Goal: Transaction & Acquisition: Purchase product/service

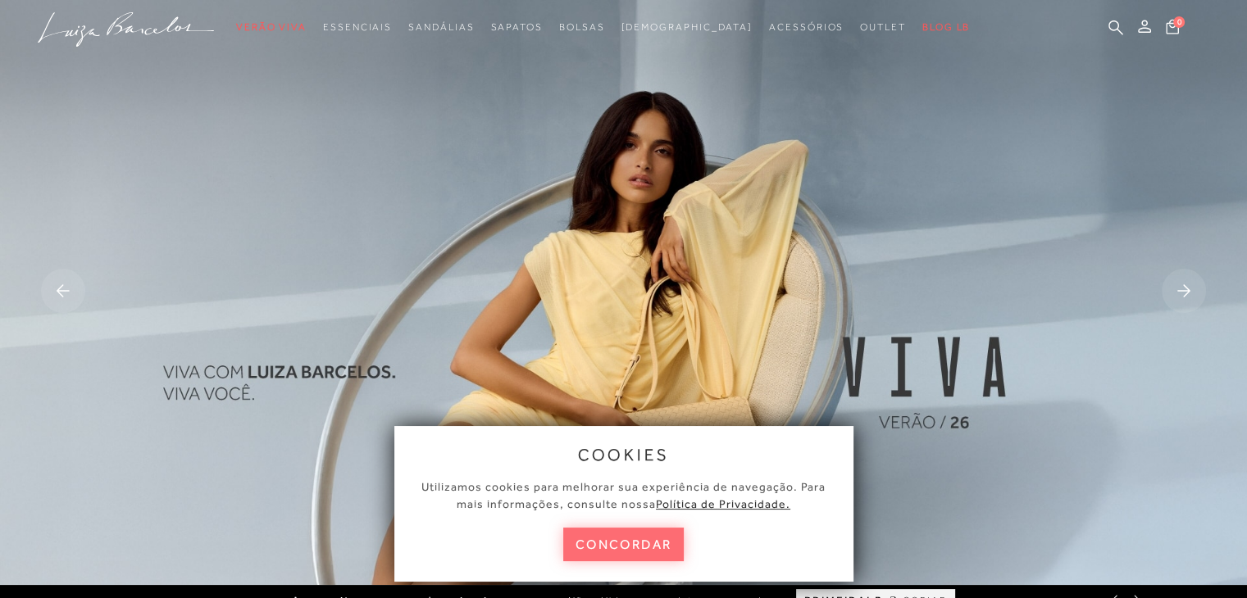
click at [625, 545] on button "concordar" at bounding box center [623, 545] width 121 height 34
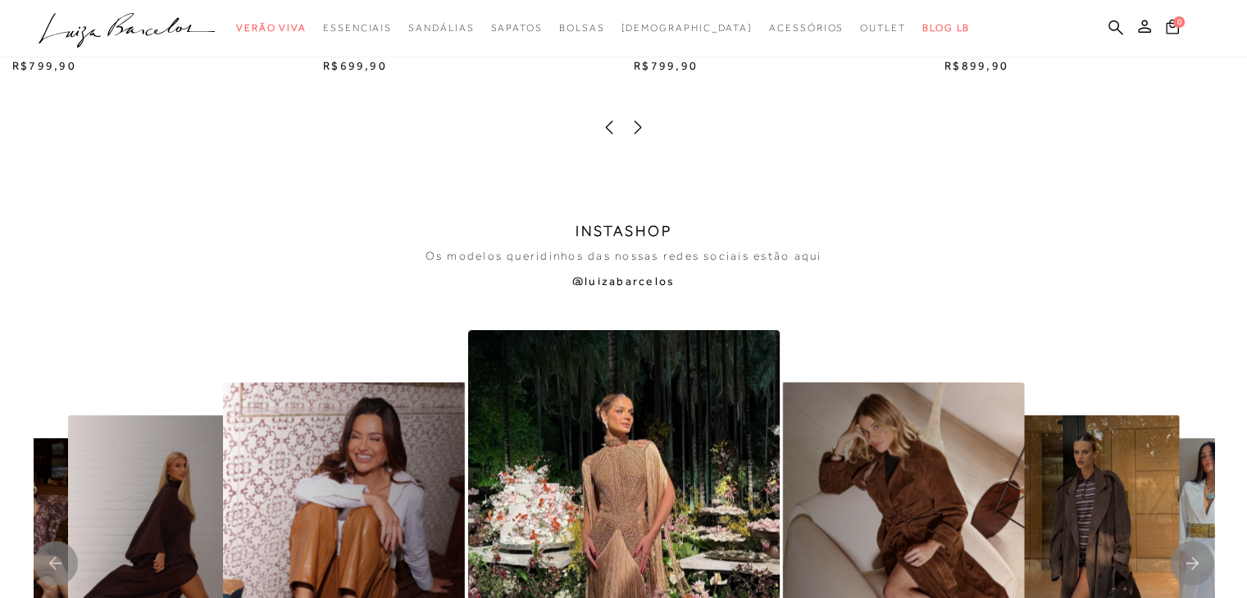
scroll to position [3138, 0]
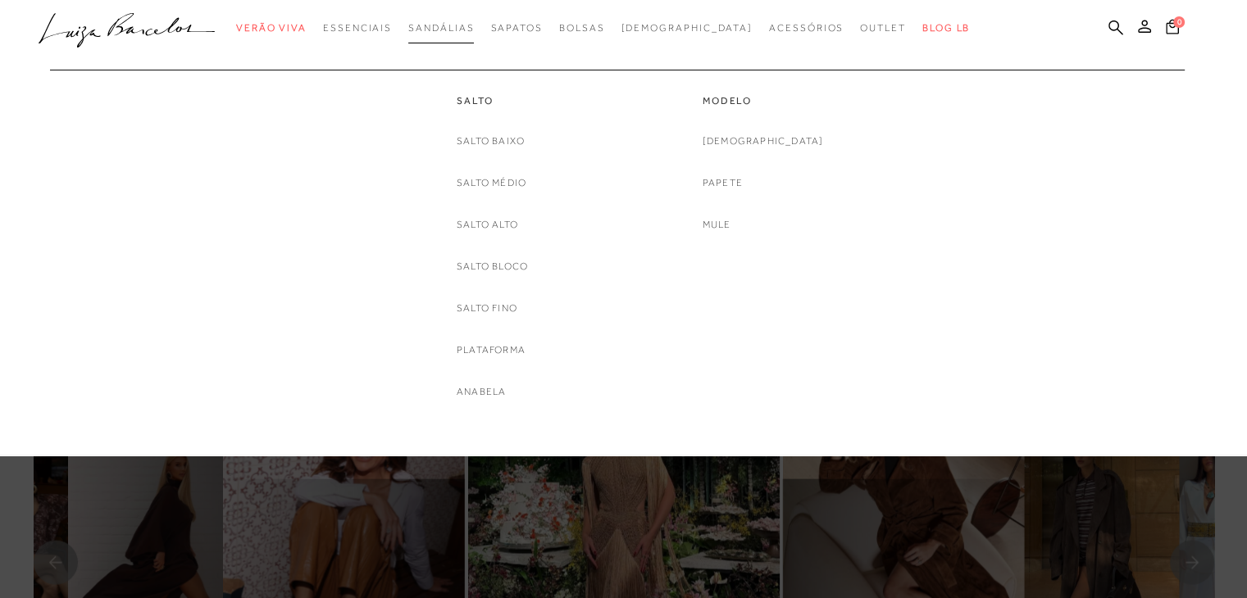
click at [474, 24] on span "Sandálias" at bounding box center [441, 27] width 66 height 11
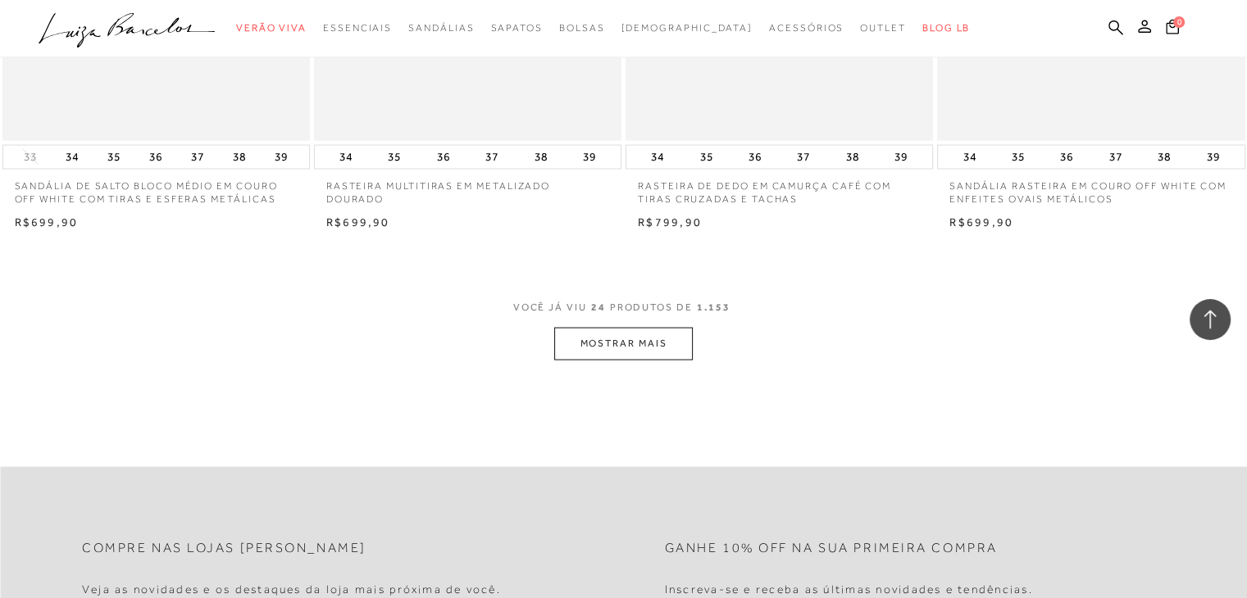
scroll to position [3278, 0]
click at [603, 339] on button "MOSTRAR MAIS" at bounding box center [623, 342] width 138 height 32
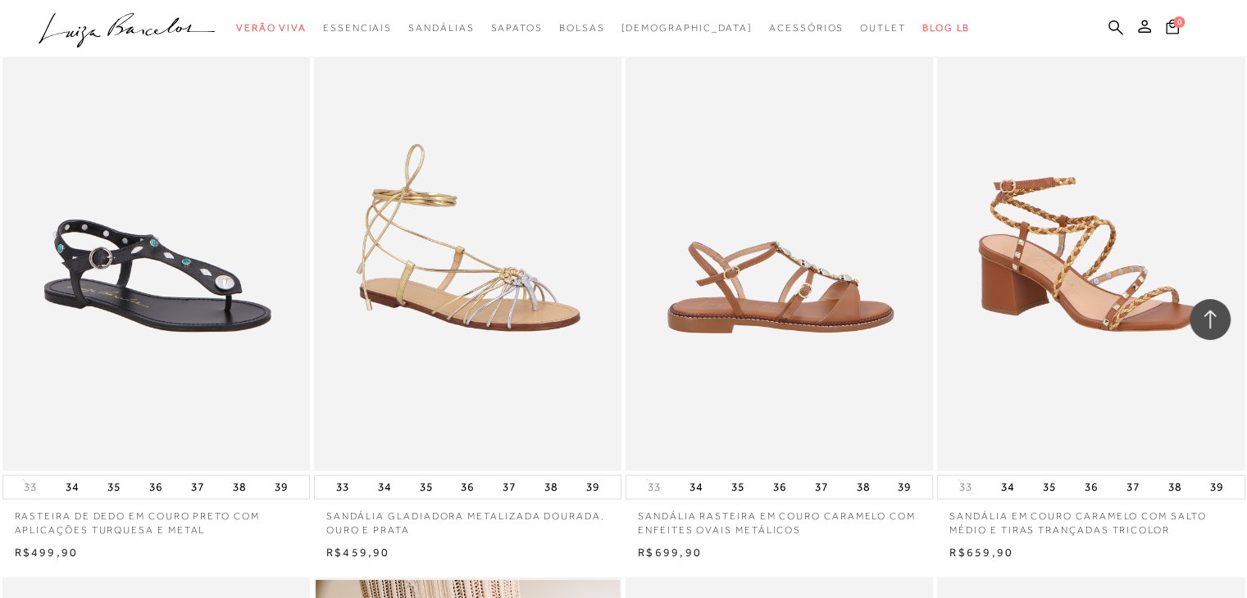
scroll to position [3512, 0]
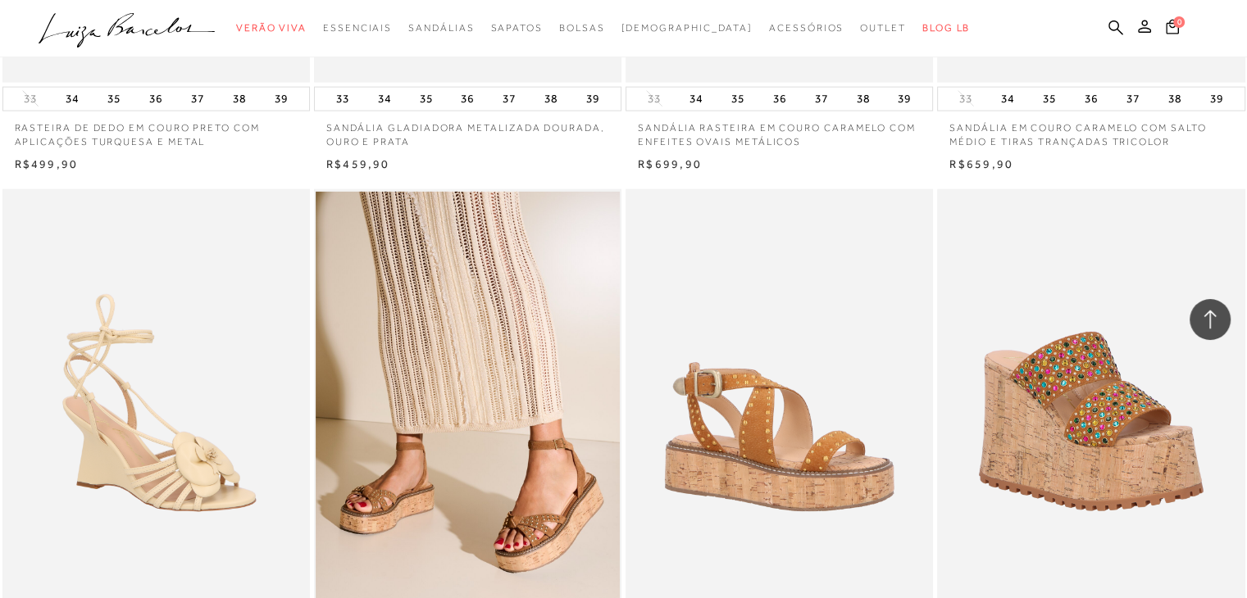
click at [639, 422] on img at bounding box center [780, 420] width 306 height 462
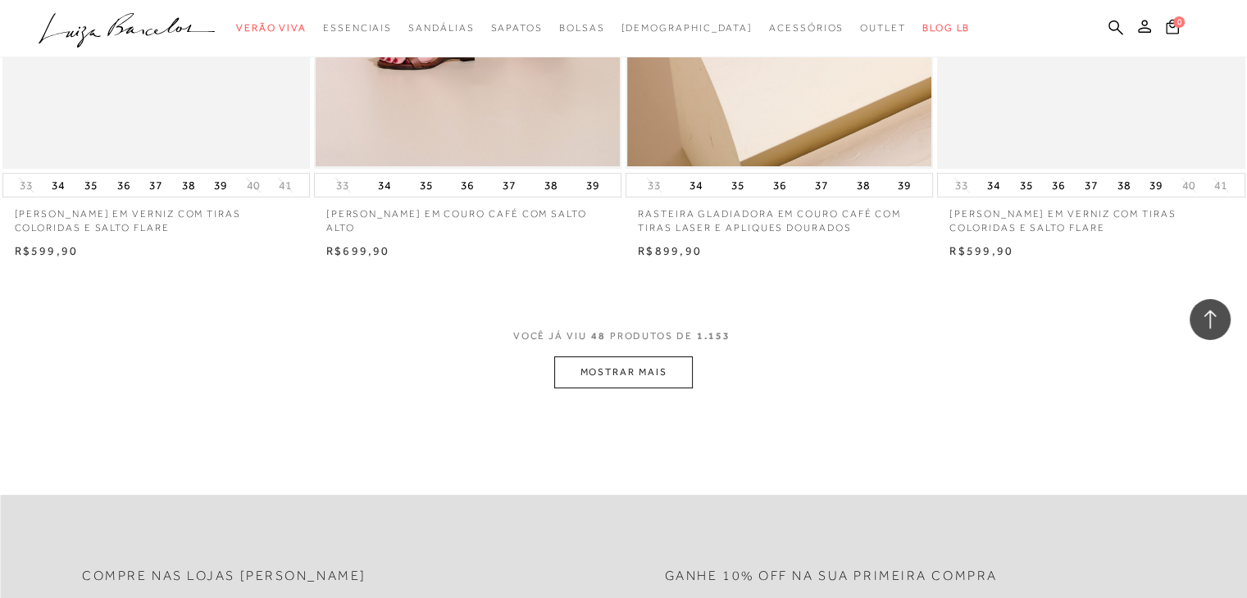
scroll to position [6676, 0]
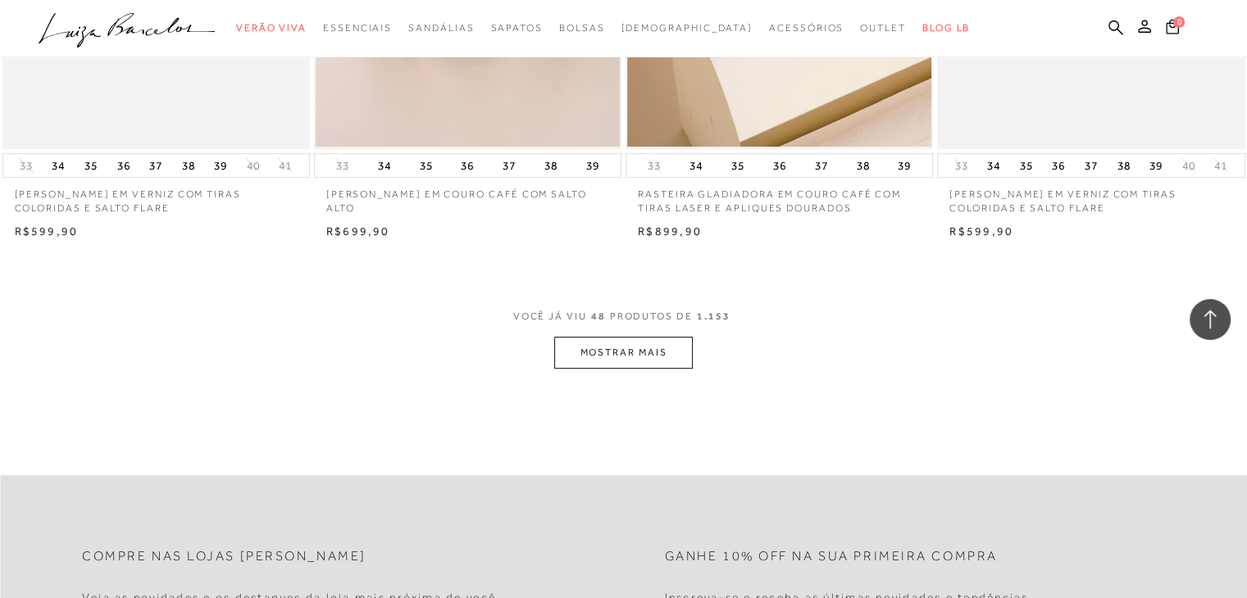
click at [585, 353] on button "MOSTRAR MAIS" at bounding box center [623, 353] width 138 height 32
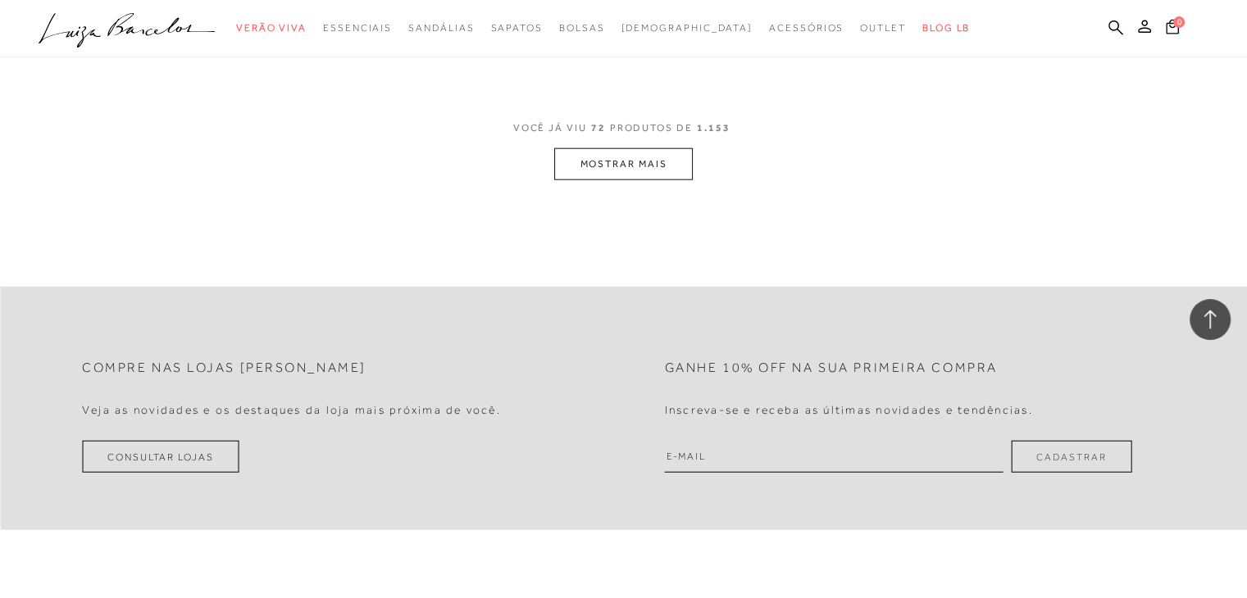
scroll to position [10280, 0]
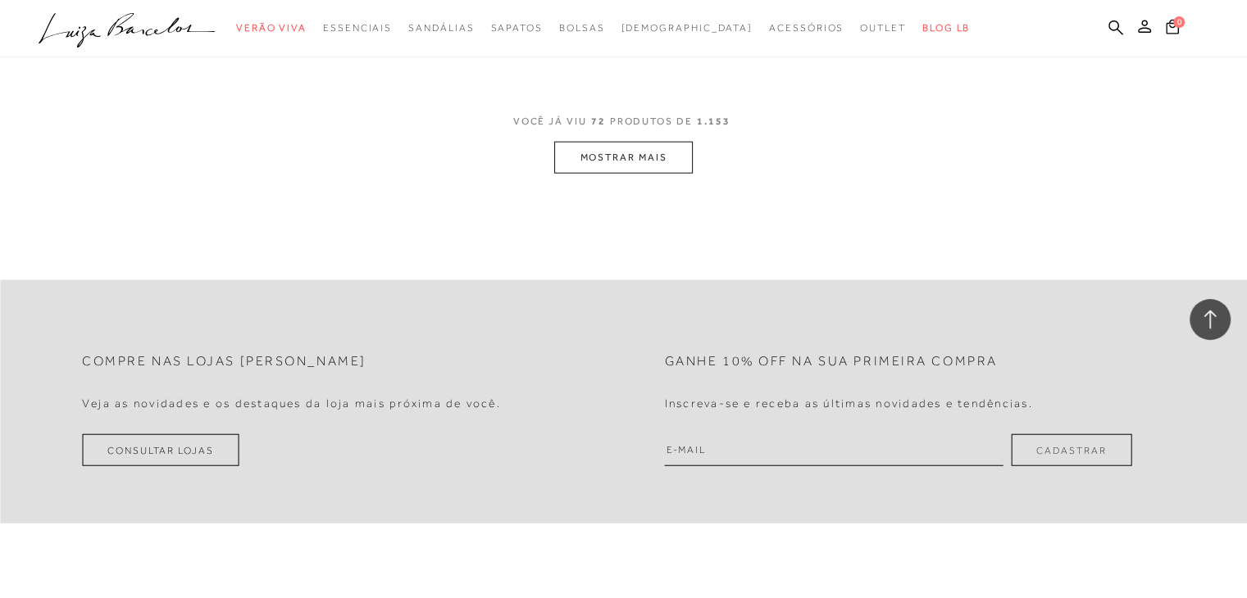
click at [646, 150] on button "MOSTRAR MAIS" at bounding box center [623, 158] width 138 height 32
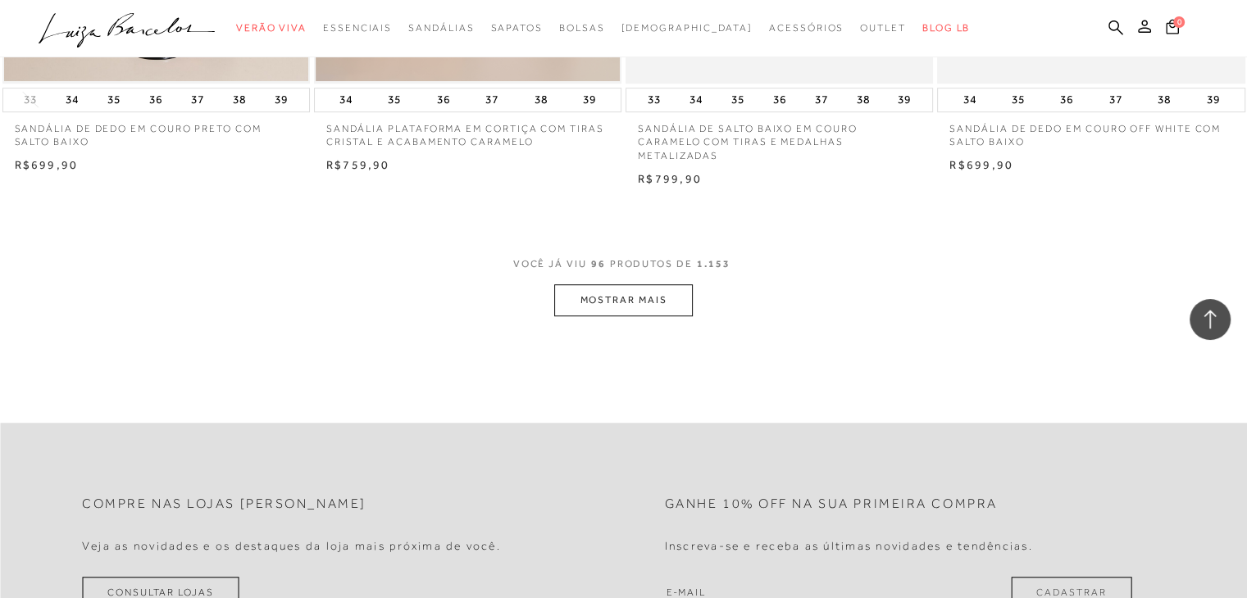
scroll to position [13584, 0]
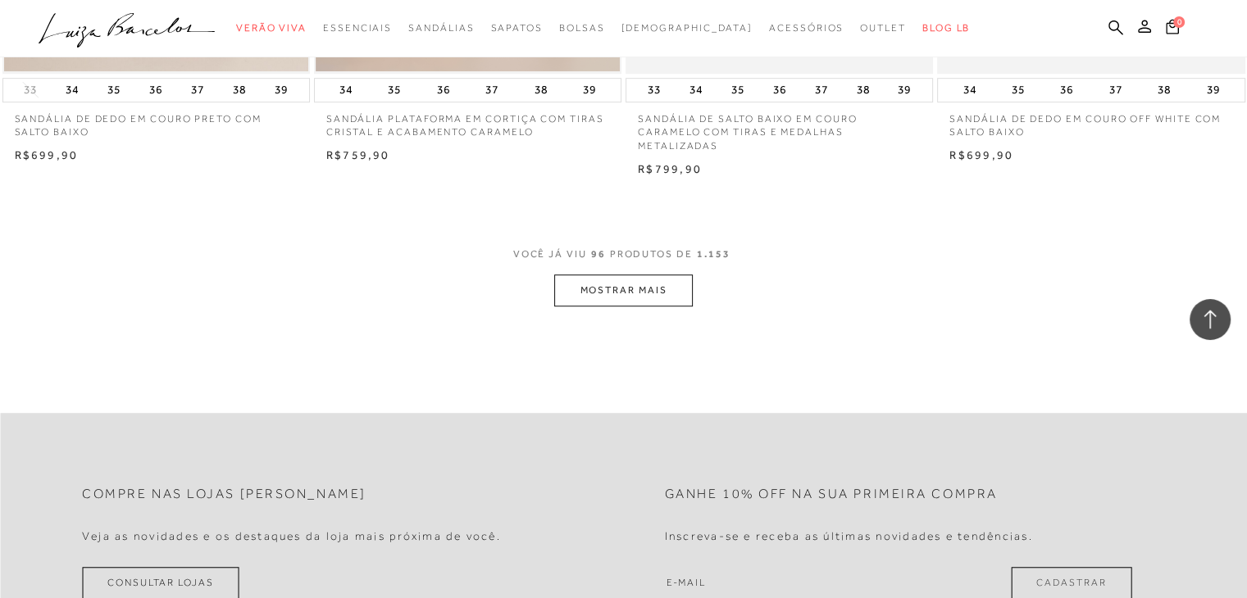
click at [657, 286] on button "MOSTRAR MAIS" at bounding box center [623, 291] width 138 height 32
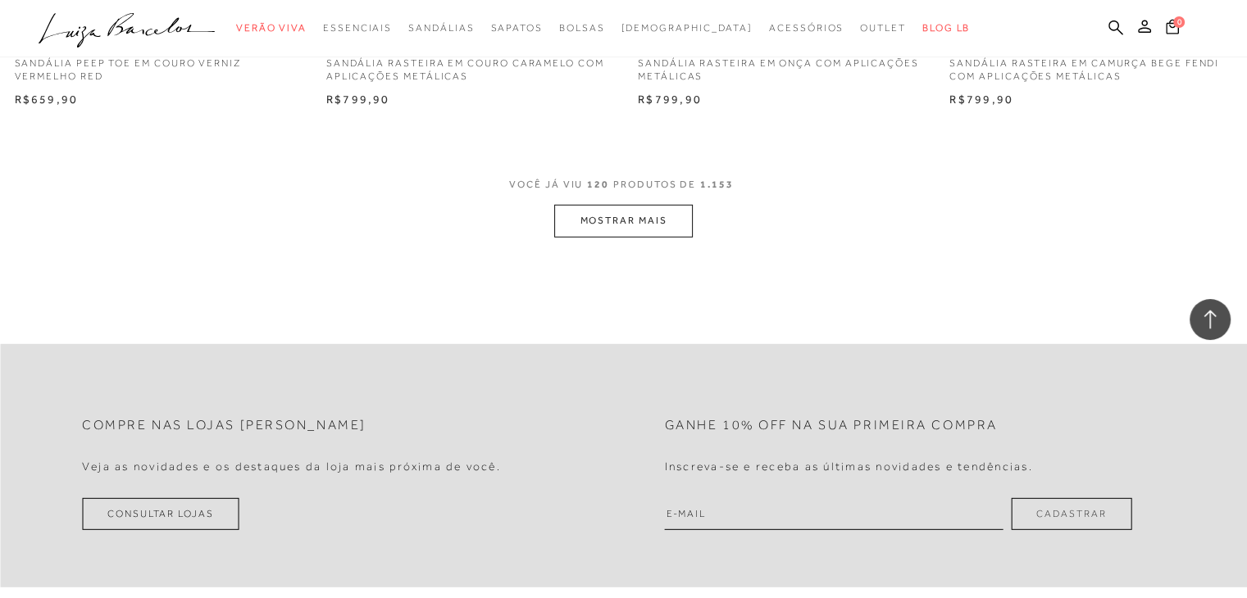
scroll to position [17078, 0]
click at [638, 216] on button "MOSTRAR MAIS" at bounding box center [623, 219] width 138 height 32
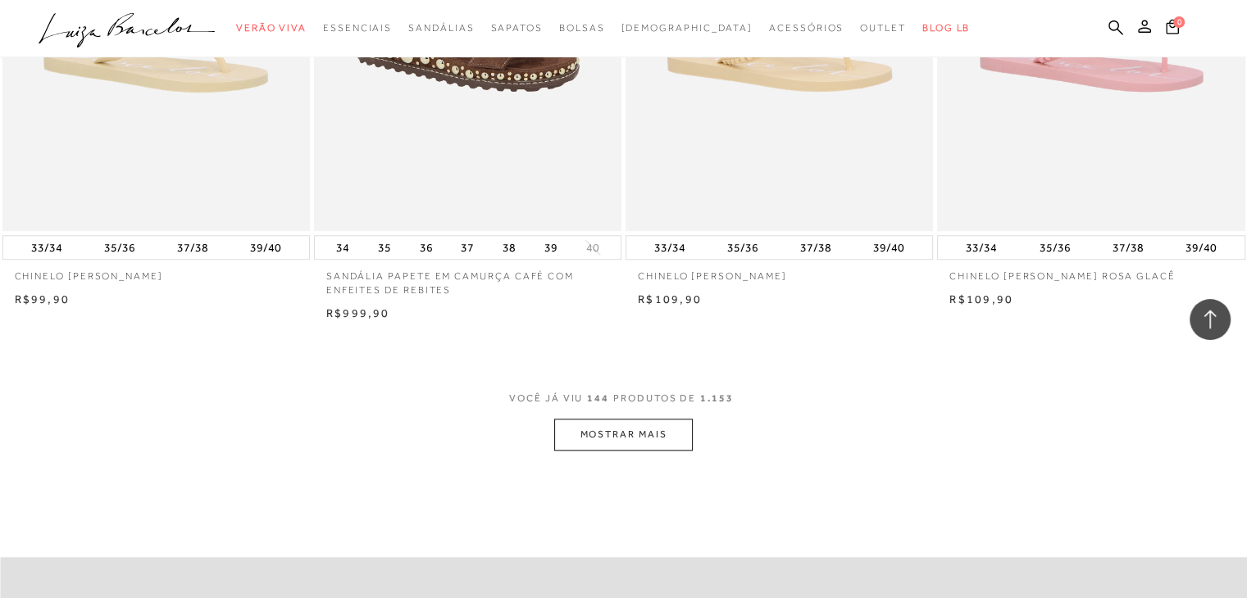
scroll to position [20272, 0]
click at [680, 424] on button "MOSTRAR MAIS" at bounding box center [623, 435] width 138 height 32
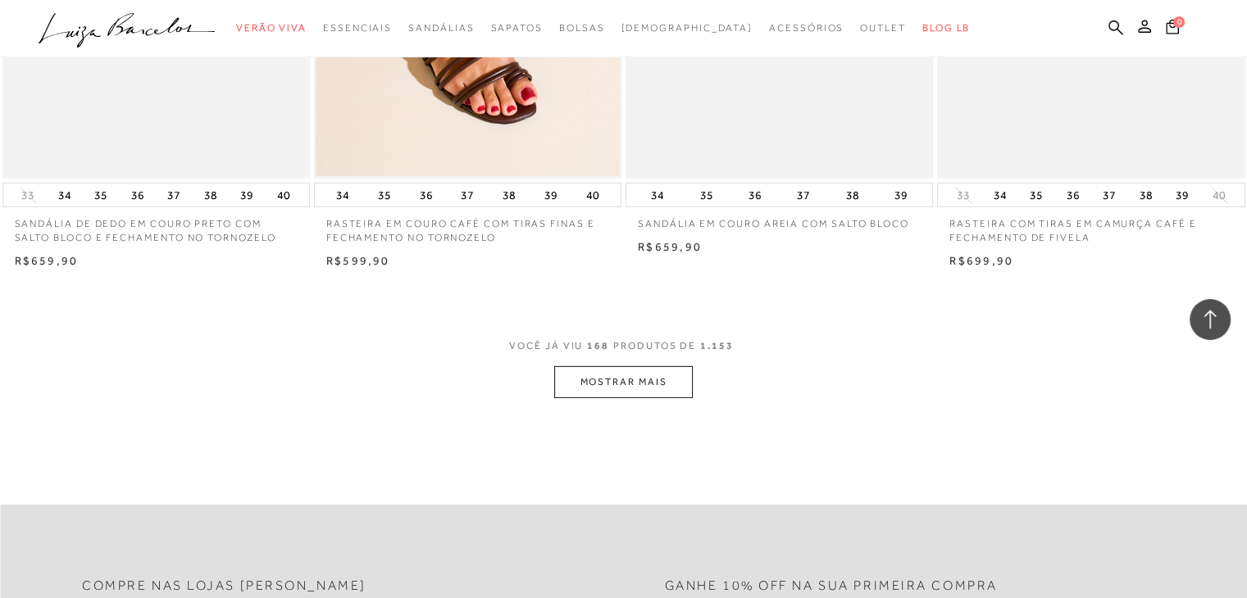
scroll to position [23735, 0]
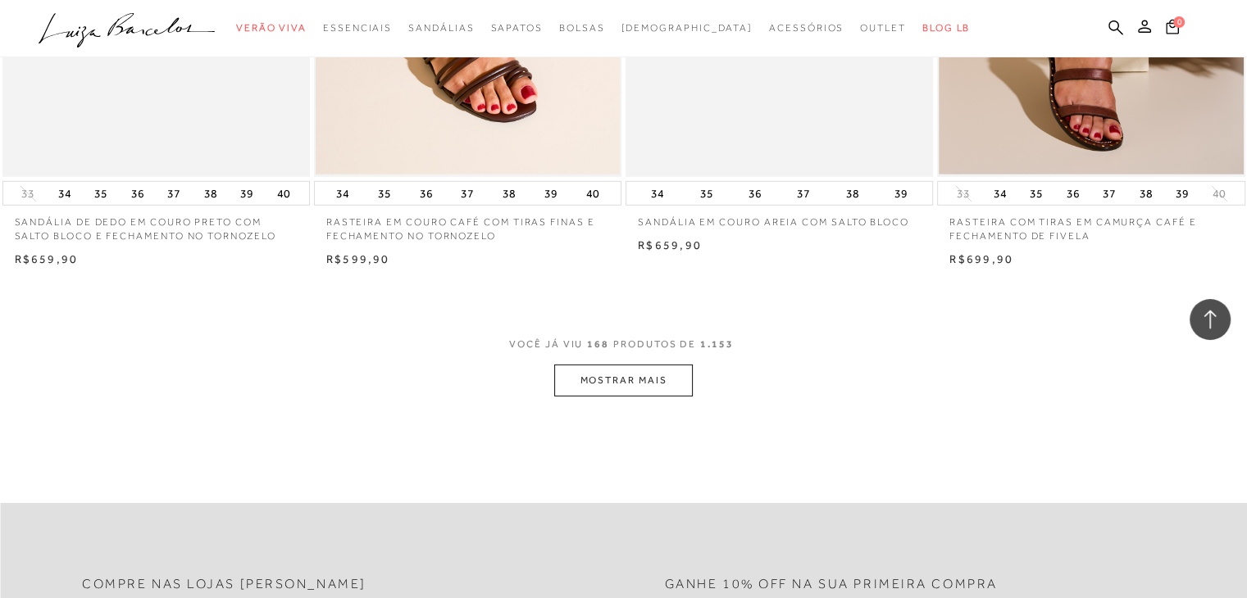
click at [657, 381] on button "MOSTRAR MAIS" at bounding box center [623, 381] width 138 height 32
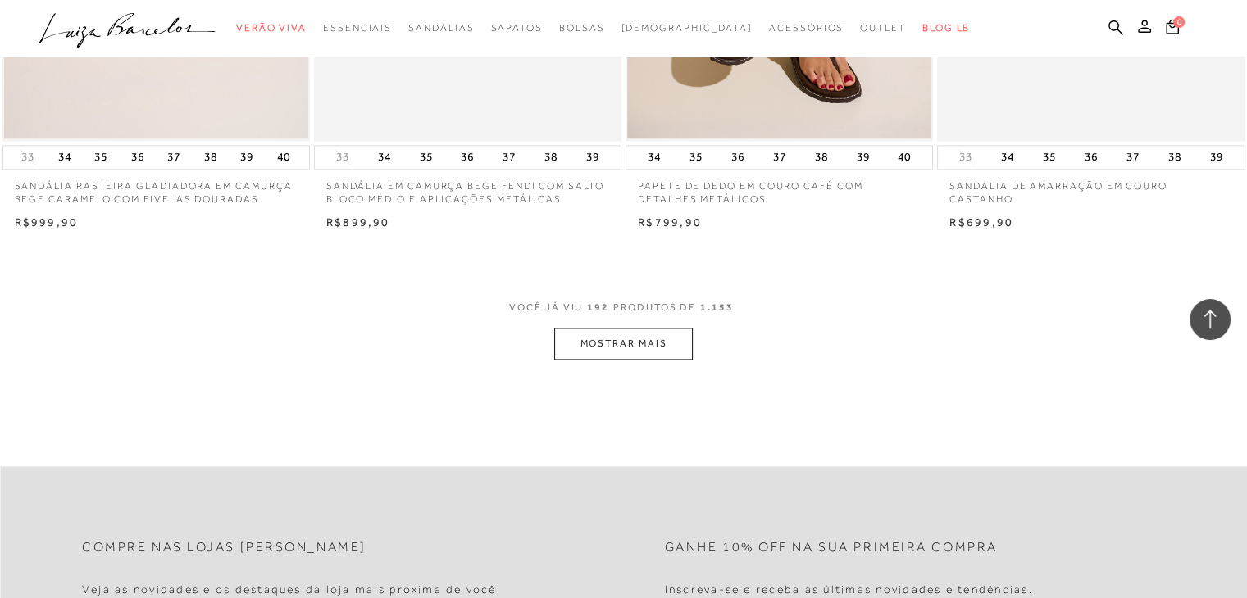
scroll to position [27192, 0]
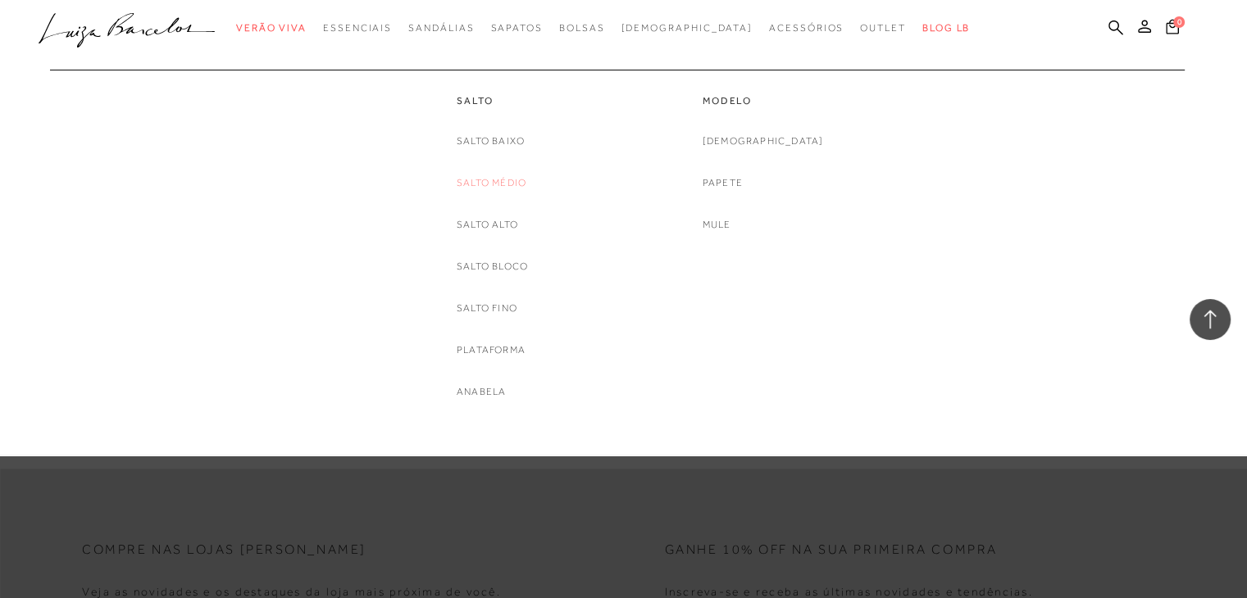
click at [499, 180] on link "Salto Médio" at bounding box center [492, 183] width 70 height 17
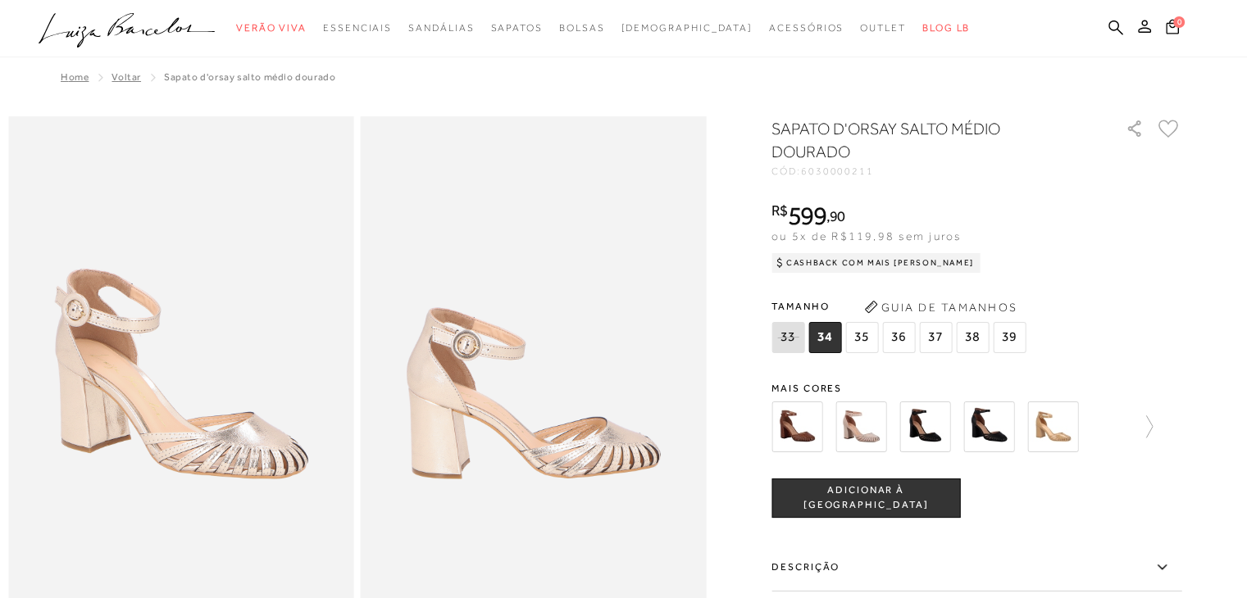
click at [938, 332] on span "37" at bounding box center [935, 337] width 33 height 31
click at [990, 410] on img at bounding box center [988, 427] width 51 height 51
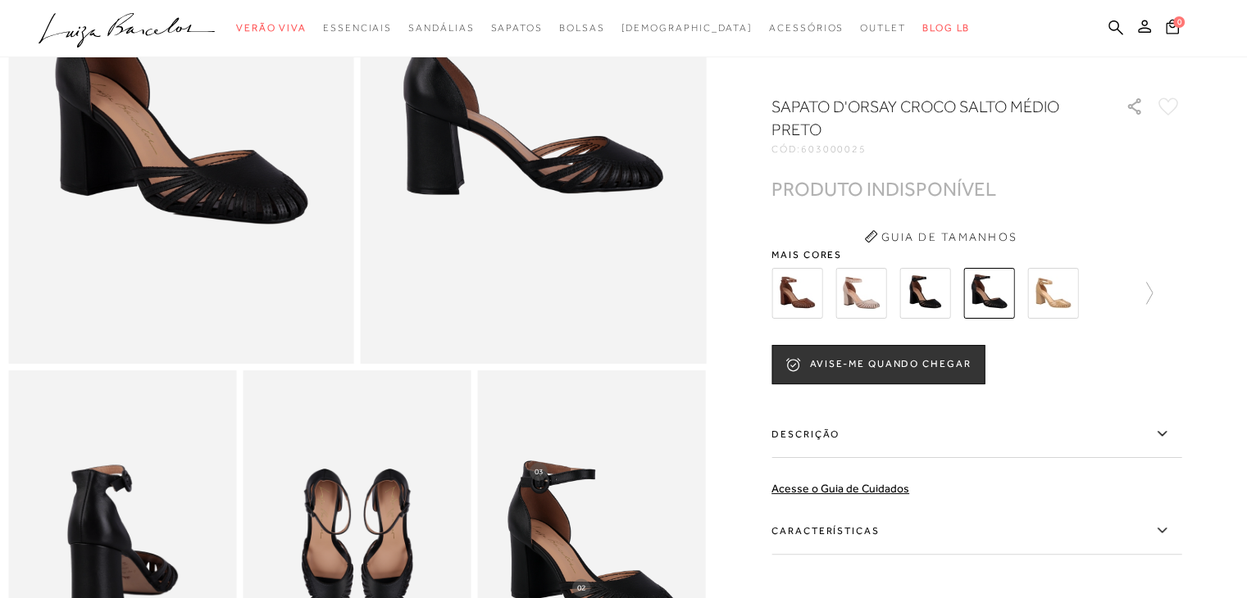
scroll to position [269, 0]
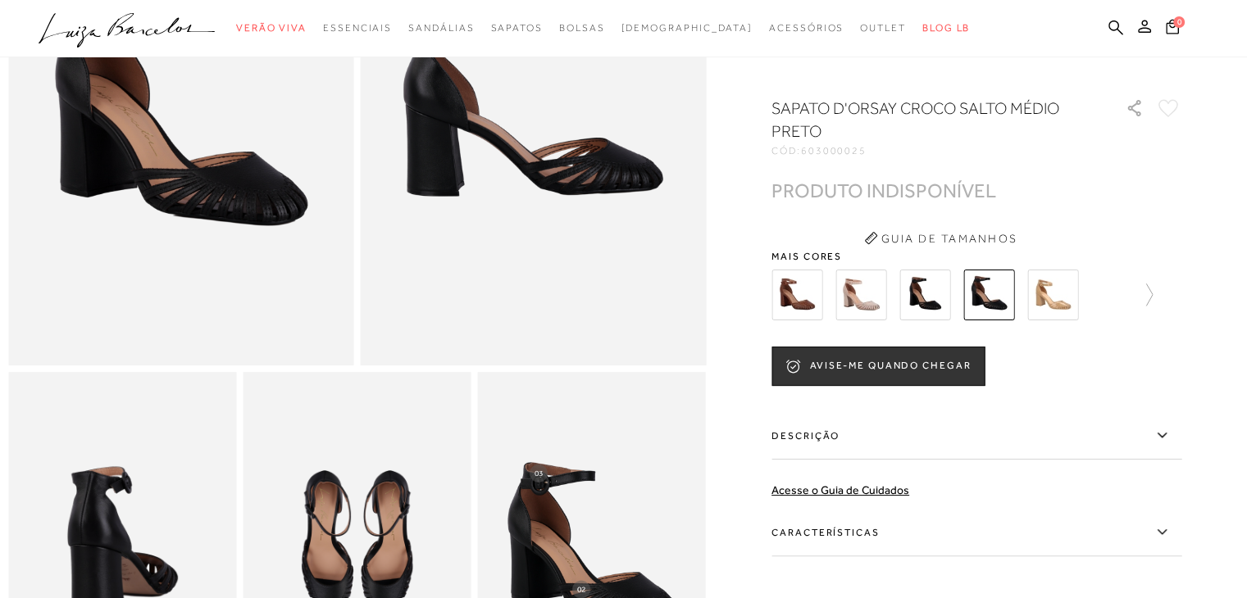
click at [1065, 293] on img at bounding box center [1052, 295] width 51 height 51
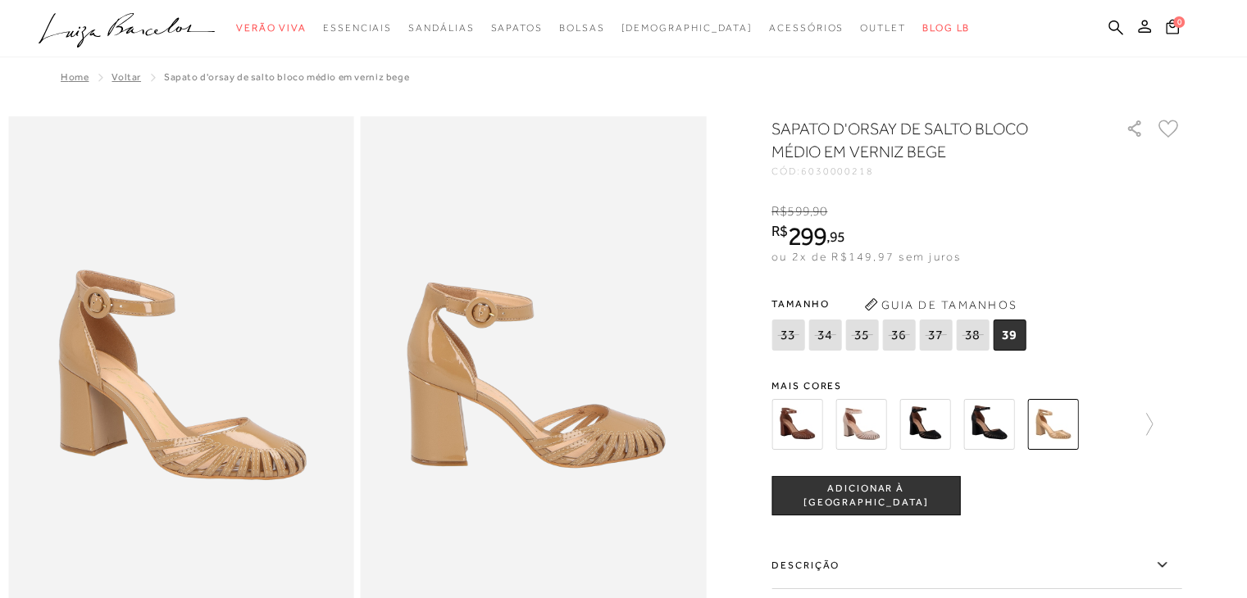
click at [987, 421] on img at bounding box center [988, 424] width 51 height 51
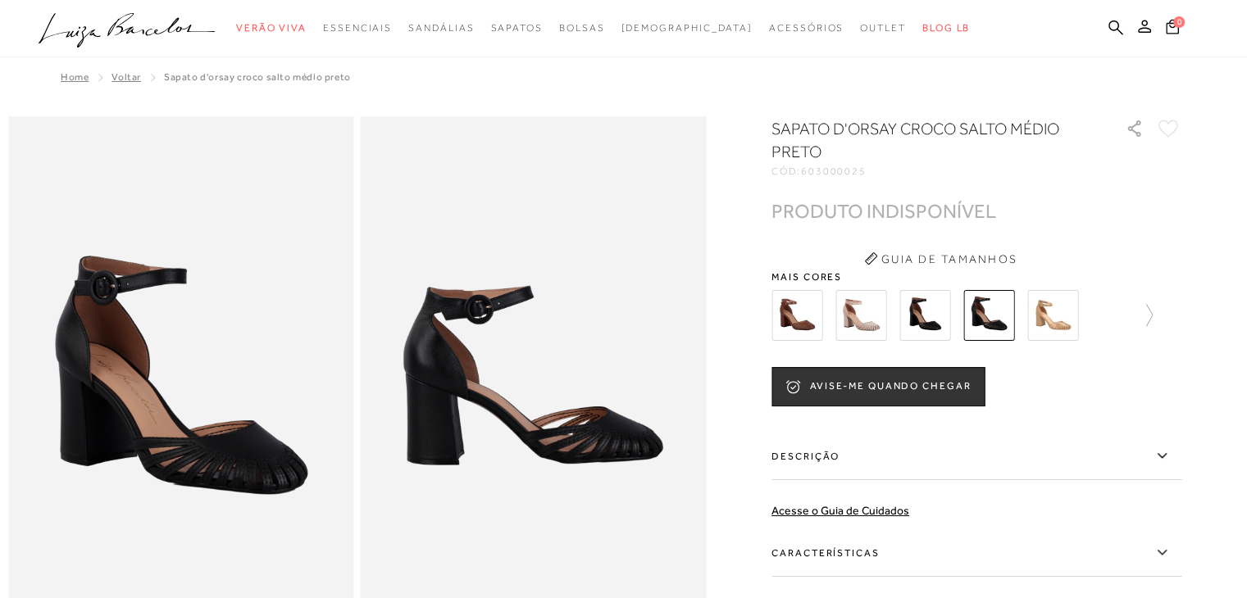
click at [795, 320] on img at bounding box center [796, 315] width 51 height 51
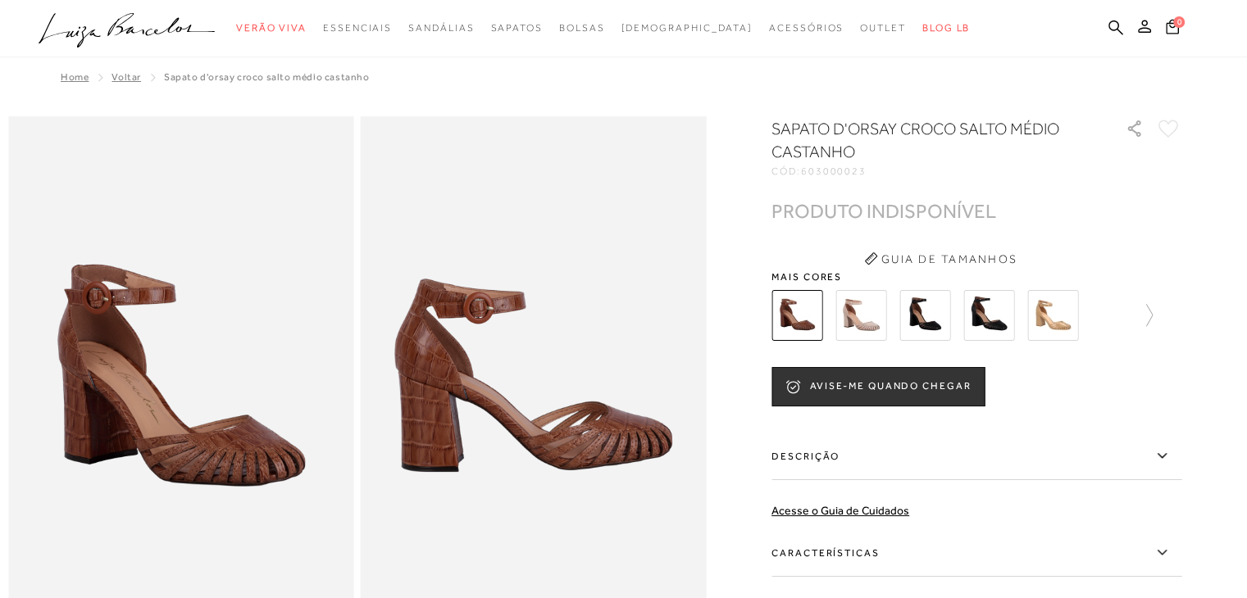
click at [844, 309] on img at bounding box center [860, 315] width 51 height 51
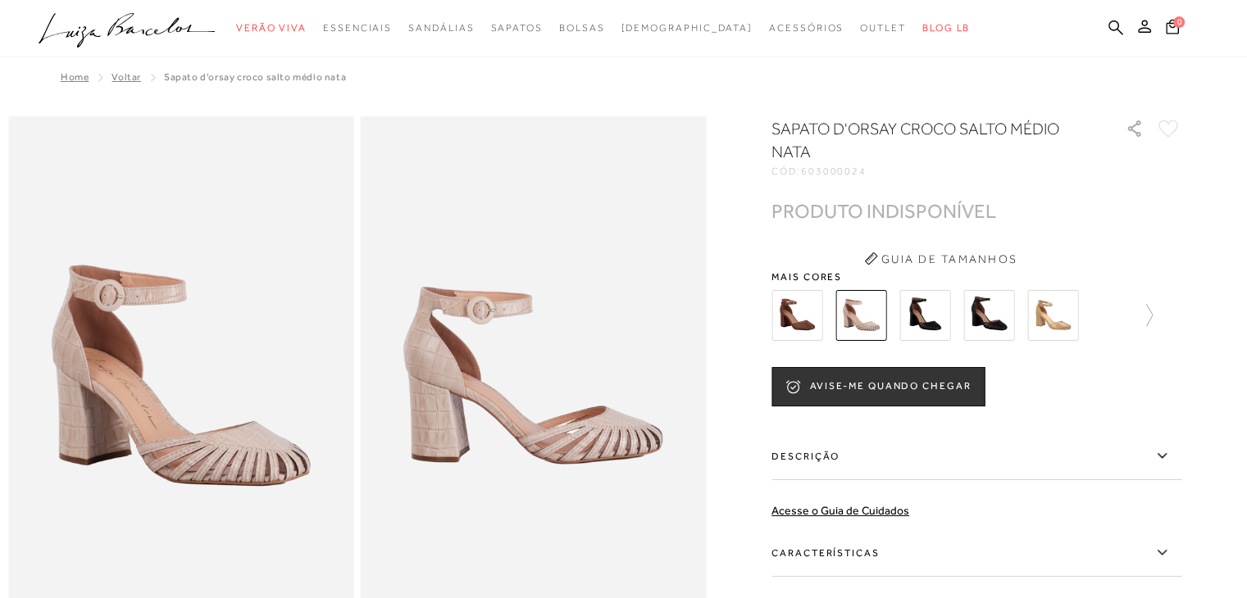
click at [949, 303] on img at bounding box center [924, 315] width 51 height 51
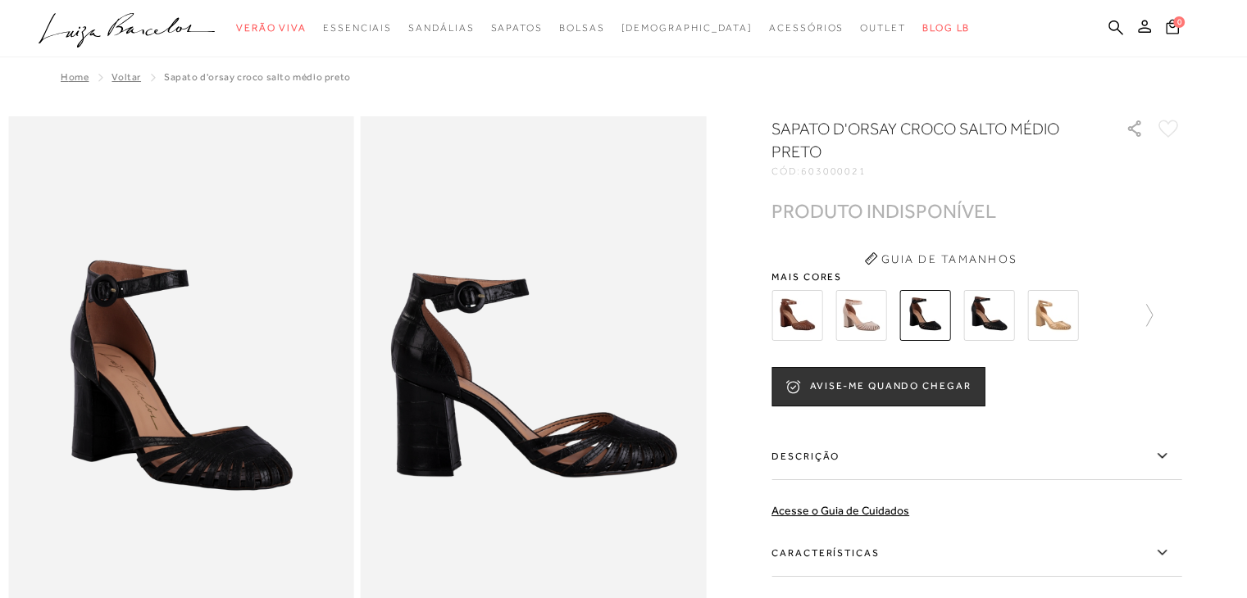
click at [1000, 309] on img at bounding box center [988, 315] width 51 height 51
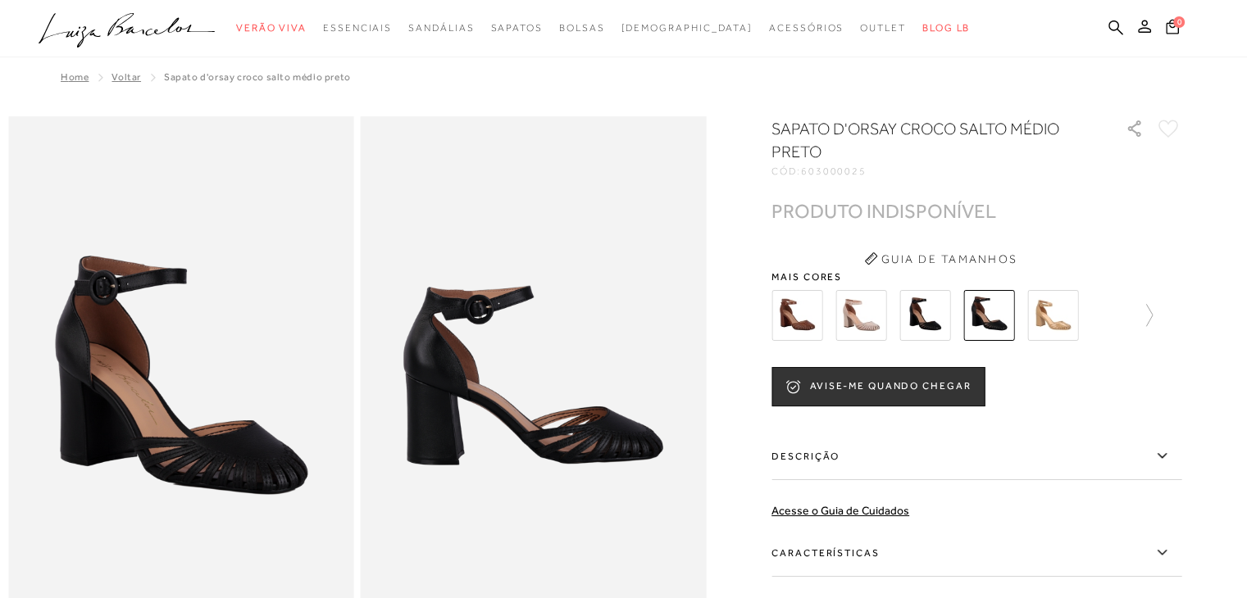
click at [928, 303] on img at bounding box center [924, 315] width 51 height 51
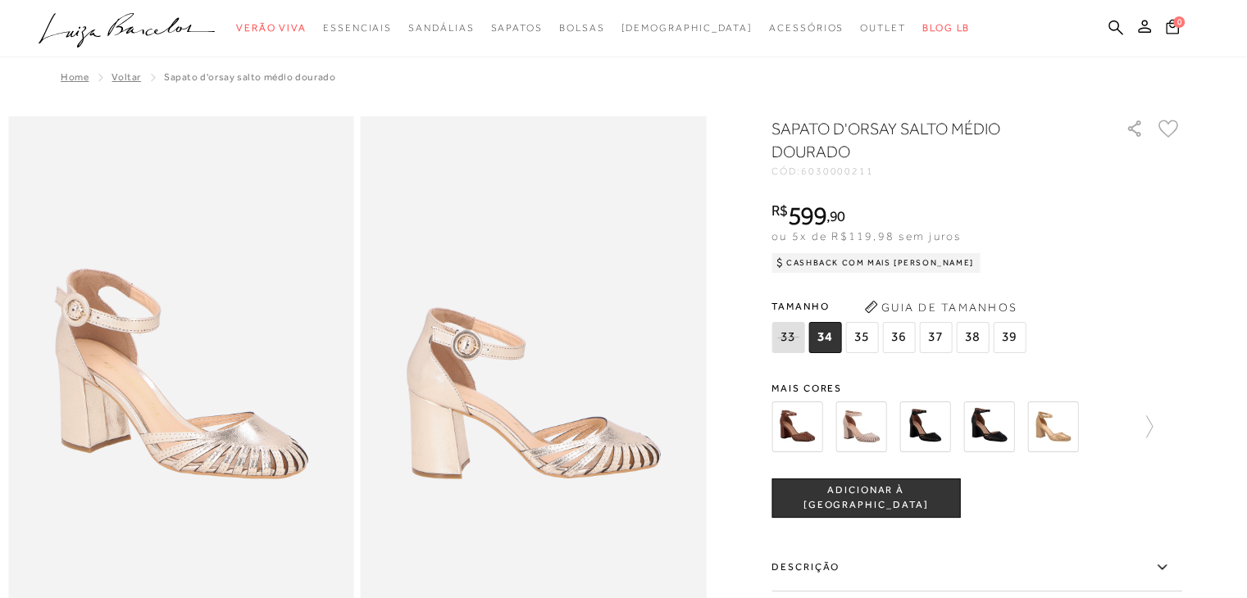
click at [942, 329] on span "37" at bounding box center [935, 337] width 33 height 31
click at [870, 510] on button "ADICIONAR À [GEOGRAPHIC_DATA]" at bounding box center [865, 498] width 189 height 39
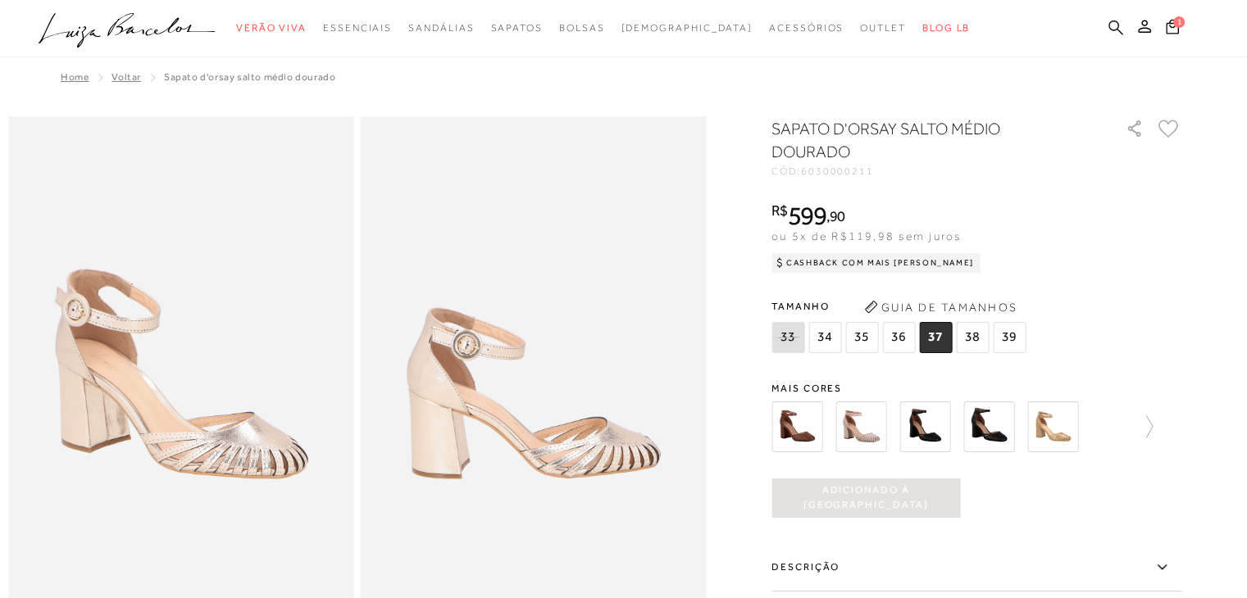
click at [1112, 30] on icon at bounding box center [1115, 28] width 15 height 16
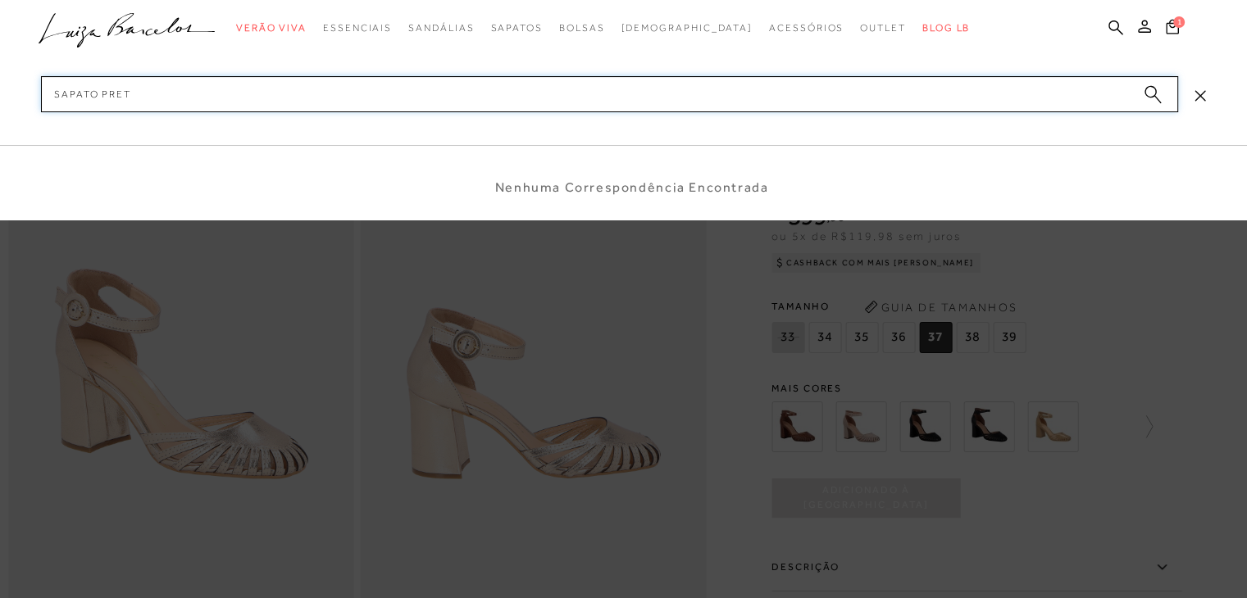
type input "sapato preto"
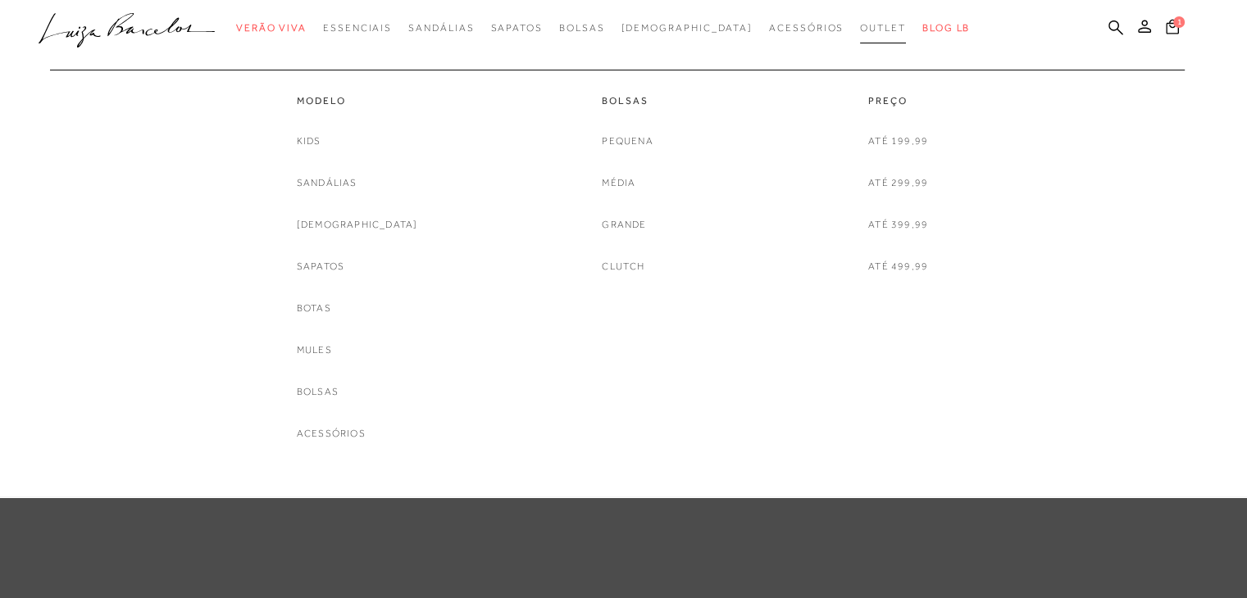
click at [860, 37] on link "Outlet" at bounding box center [883, 28] width 46 height 30
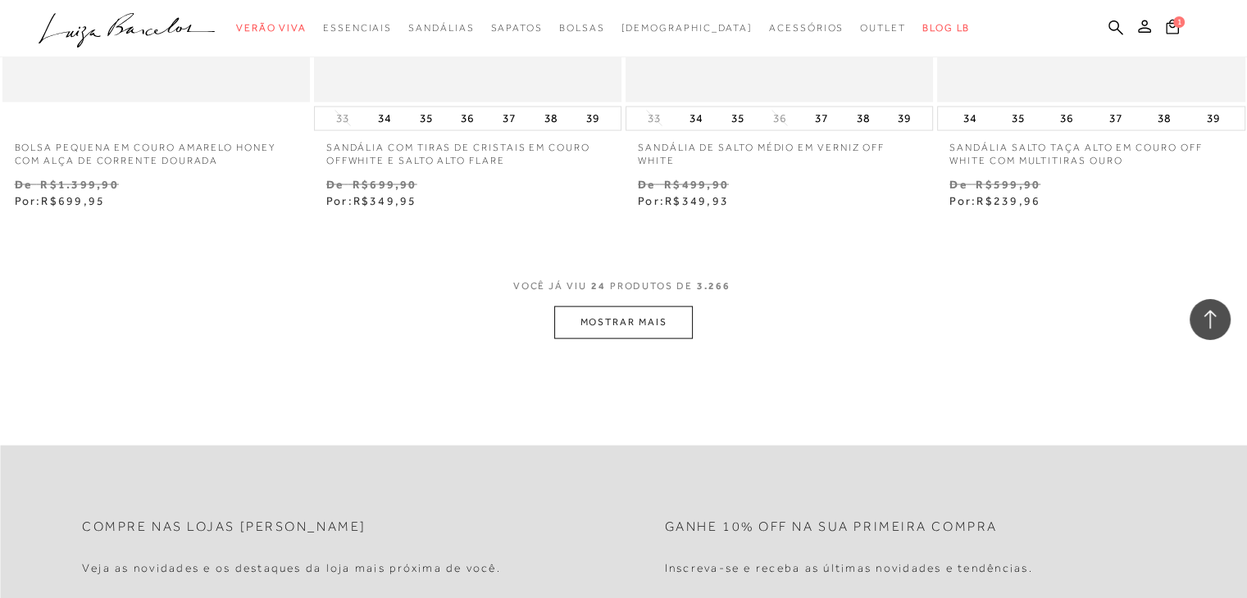
scroll to position [3402, 0]
click at [619, 317] on button "MOSTRAR MAIS" at bounding box center [623, 321] width 138 height 32
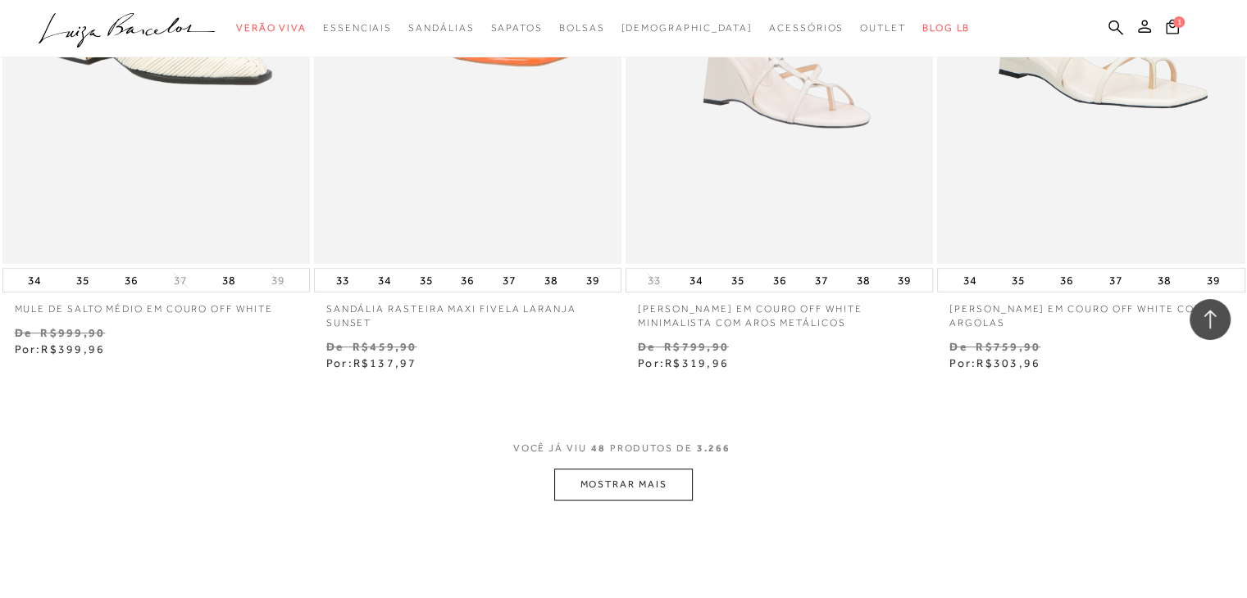
scroll to position [6862, 0]
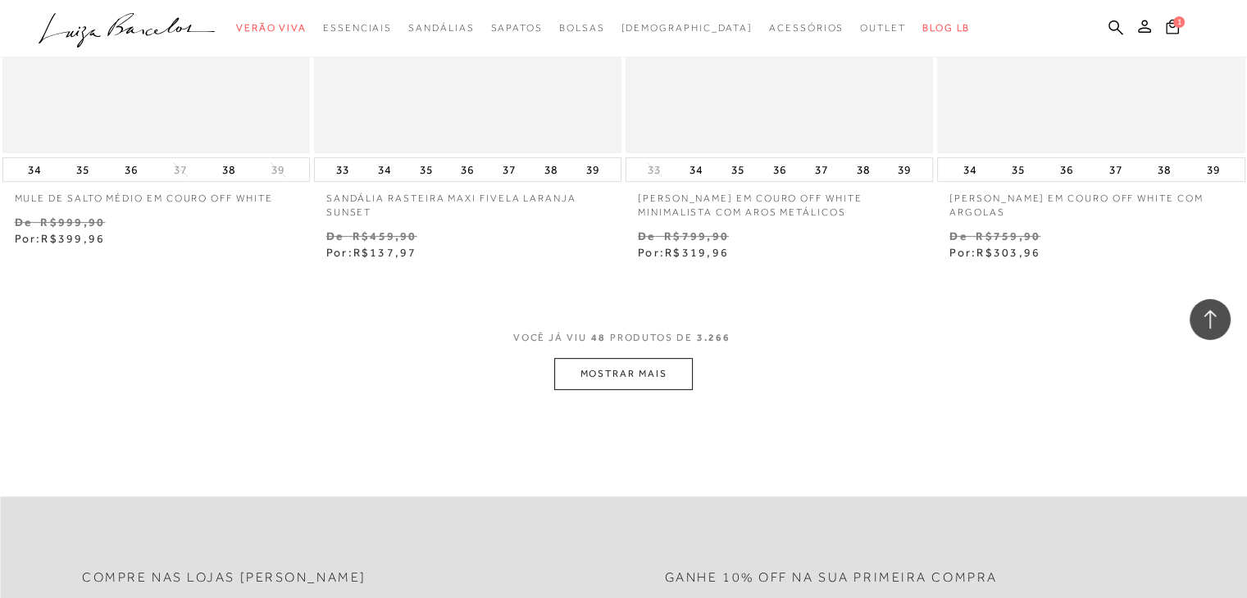
click at [639, 375] on button "MOSTRAR MAIS" at bounding box center [623, 374] width 138 height 32
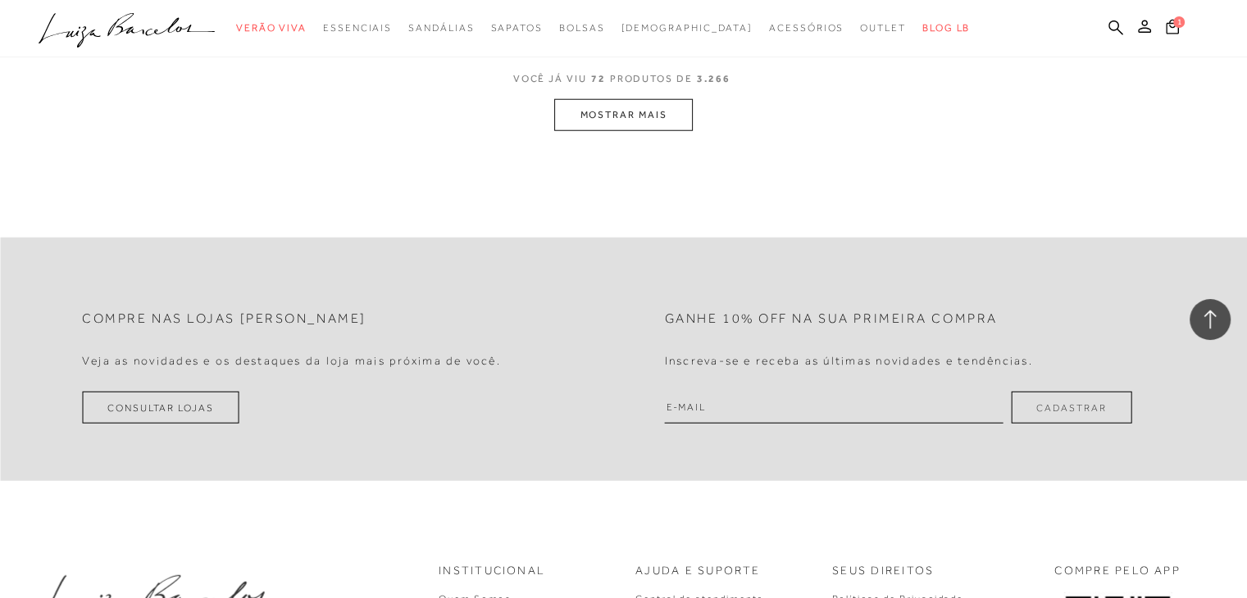
scroll to position [10638, 0]
click at [672, 109] on button "MOSTRAR MAIS" at bounding box center [623, 110] width 138 height 32
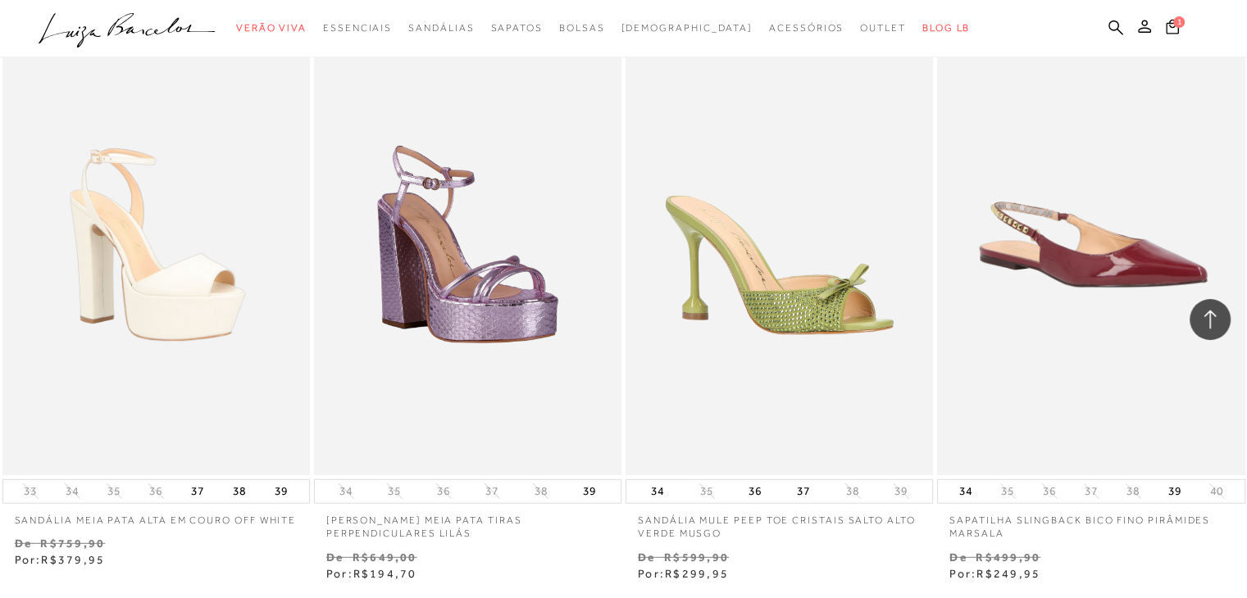
scroll to position [14150, 0]
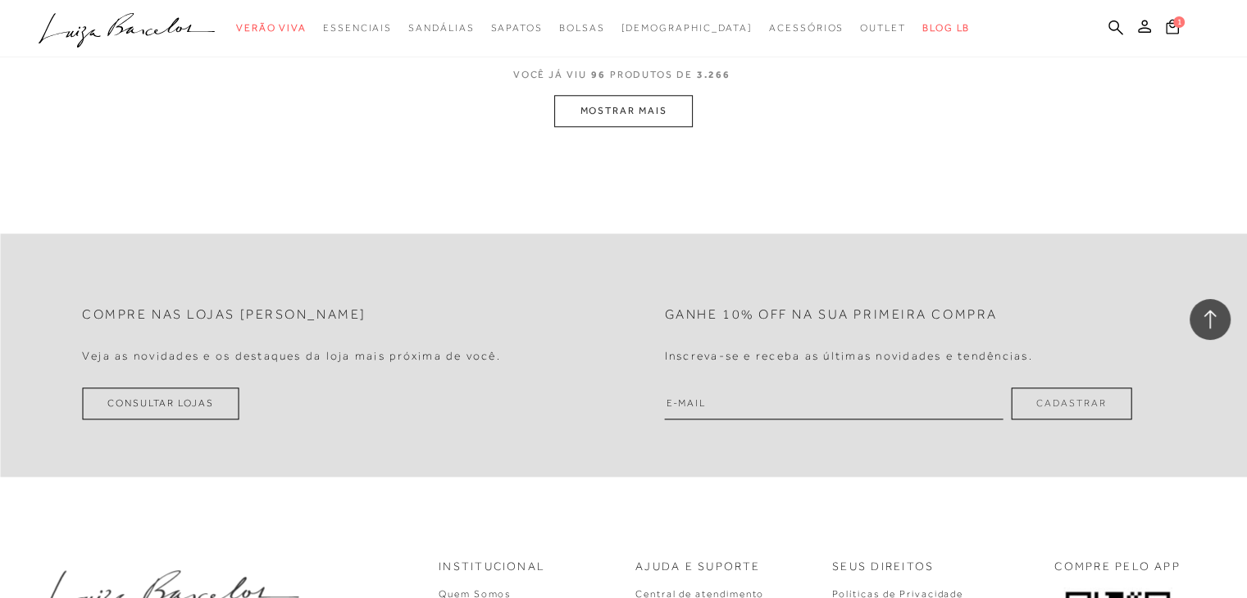
click at [656, 102] on button "MOSTRAR MAIS" at bounding box center [623, 111] width 138 height 32
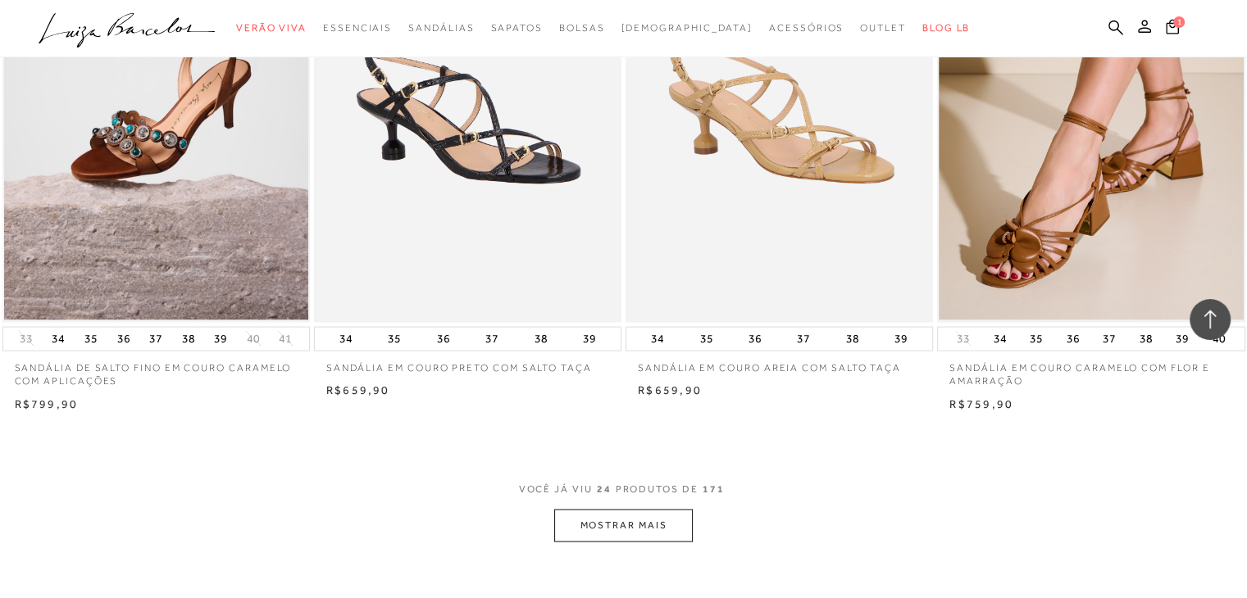
scroll to position [3096, 0]
click at [594, 530] on button "MOSTRAR MAIS" at bounding box center [623, 524] width 138 height 32
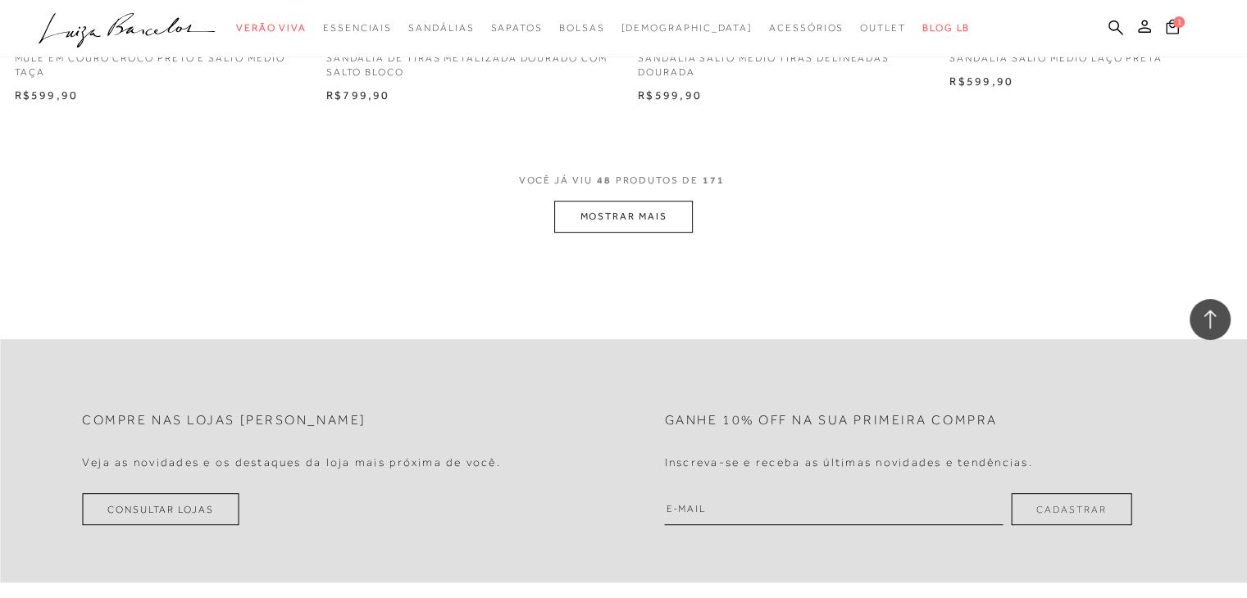
scroll to position [6855, 0]
click at [648, 199] on button "MOSTRAR MAIS" at bounding box center [623, 215] width 138 height 32
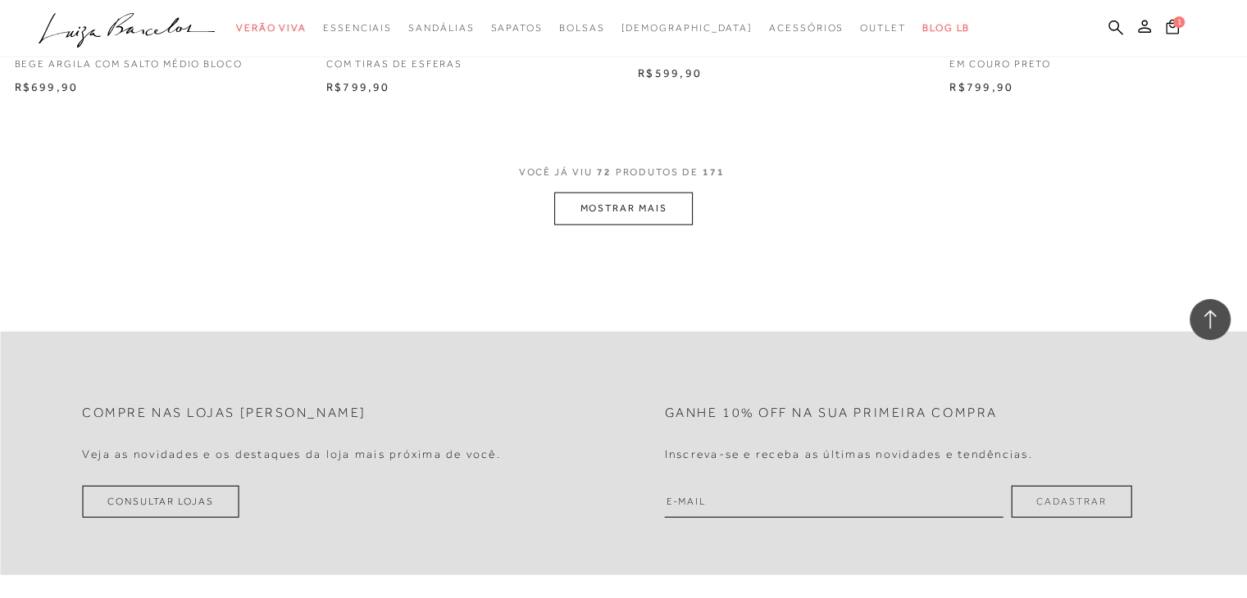
scroll to position [10303, 0]
click at [636, 201] on button "MOSTRAR MAIS" at bounding box center [623, 207] width 138 height 32
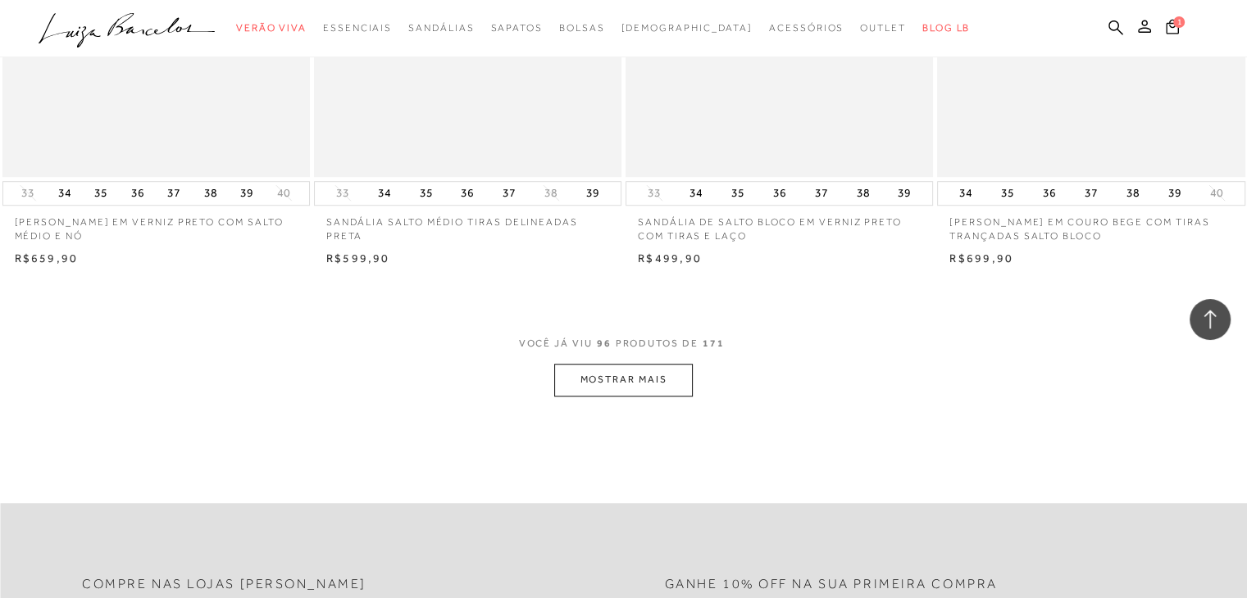
scroll to position [13553, 0]
click at [653, 382] on button "MOSTRAR MAIS" at bounding box center [623, 380] width 138 height 32
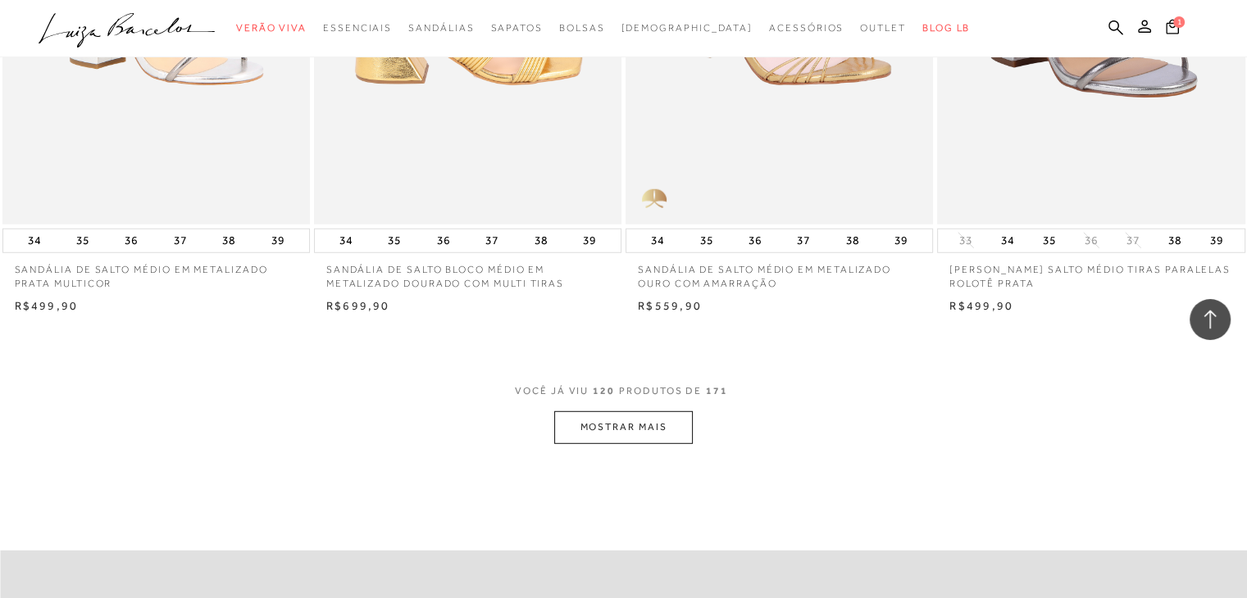
scroll to position [16947, 0]
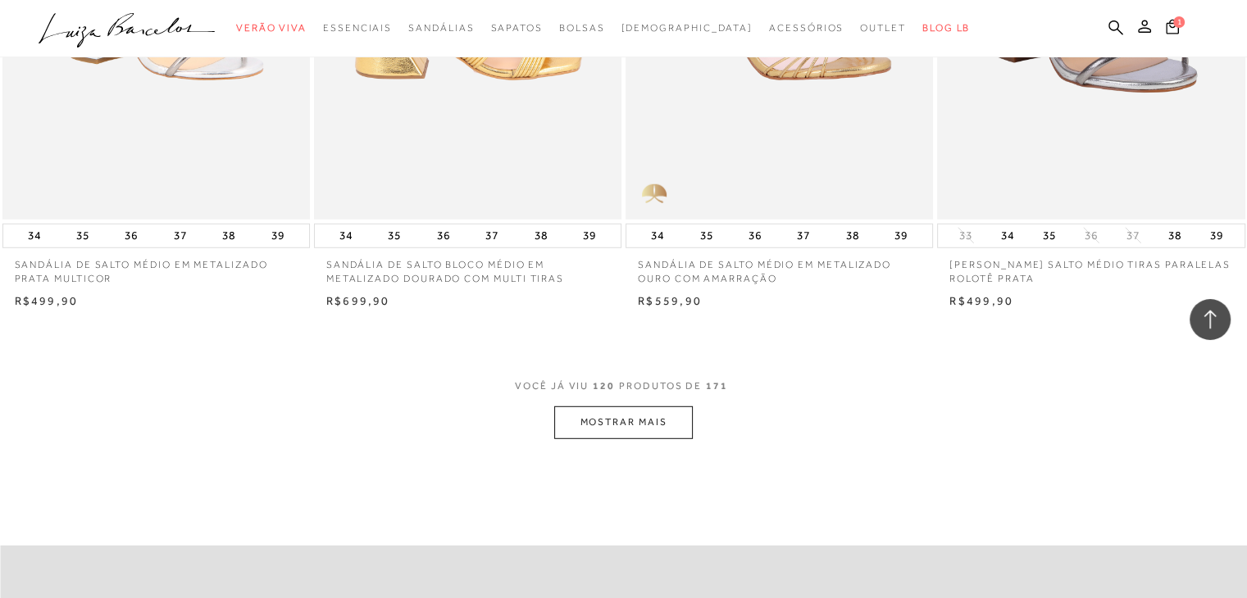
click at [615, 421] on button "MOSTRAR MAIS" at bounding box center [623, 423] width 138 height 32
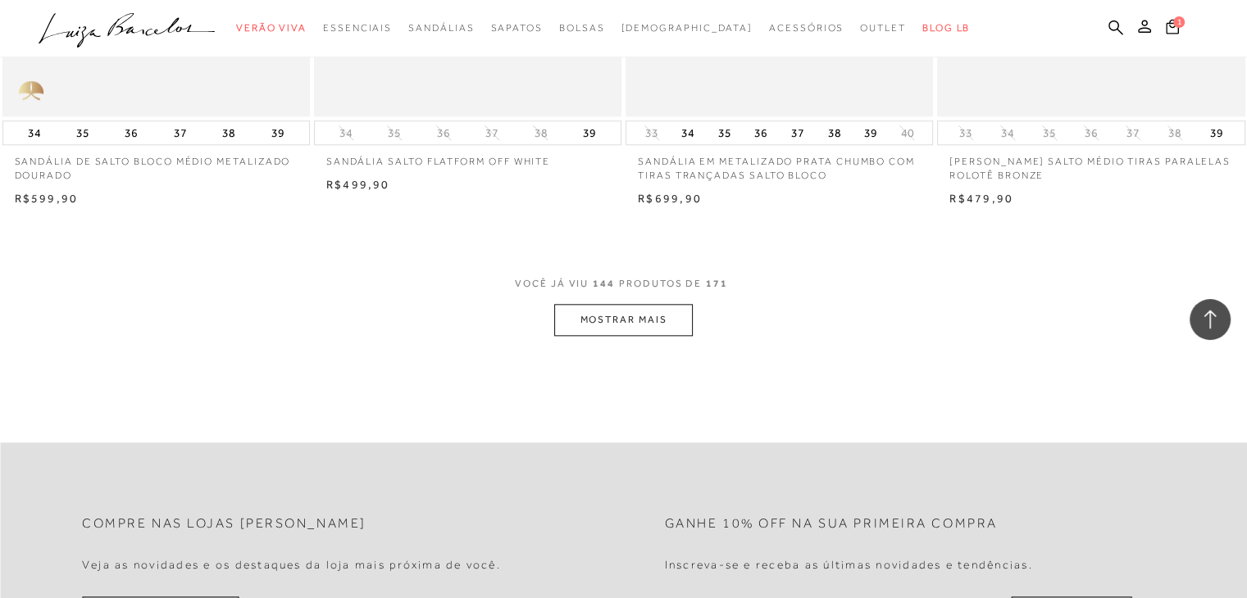
scroll to position [20532, 0]
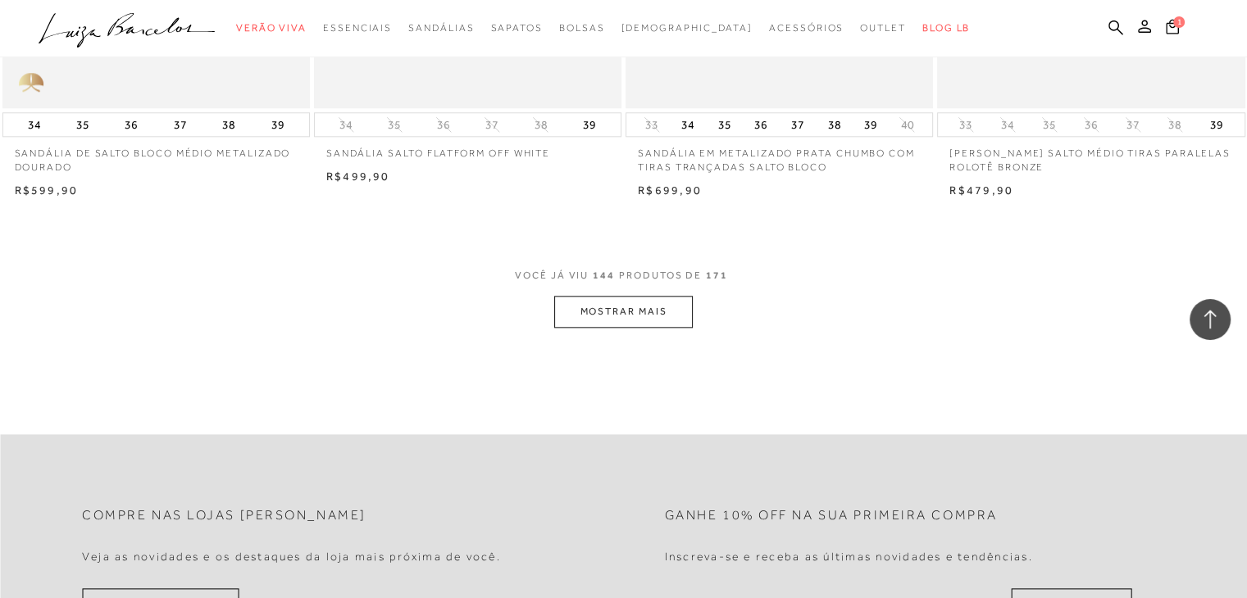
click at [662, 318] on button "MOSTRAR MAIS" at bounding box center [623, 312] width 138 height 32
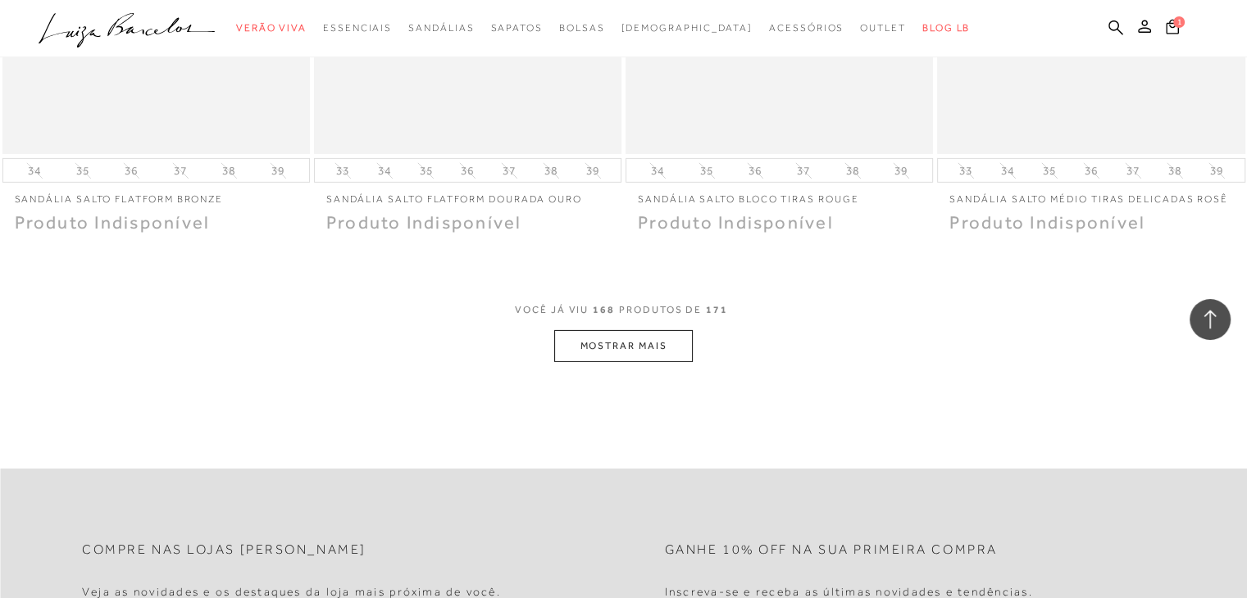
scroll to position [23936, 0]
click at [648, 341] on button "MOSTRAR MAIS" at bounding box center [623, 345] width 138 height 32
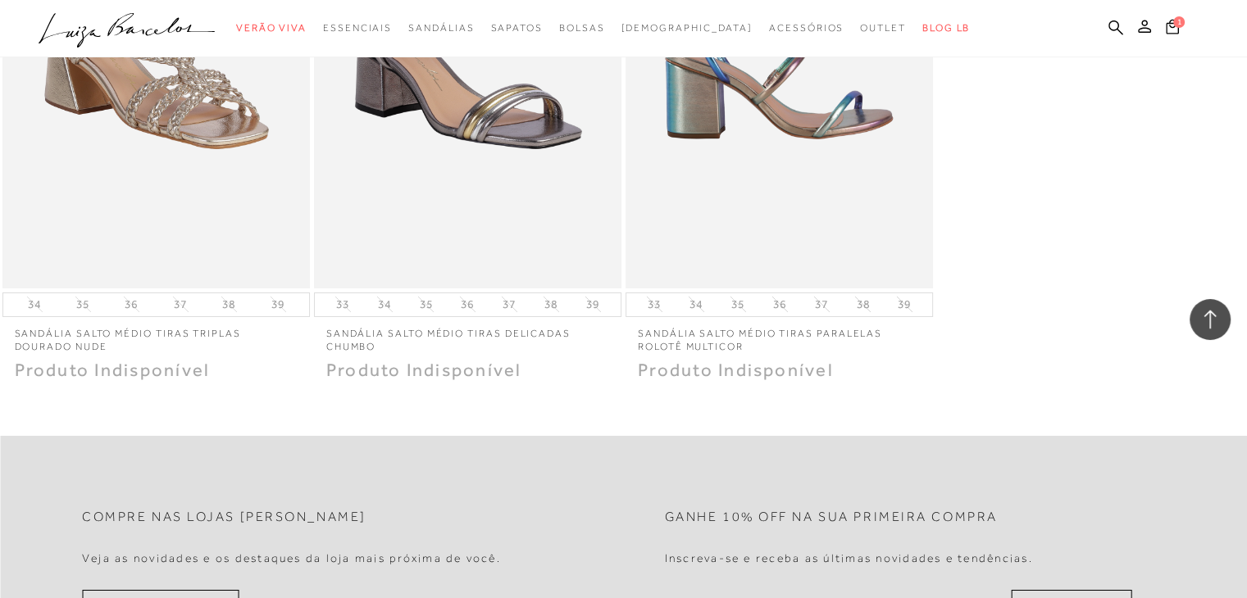
scroll to position [24361, 0]
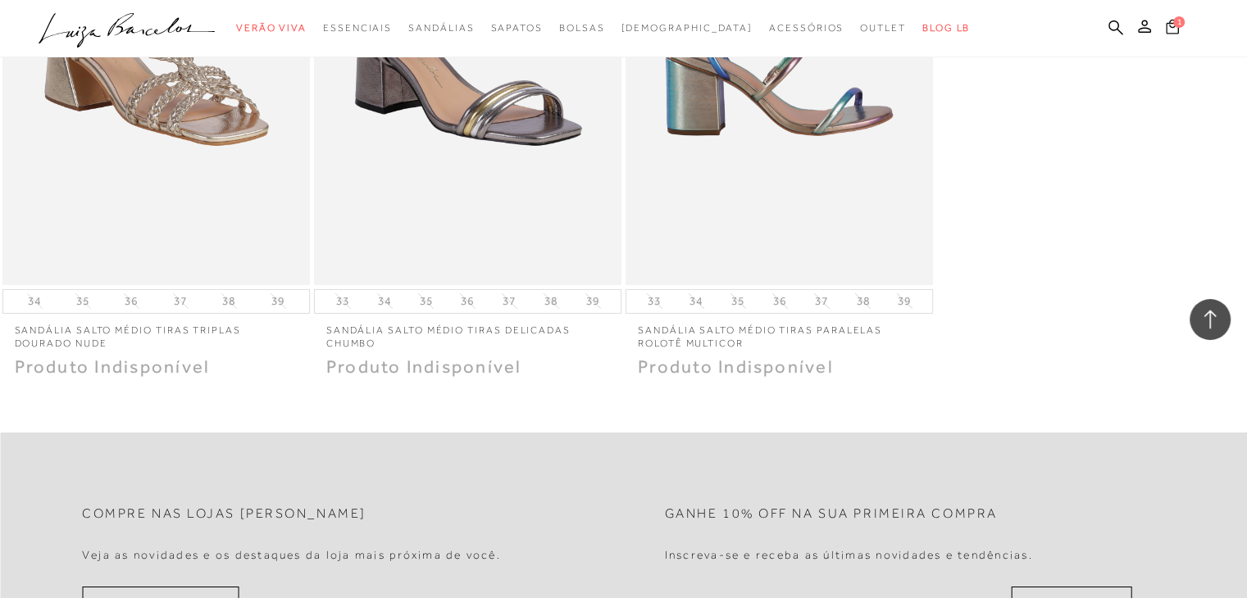
click at [1176, 25] on span "1" at bounding box center [1178, 21] width 11 height 11
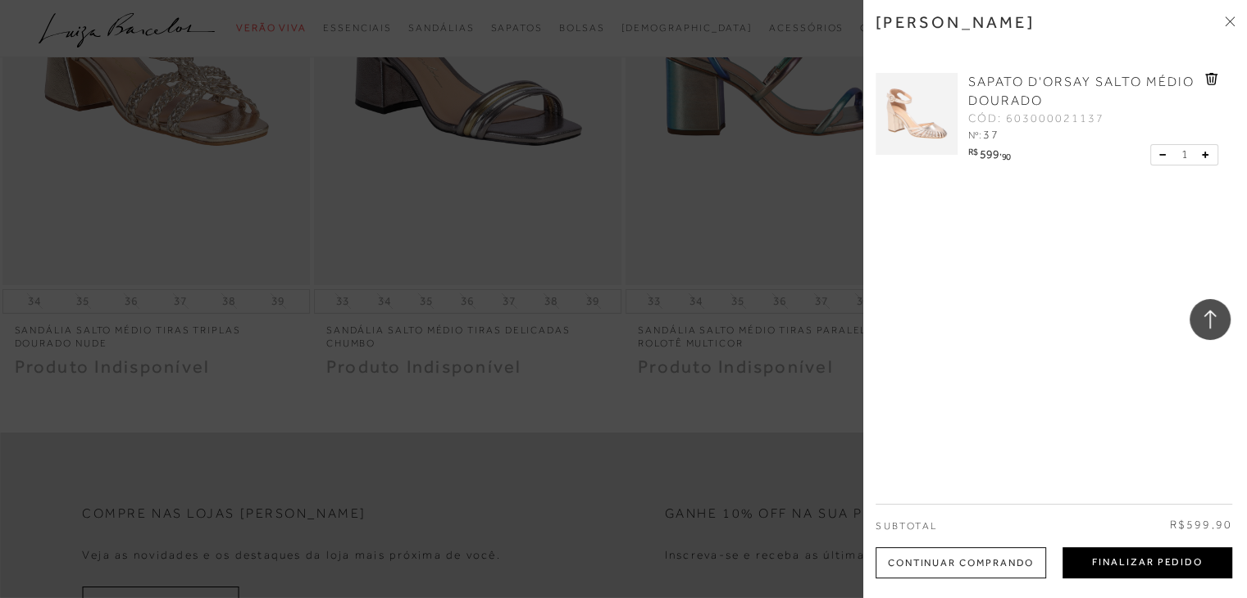
click at [1199, 564] on button "Finalizar Pedido" at bounding box center [1147, 563] width 170 height 31
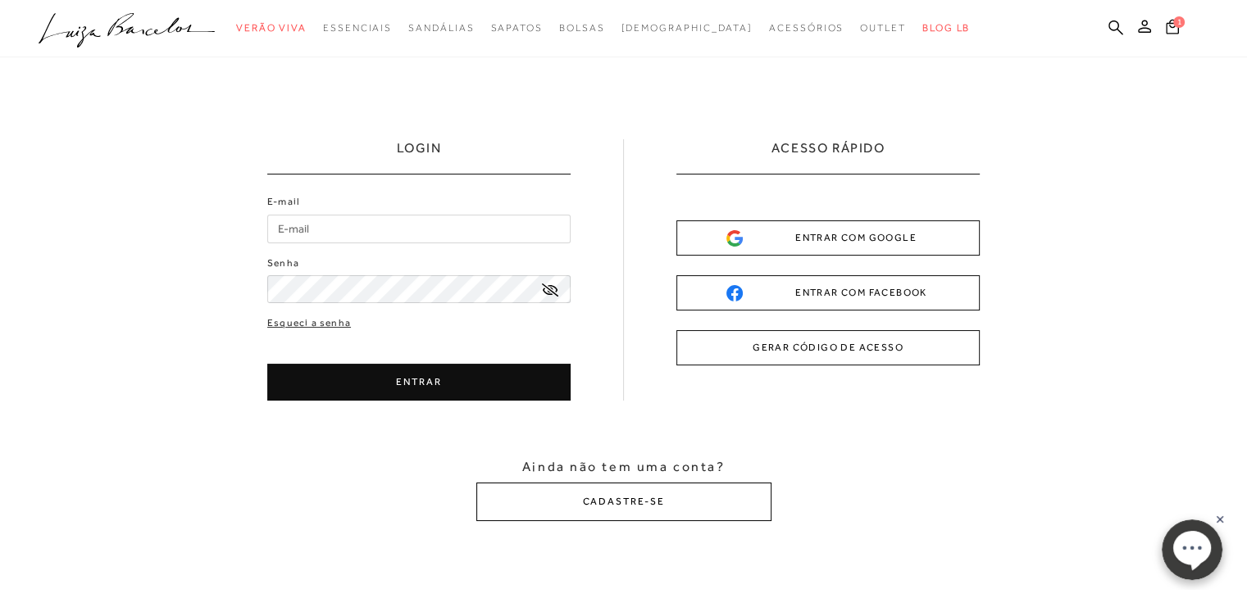
click at [685, 507] on button "CADASTRE-SE" at bounding box center [623, 502] width 295 height 39
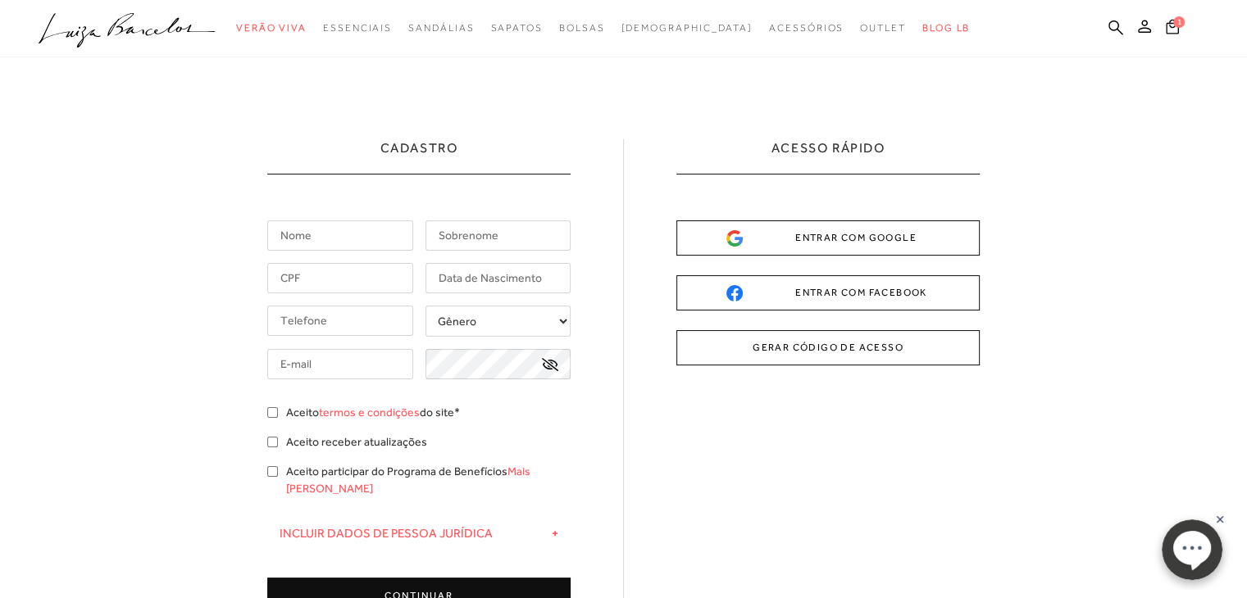
click at [371, 237] on input "text" at bounding box center [340, 236] width 146 height 30
type input "Ana Carolina"
type input "Duarte Alves"
type input "(65) 98126-2435"
type input "anacarolinaduartealves@gmail.com"
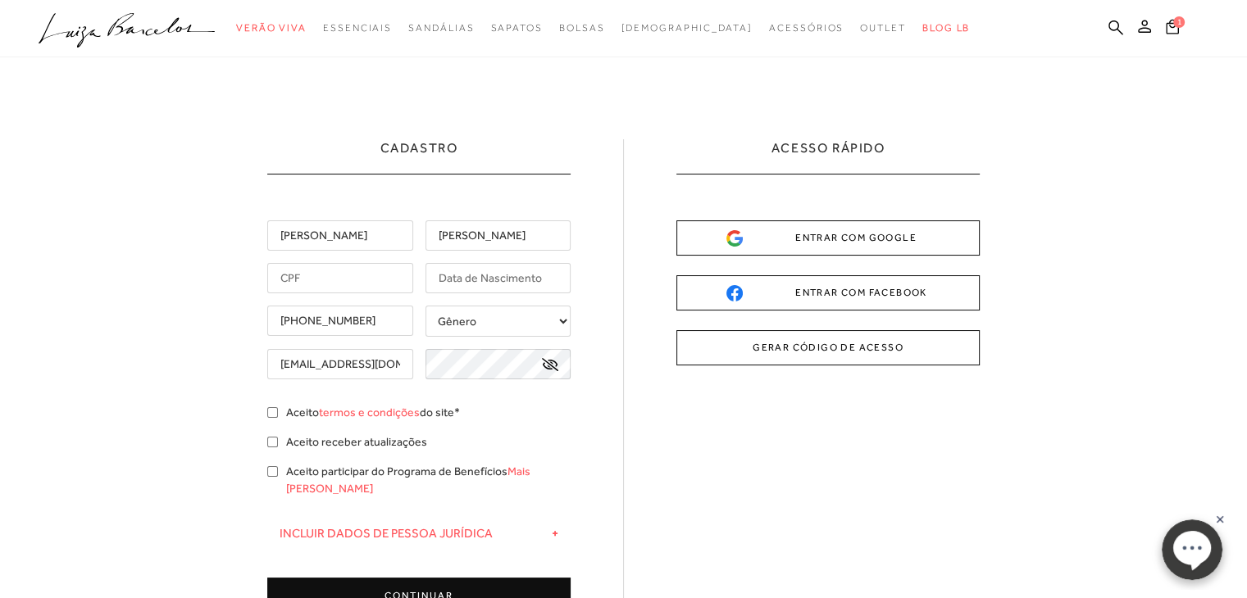
click at [384, 280] on input "text" at bounding box center [340, 278] width 146 height 30
type input "054.052.741-60"
click at [501, 287] on input "text" at bounding box center [498, 278] width 146 height 30
type input "09/07/2003"
click at [499, 332] on select "Gênero Feminino Masculino" at bounding box center [498, 321] width 146 height 31
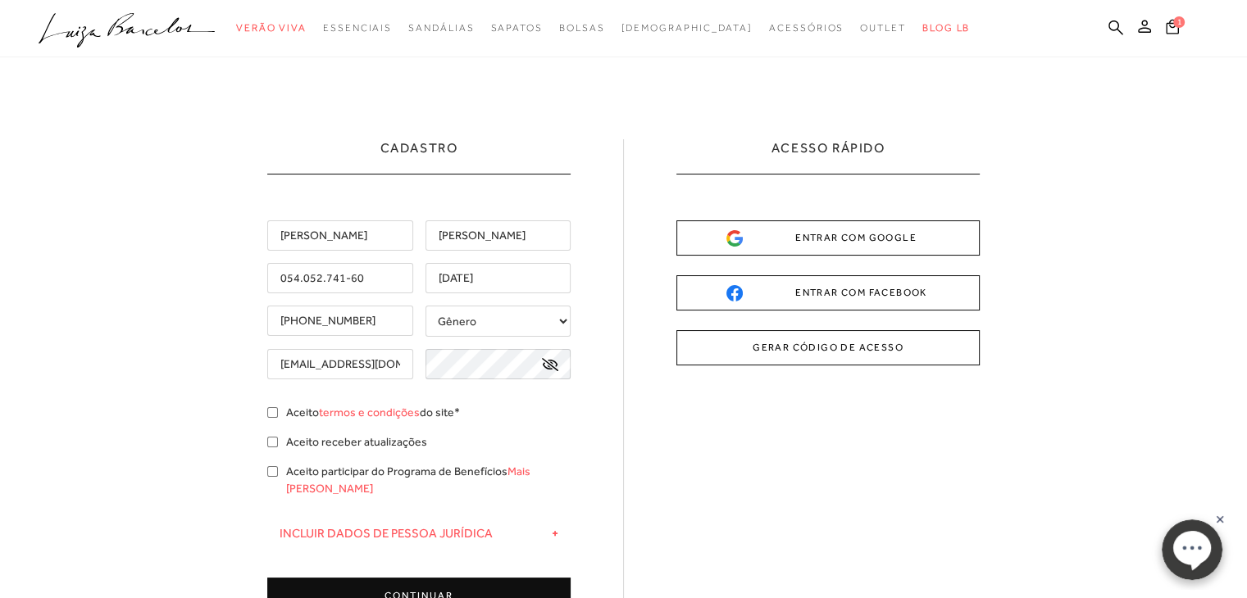
select select
click at [425, 306] on select "Gênero Feminino Masculino" at bounding box center [498, 321] width 146 height 31
click at [269, 412] on input "Aceito termos e condições do site*" at bounding box center [272, 412] width 11 height 11
checkbox input "true"
click at [321, 578] on button "CONTINUAR" at bounding box center [418, 596] width 303 height 37
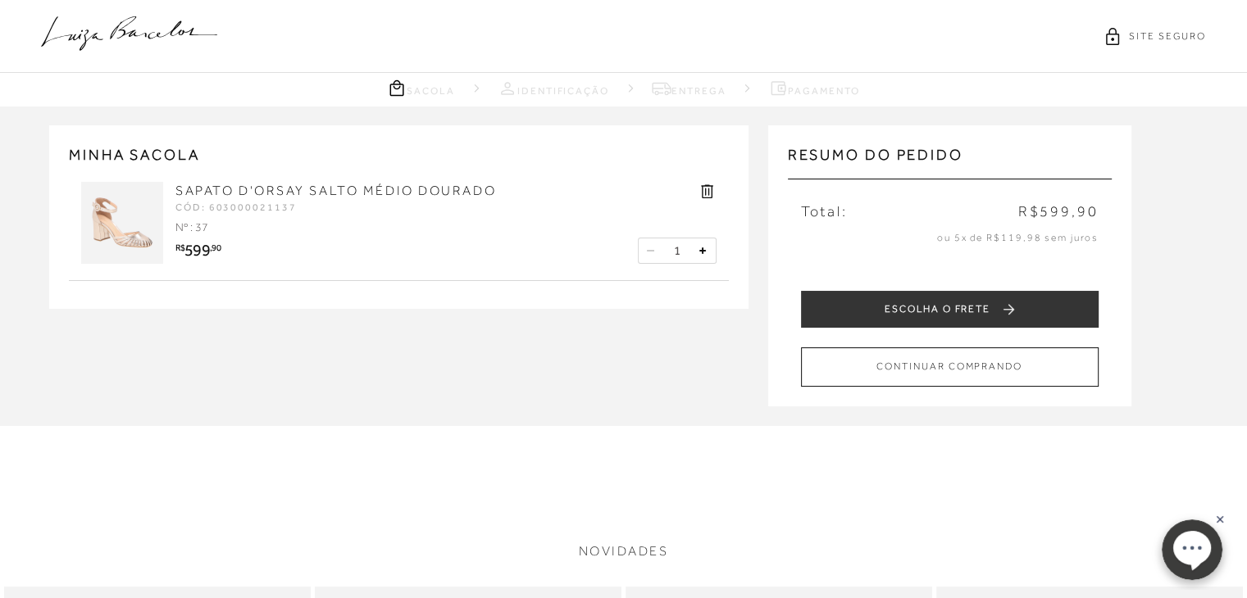
click at [965, 238] on p "ou 5x de R$119,98 sem juros" at bounding box center [950, 238] width 298 height 14
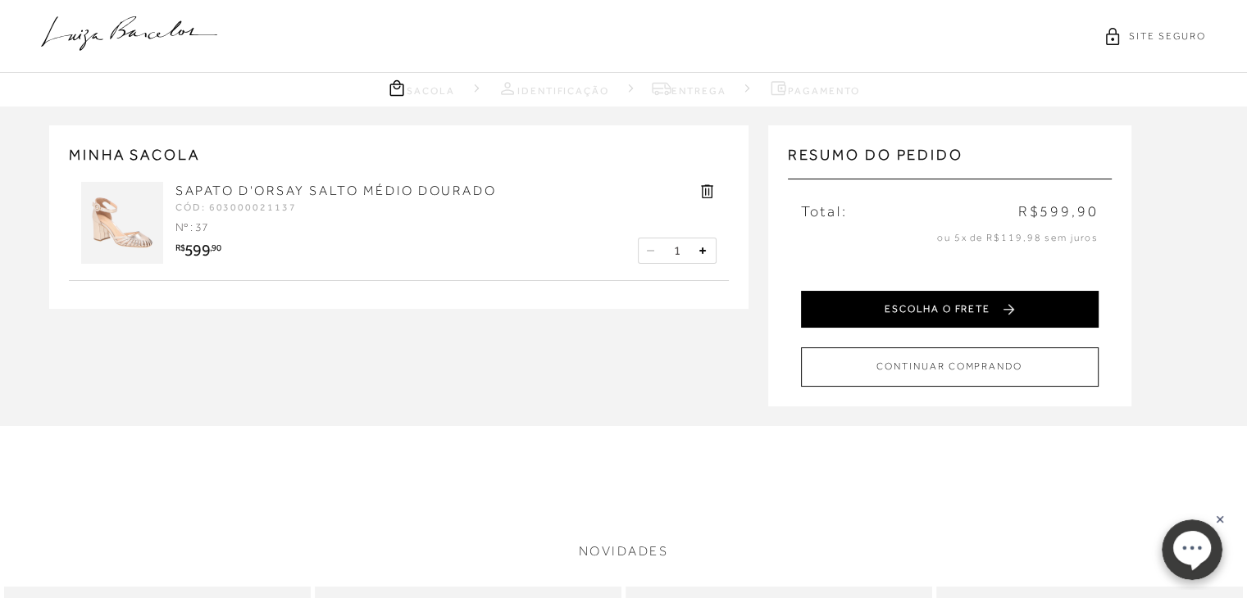
click at [867, 309] on button "ESCOLHA O FRETE" at bounding box center [950, 309] width 298 height 37
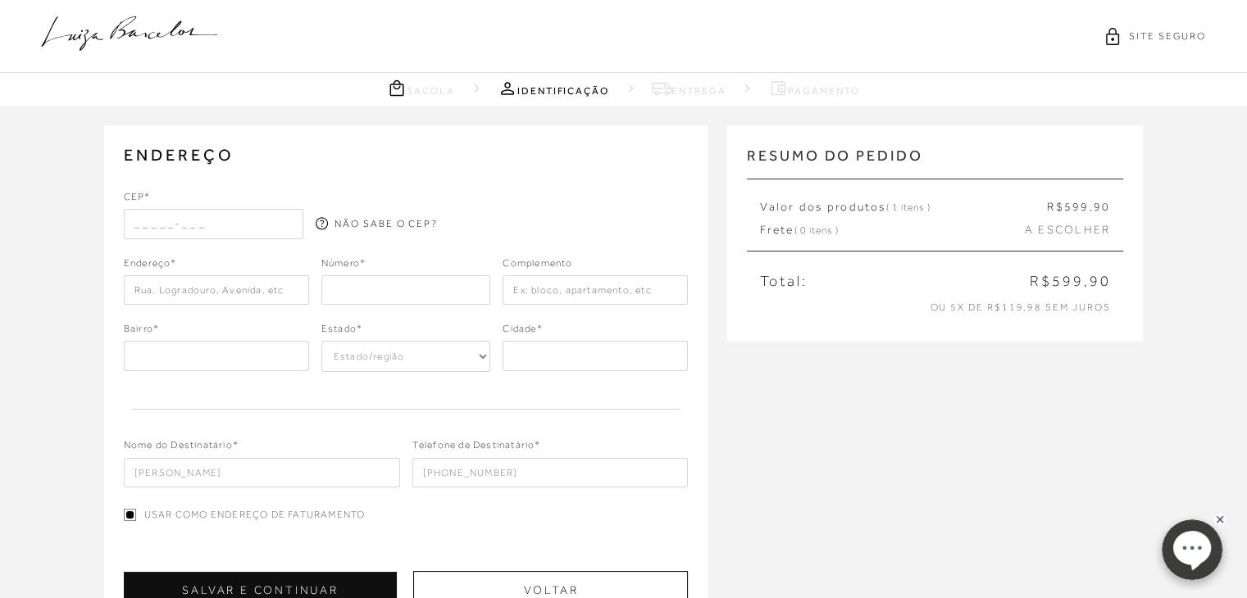
click at [148, 215] on input "text" at bounding box center [214, 224] width 180 height 30
type input "78040-640"
type input "Avenida Vereador Mário Palma"
type input "Avenida Vereador Már"
type input "MT"
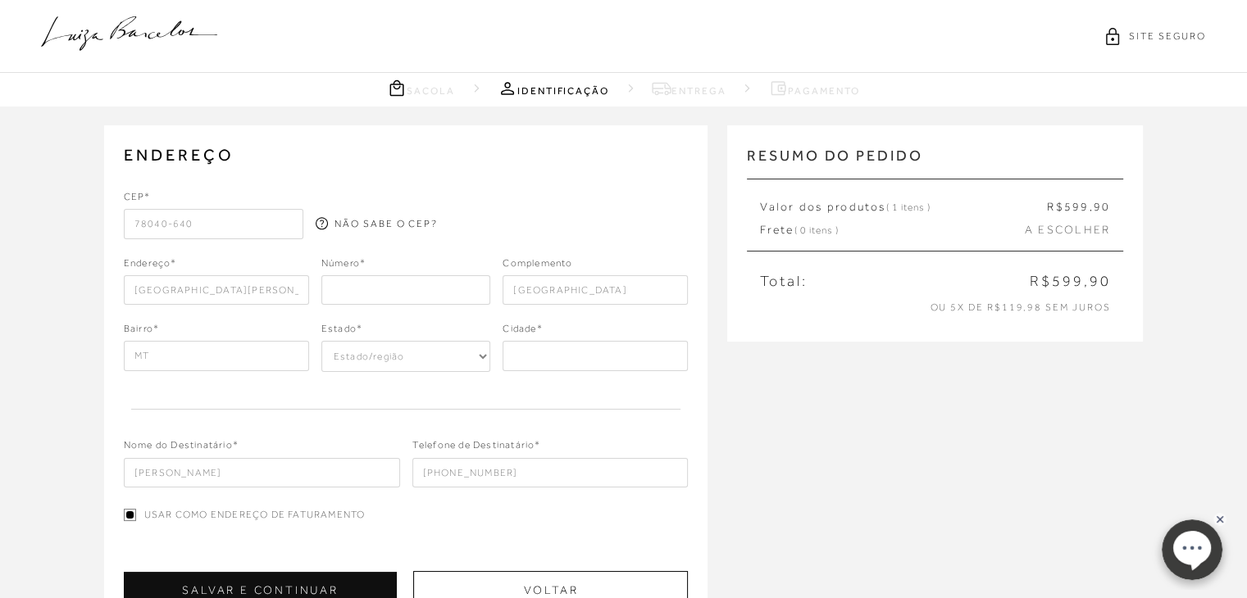
select select "MT"
type input "Cuiabá"
click at [448, 287] on input "number" at bounding box center [406, 290] width 170 height 30
type input "Jardim Mariana"
type input "268"
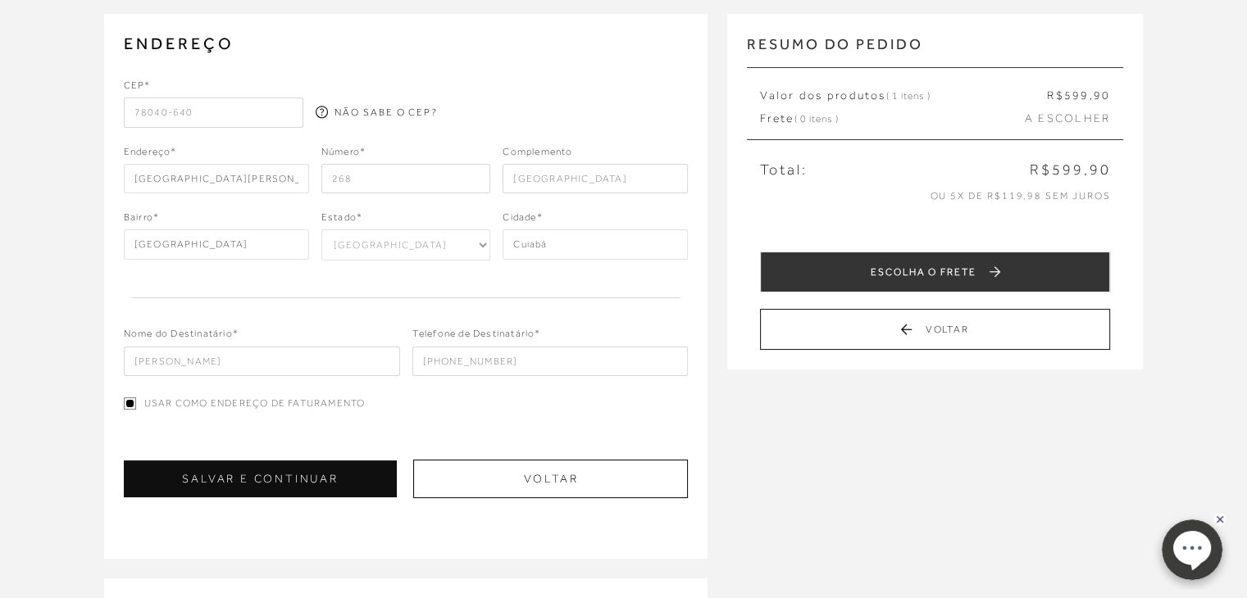
scroll to position [111, 0]
click at [627, 184] on input "Avenida Vereador Már" at bounding box center [595, 179] width 185 height 30
drag, startPoint x: 627, startPoint y: 184, endPoint x: 512, endPoint y: 184, distance: 114.8
click at [512, 184] on input "Avenida Vereador Már" at bounding box center [595, 179] width 185 height 30
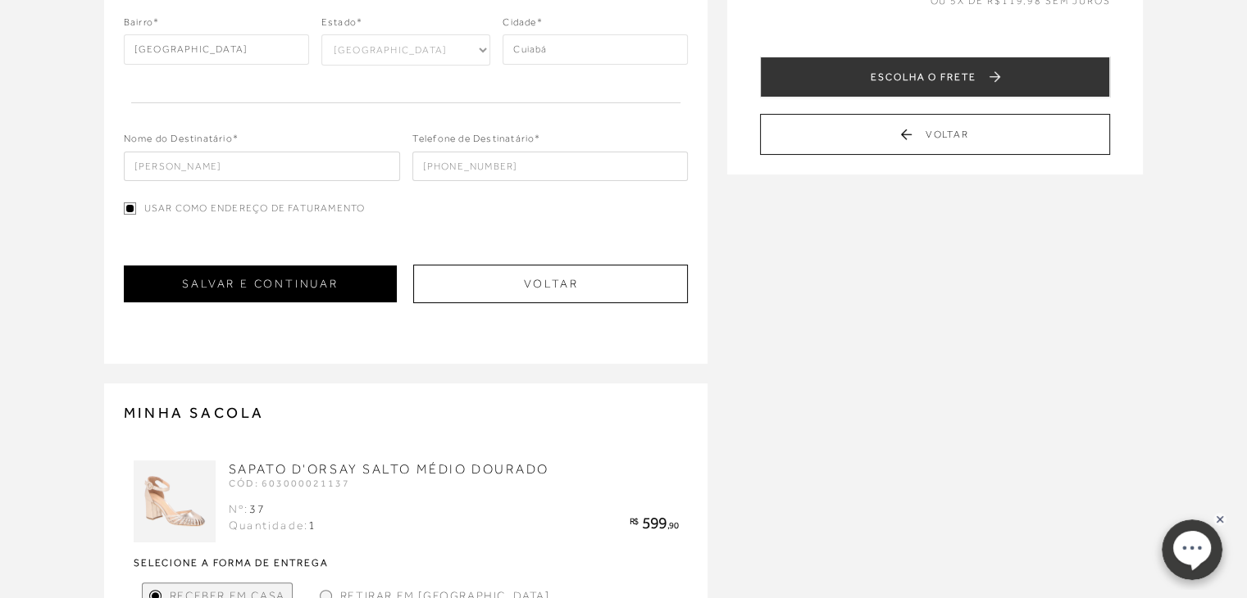
type input "apto 2102 park resi"
click at [335, 290] on button "SALVAR E CONTINUAR" at bounding box center [261, 284] width 274 height 37
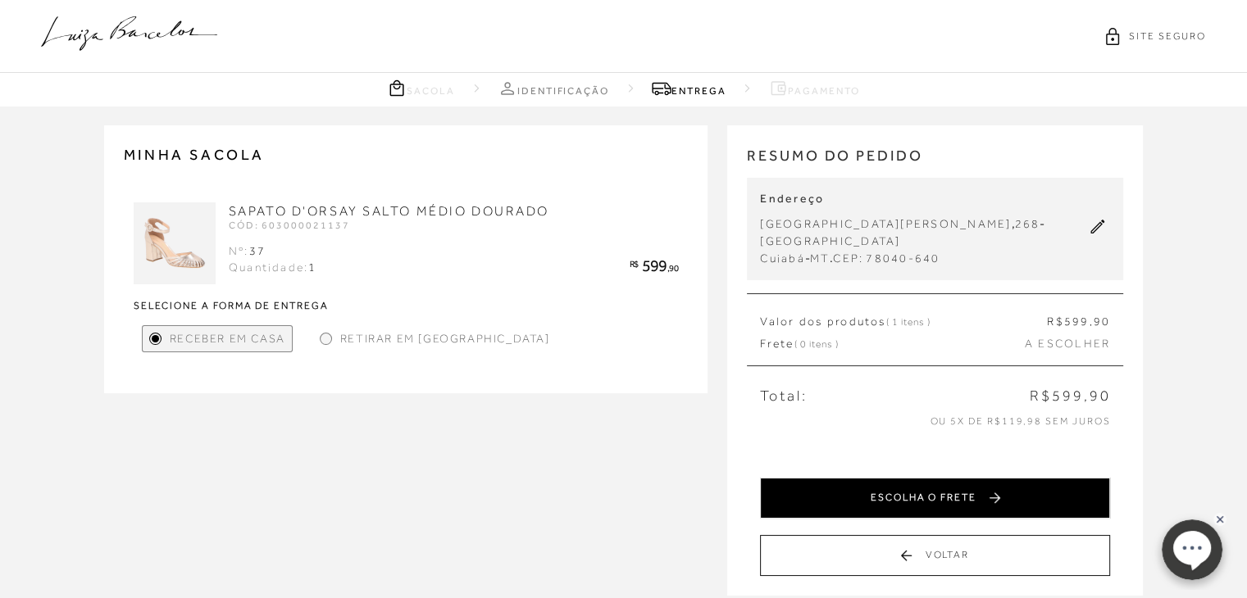
click at [934, 503] on button "ESCOLHA O FRETE" at bounding box center [935, 498] width 350 height 41
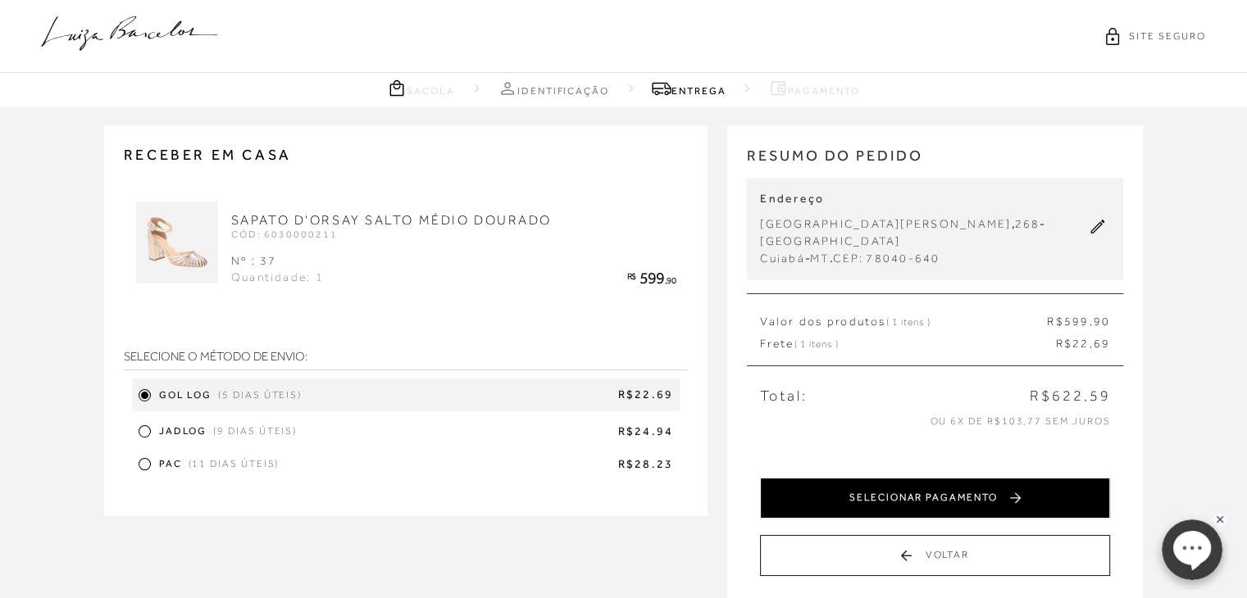
click at [834, 498] on button "SELECIONAR PAGAMENTO" at bounding box center [935, 498] width 350 height 41
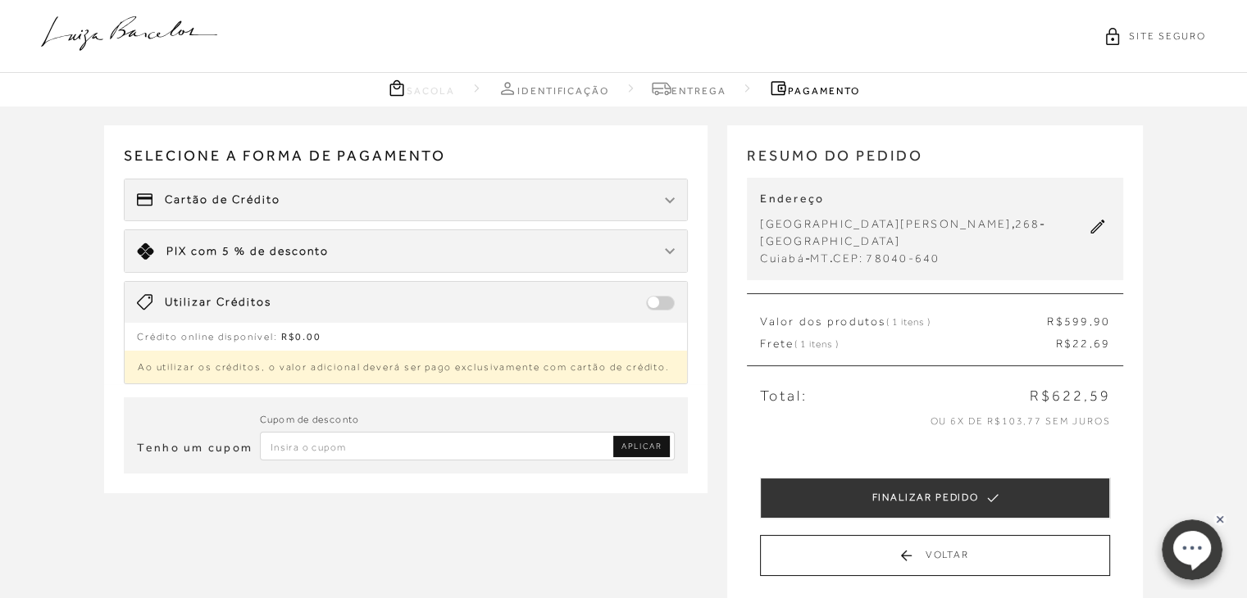
click at [508, 240] on div "Limite: R$ 5.000,00 PIX com 5 % de desconto" at bounding box center [406, 251] width 563 height 42
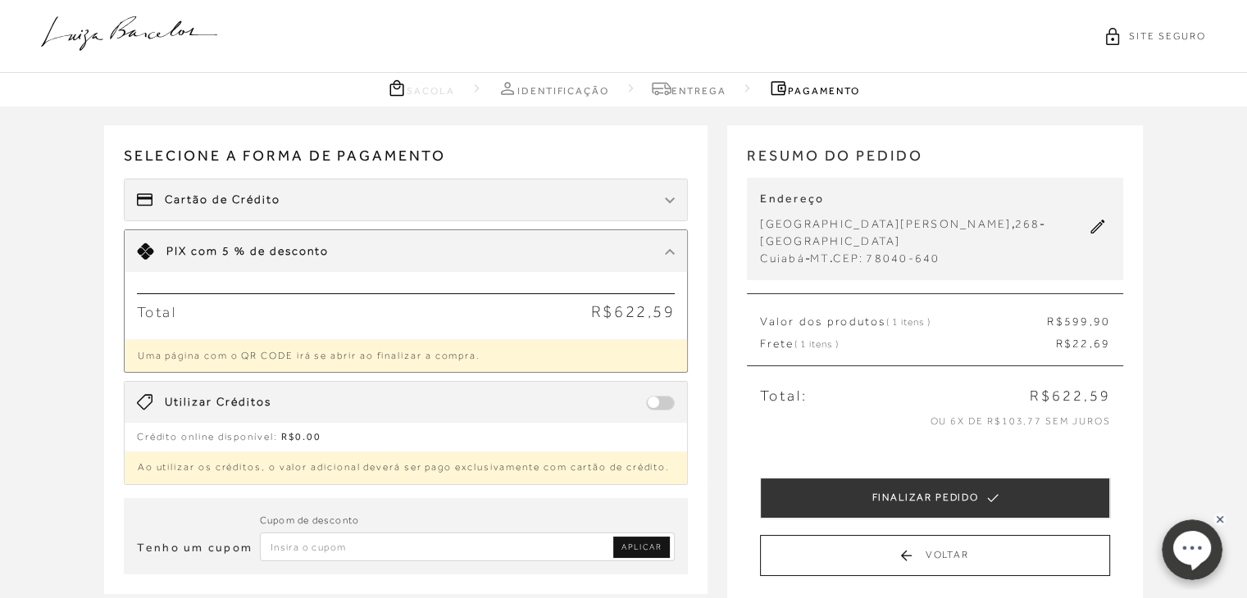
click at [397, 337] on div "Total R$622,59 Uma página com o QR CODE irá se abrir ao finalizar a compra." at bounding box center [406, 322] width 563 height 100
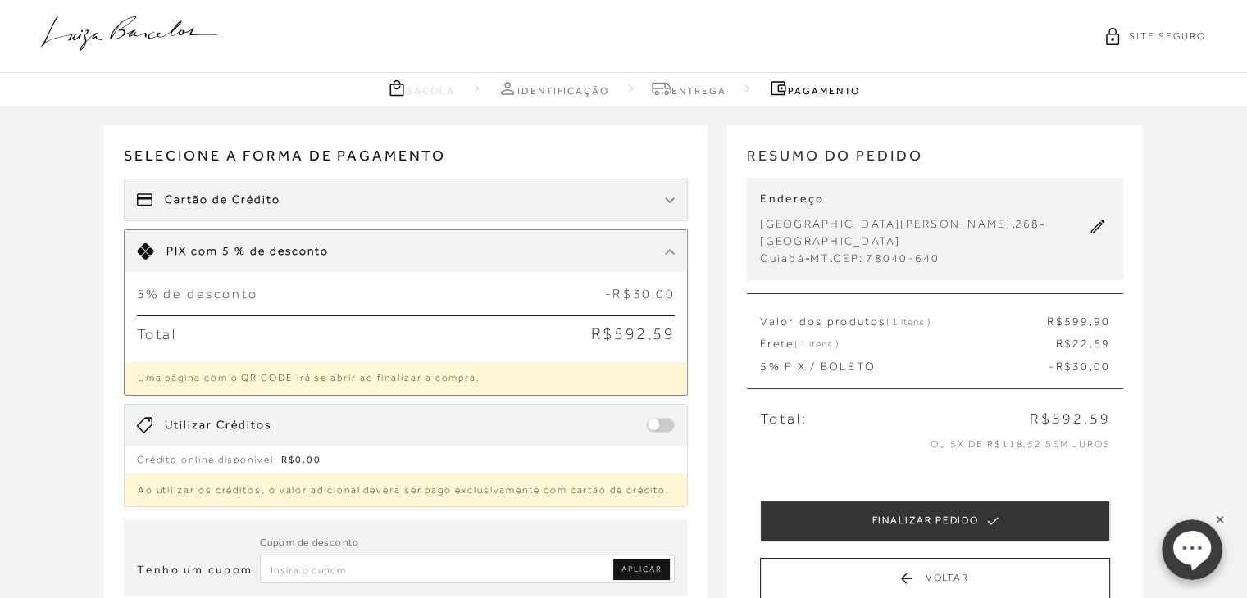
click at [398, 366] on p "Uma página com o QR CODE irá se abrir ao finalizar a compra." at bounding box center [406, 378] width 563 height 33
click at [630, 283] on div "5% de desconto -R$30,00 Total R$592,59 Uma página com o QR CODE irá se abrir ao…" at bounding box center [406, 333] width 563 height 123
click at [448, 207] on div "Cartão de Crédito" at bounding box center [406, 200] width 563 height 41
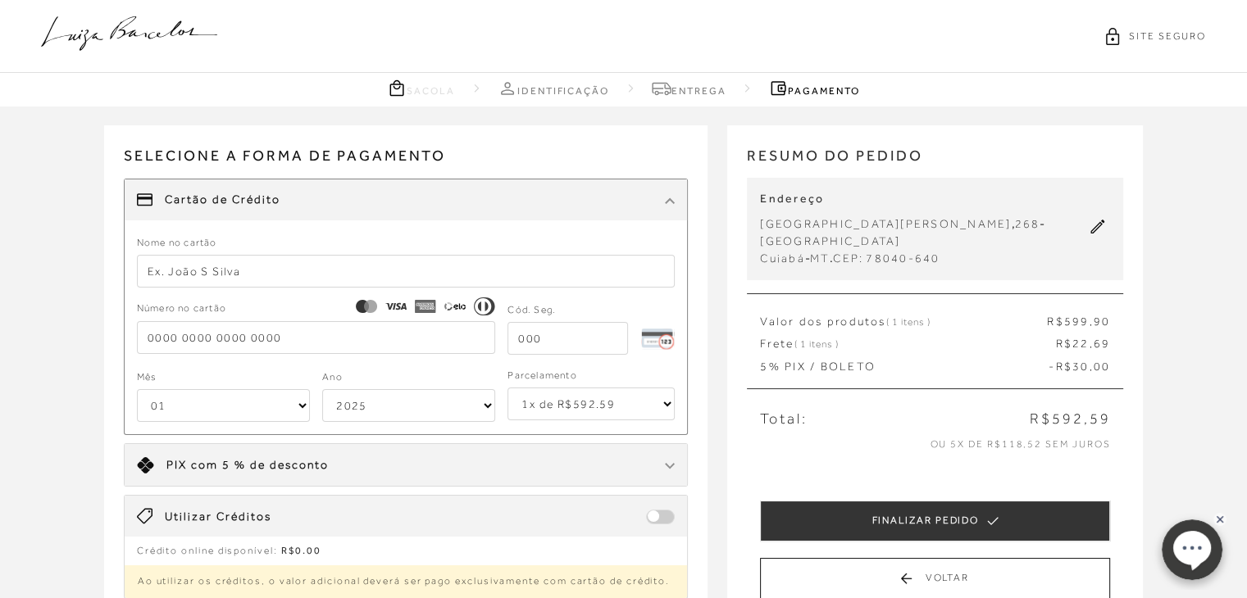
click at [270, 275] on input "text" at bounding box center [406, 271] width 539 height 33
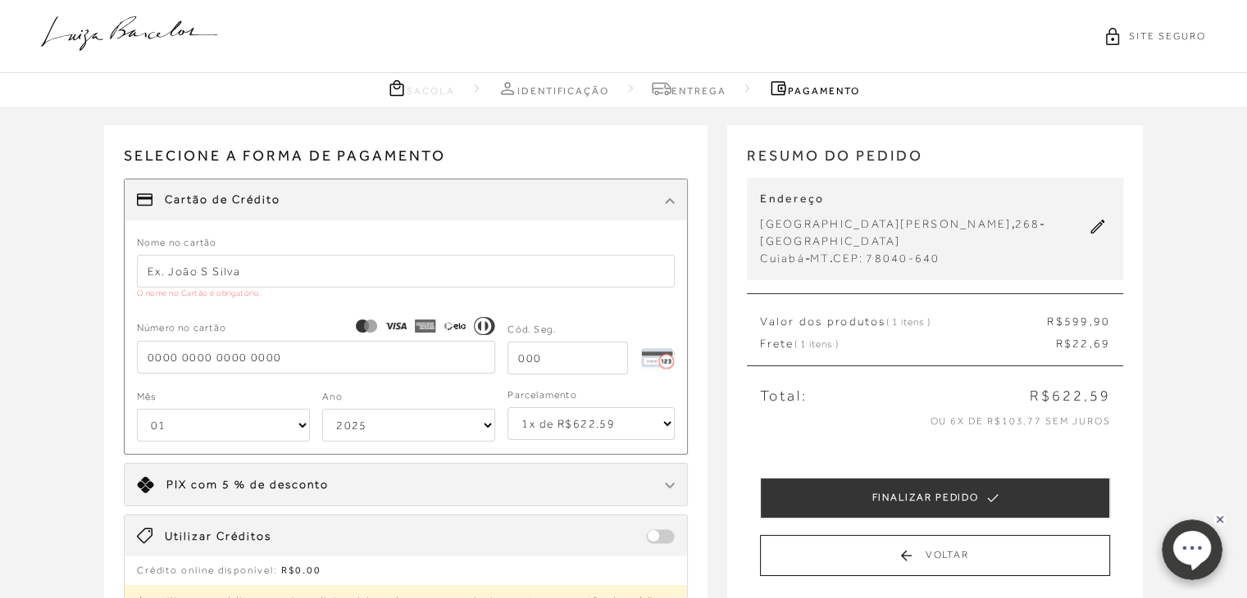
type input "Ana Carolina Alves"
type input "4066559997722820"
select select "09"
select select "2028"
type input "4066559997722820"
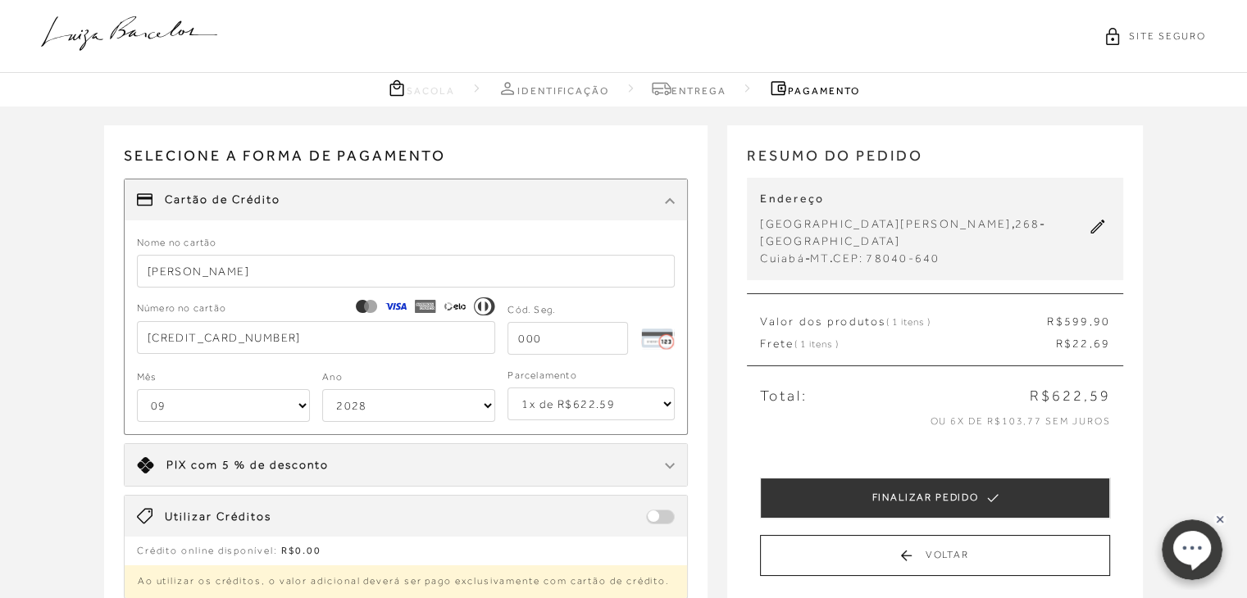
click at [219, 273] on input "Ana Carolina Alves" at bounding box center [406, 271] width 539 height 33
type input "Ana C D Alves"
drag, startPoint x: 298, startPoint y: 348, endPoint x: 107, endPoint y: 354, distance: 191.1
click at [107, 354] on div "Selecione a forma de pagamento FORMA DE PAGAMENTO Cartão de Crédito Nome no car…" at bounding box center [406, 362] width 604 height 474
type input "4610 5597 8005 5900"
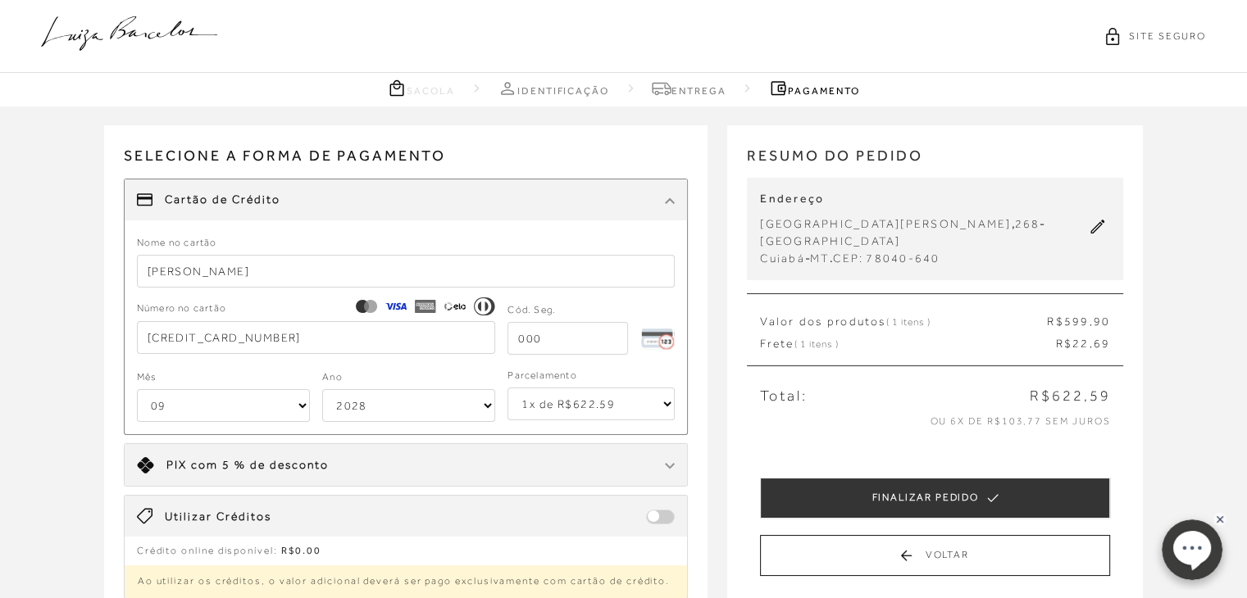
click at [590, 339] on input "tel" at bounding box center [567, 338] width 121 height 33
type input "962"
click at [222, 407] on select "01 02 03 04 05 06 07 08 09 10 11 12" at bounding box center [223, 405] width 173 height 33
select select "01"
click at [137, 389] on select "01 02 03 04 05 06 07 08 09 10 11 12" at bounding box center [223, 405] width 173 height 33
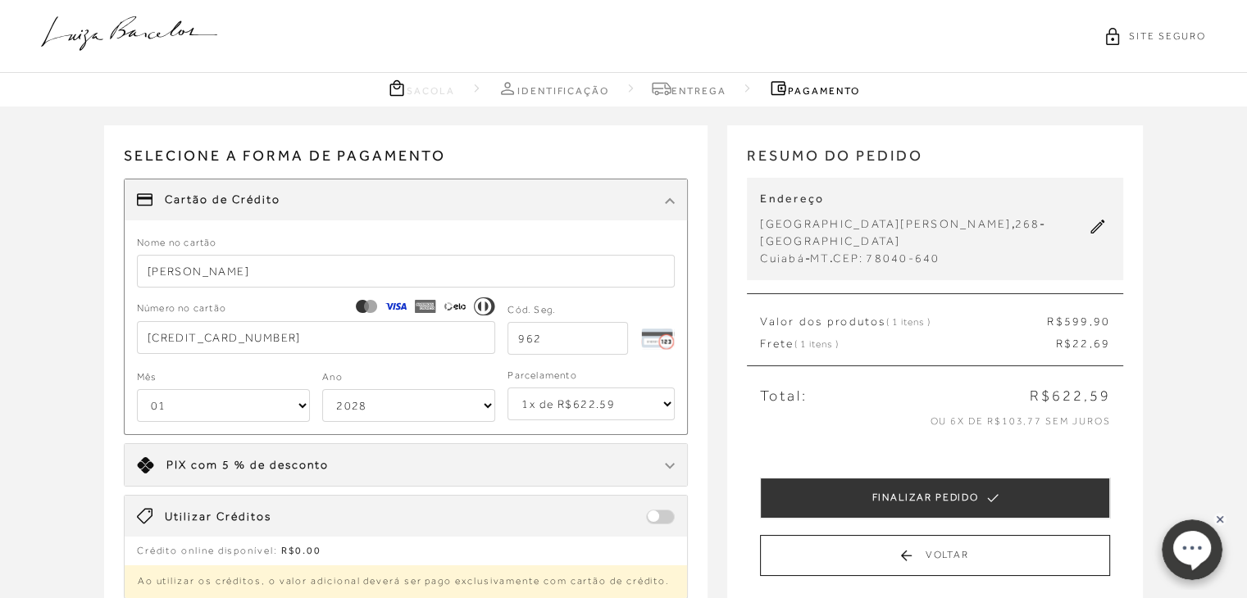
click at [391, 394] on select "2025 2026 2027 2028 2029 2030 2031 2032 2033 2034 2035 2036 2037 2038 2039 2040…" at bounding box center [408, 405] width 173 height 33
select select "2033"
click at [322, 389] on select "2025 2026 2027 2028 2029 2030 2031 2032 2033 2034 2035 2036 2037 2038 2039 2040…" at bounding box center [408, 405] width 173 height 33
click at [585, 417] on select "1x de R$622.59 2x de R$311.30 sem juros 3x de R$207.53 sem juros 4x de R$155.65…" at bounding box center [590, 404] width 167 height 33
select select "6"
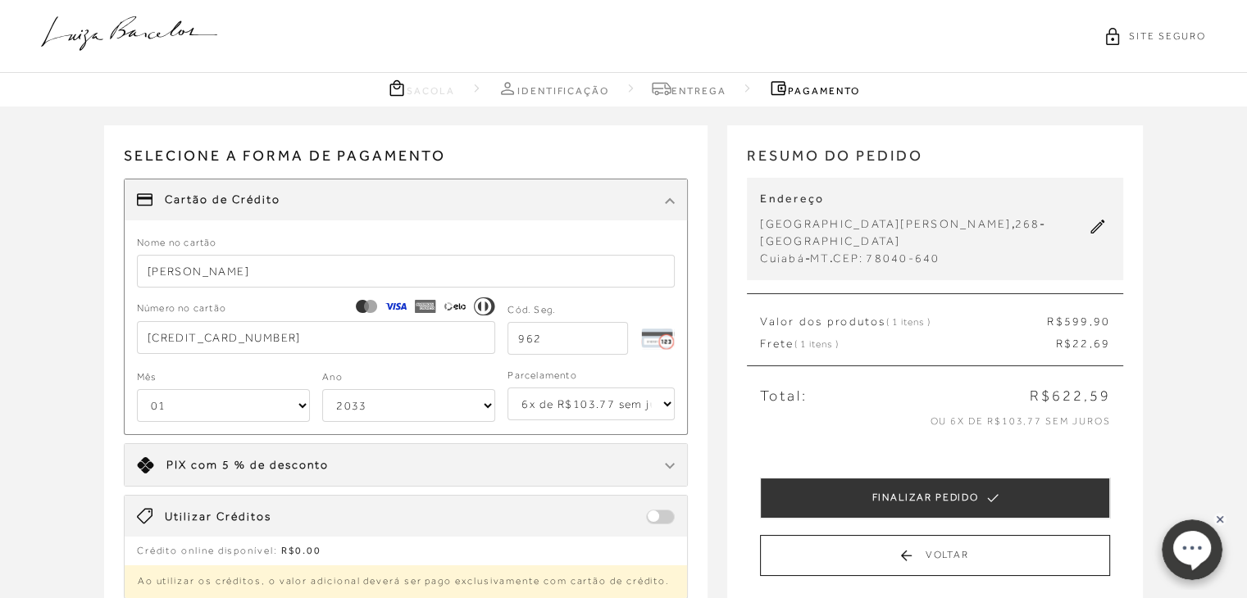
click at [507, 388] on select "1x de R$622.59 2x de R$311.30 sem juros 3x de R$207.53 sem juros 4x de R$155.65…" at bounding box center [590, 404] width 167 height 33
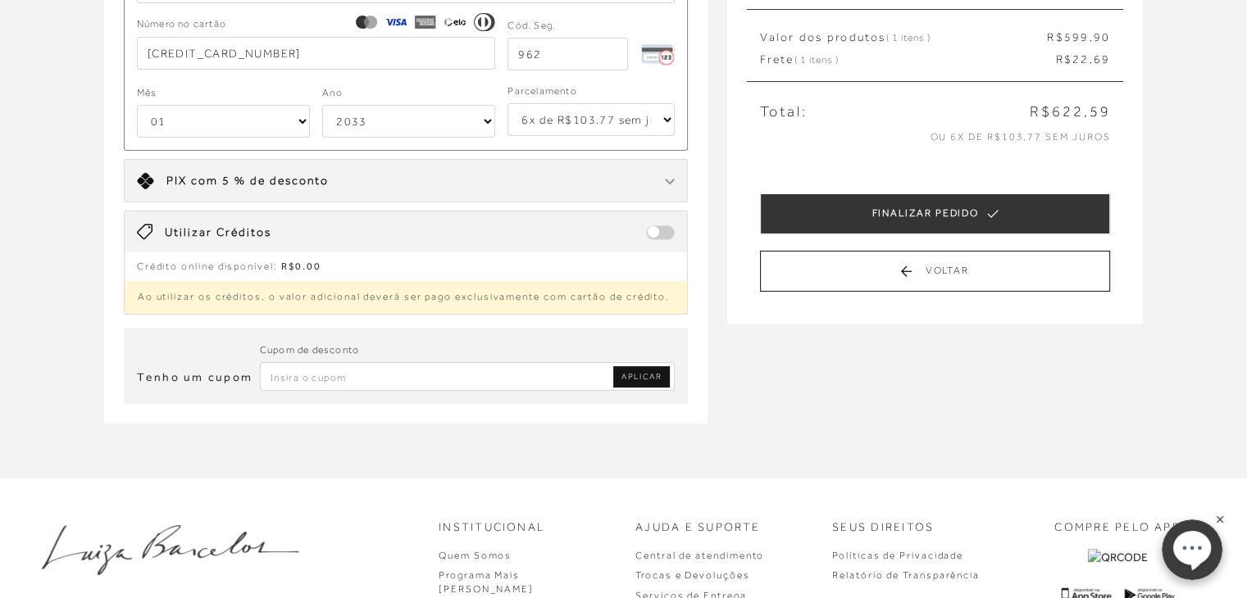
scroll to position [285, 0]
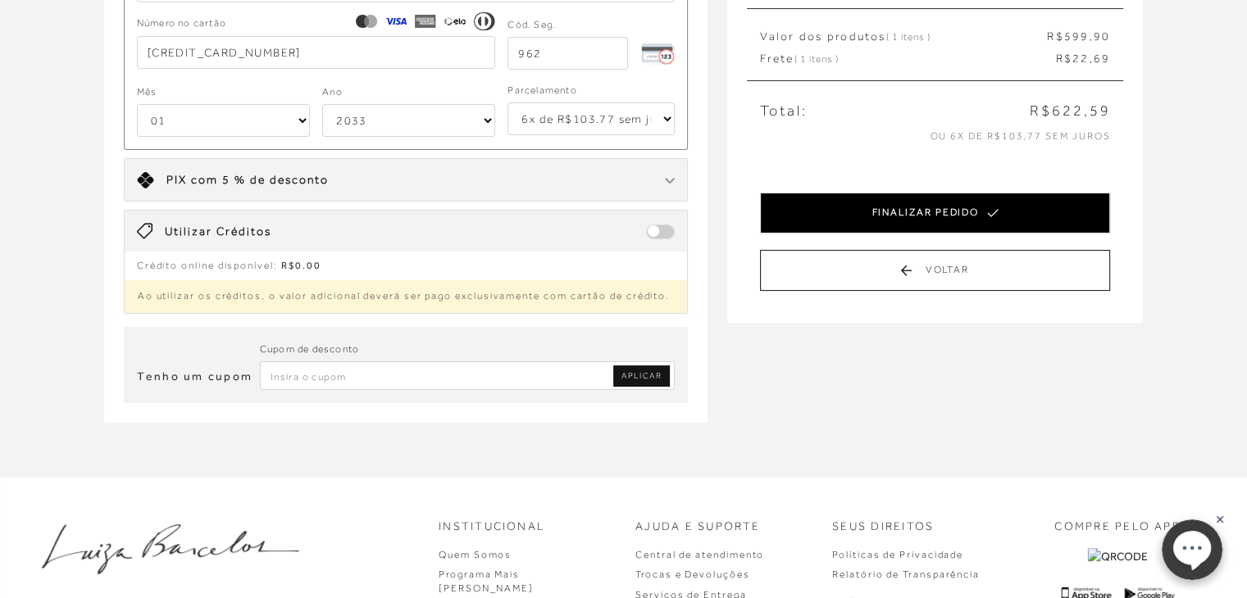
click at [918, 214] on button "FINALIZAR PEDIDO" at bounding box center [935, 213] width 350 height 41
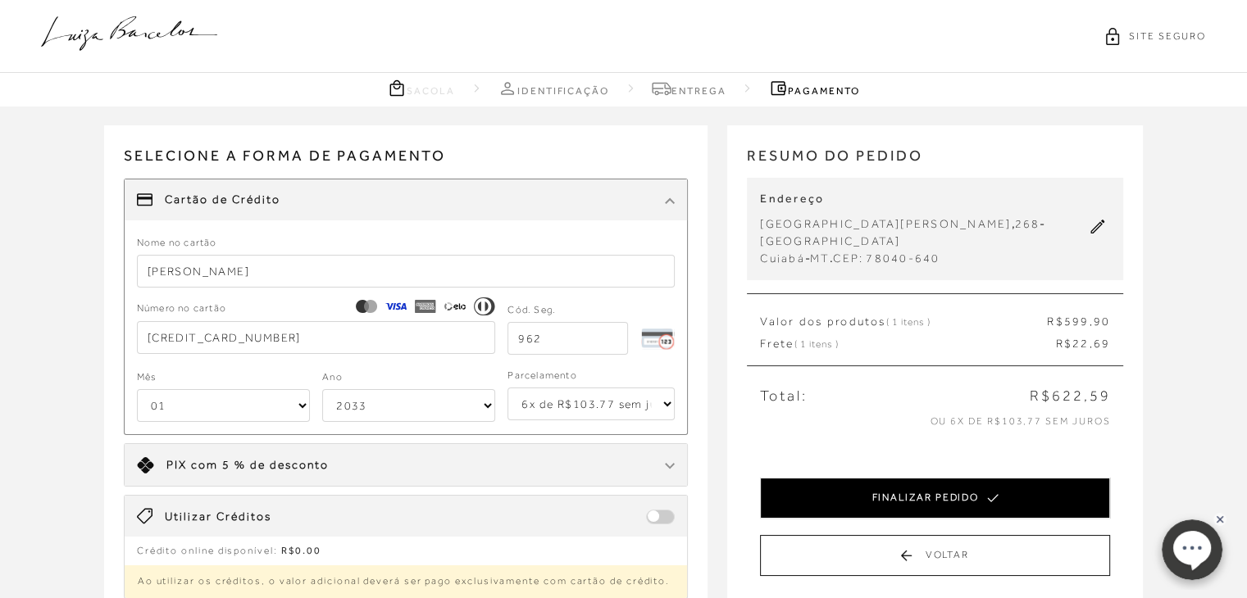
select select "2033"
select select "6"
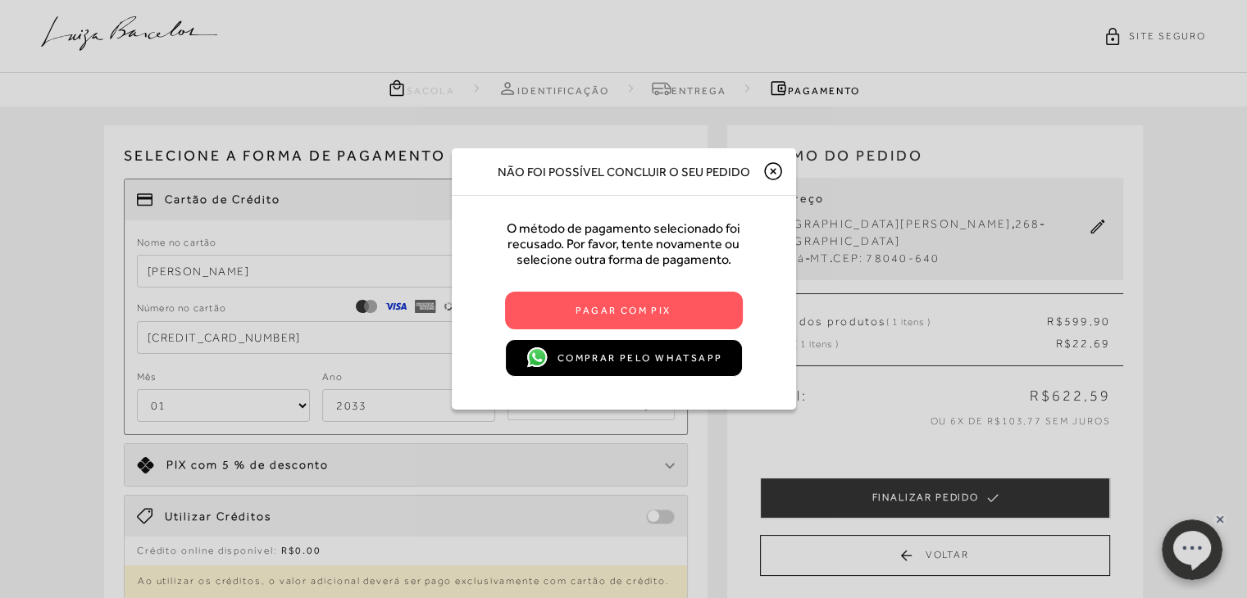
click at [771, 163] on icon at bounding box center [773, 171] width 20 height 20
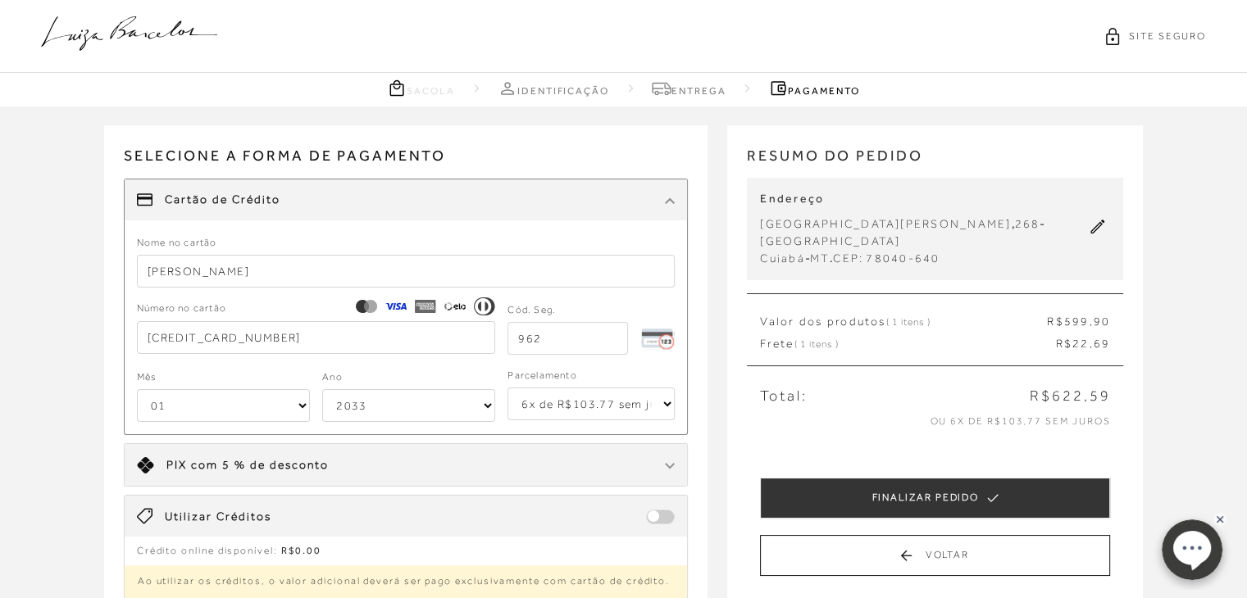
click at [16, 424] on div "Receber em casa SAPATO D'ORSAY SALTO MÉDIO DOURADO CÓD: 6030000211 Nº : 37 Quan…" at bounding box center [623, 434] width 1247 height 655
click at [634, 192] on div "Cartão de Crédito" at bounding box center [406, 200] width 563 height 41
click at [669, 199] on img at bounding box center [670, 201] width 10 height 7
click at [568, 483] on div "Limite: R$ 5.000,00 PIX com 5 % de desconto" at bounding box center [406, 465] width 563 height 42
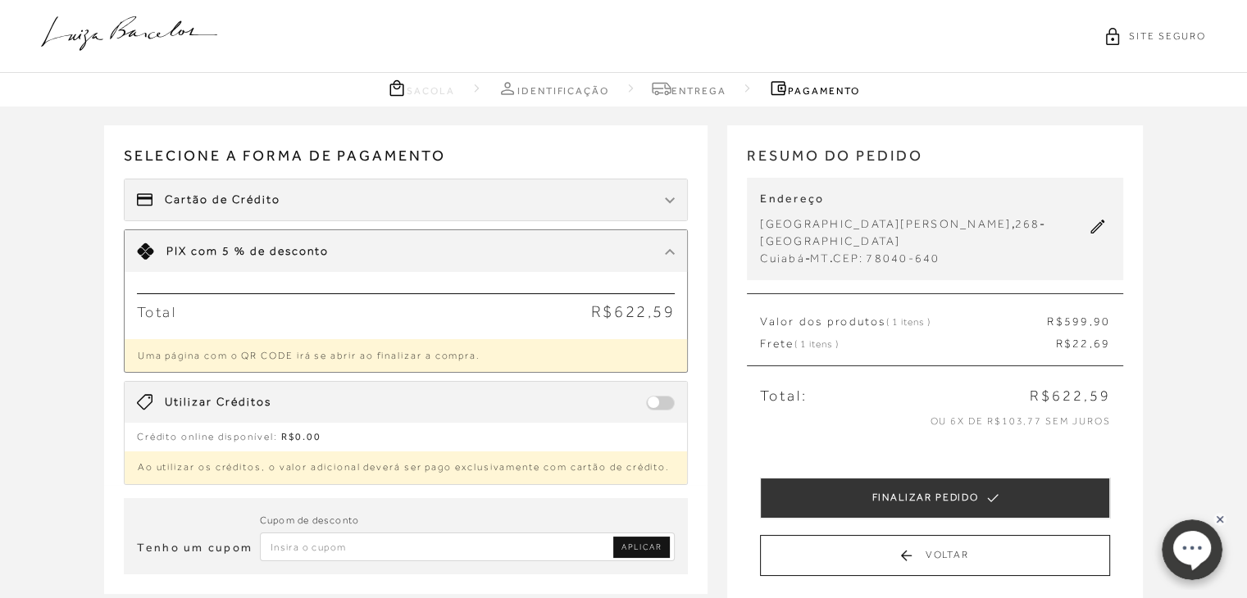
click at [656, 212] on div "Cartão de Crédito" at bounding box center [406, 200] width 563 height 41
select select "2033"
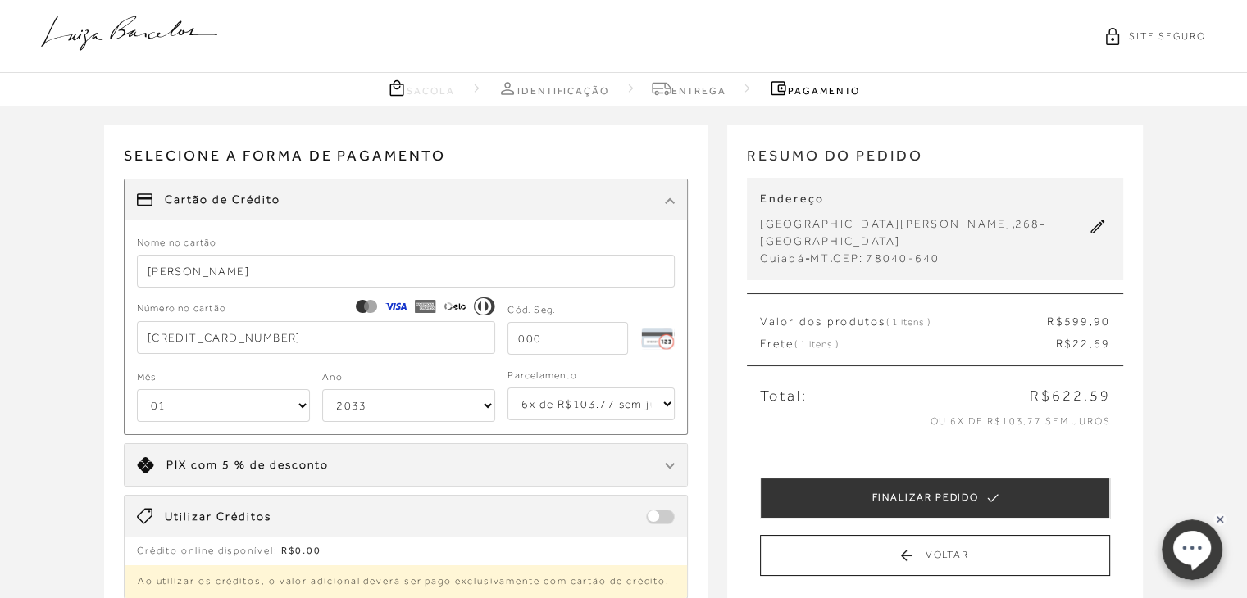
select select "1"
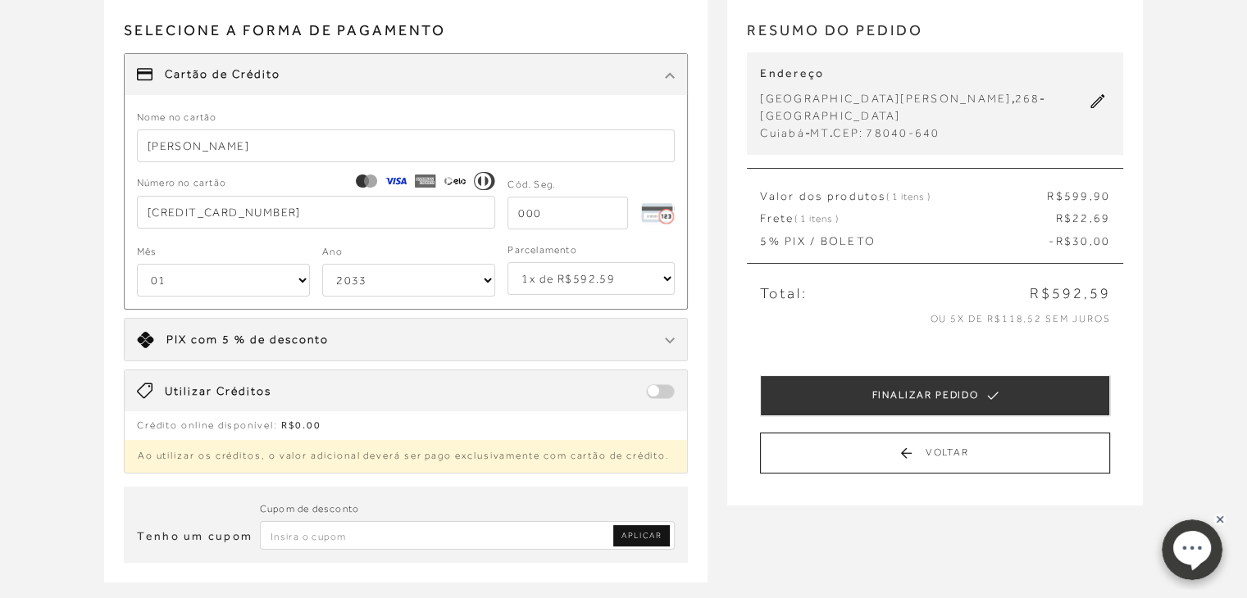
scroll to position [138, 0]
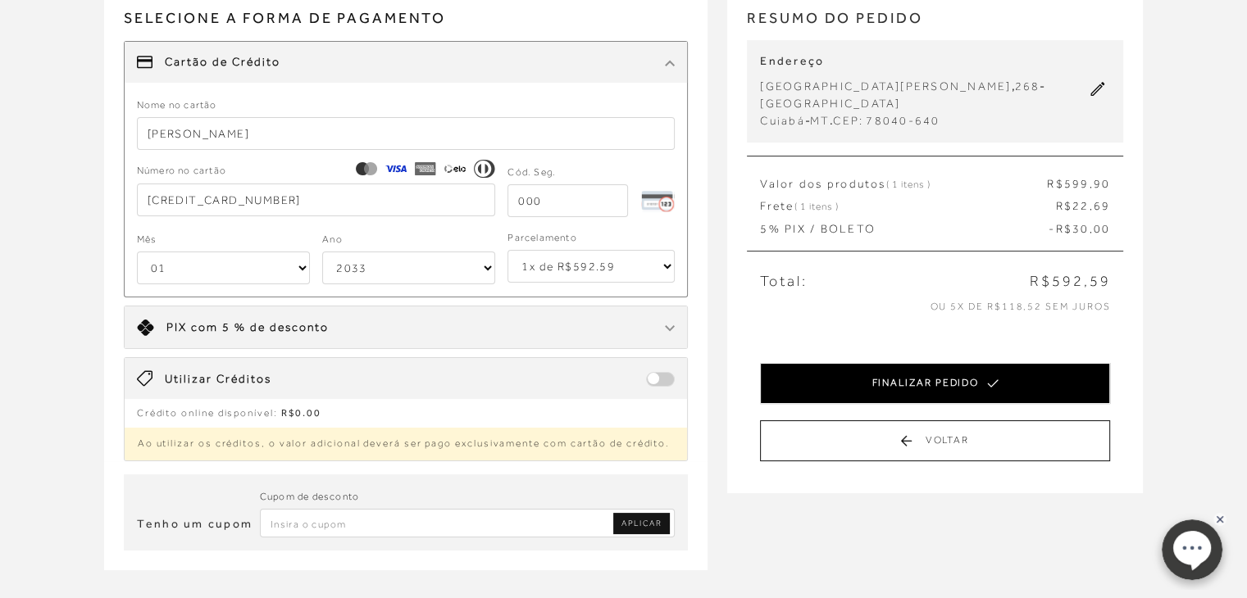
click at [898, 382] on button "FINALIZAR PEDIDO" at bounding box center [935, 383] width 350 height 41
select select "2033"
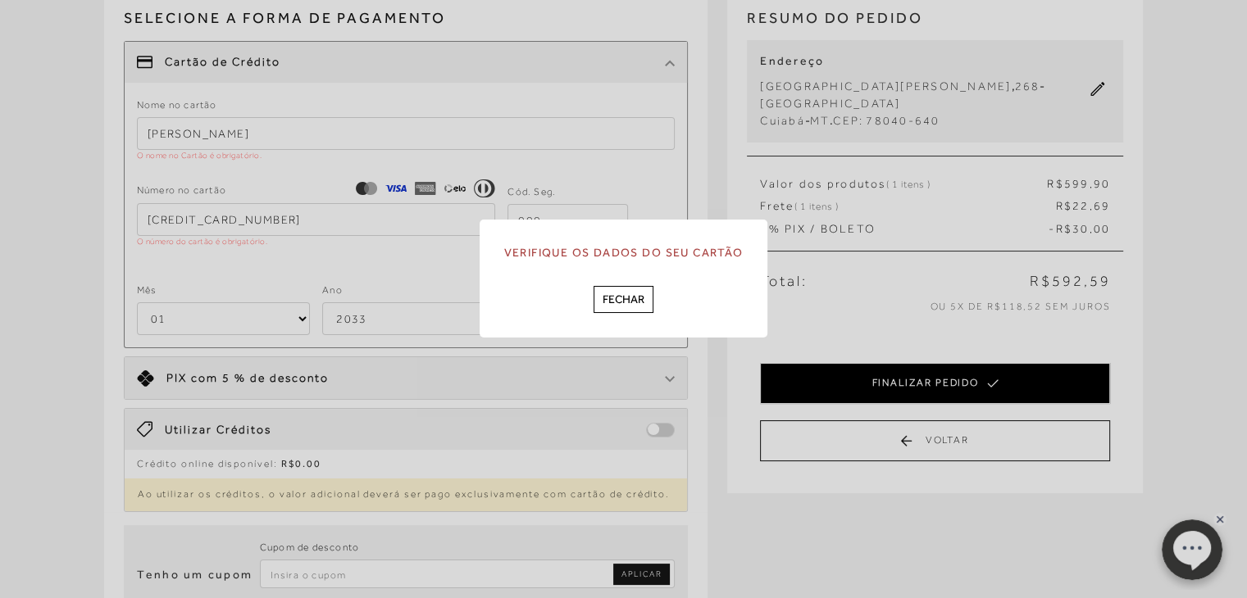
scroll to position [0, 0]
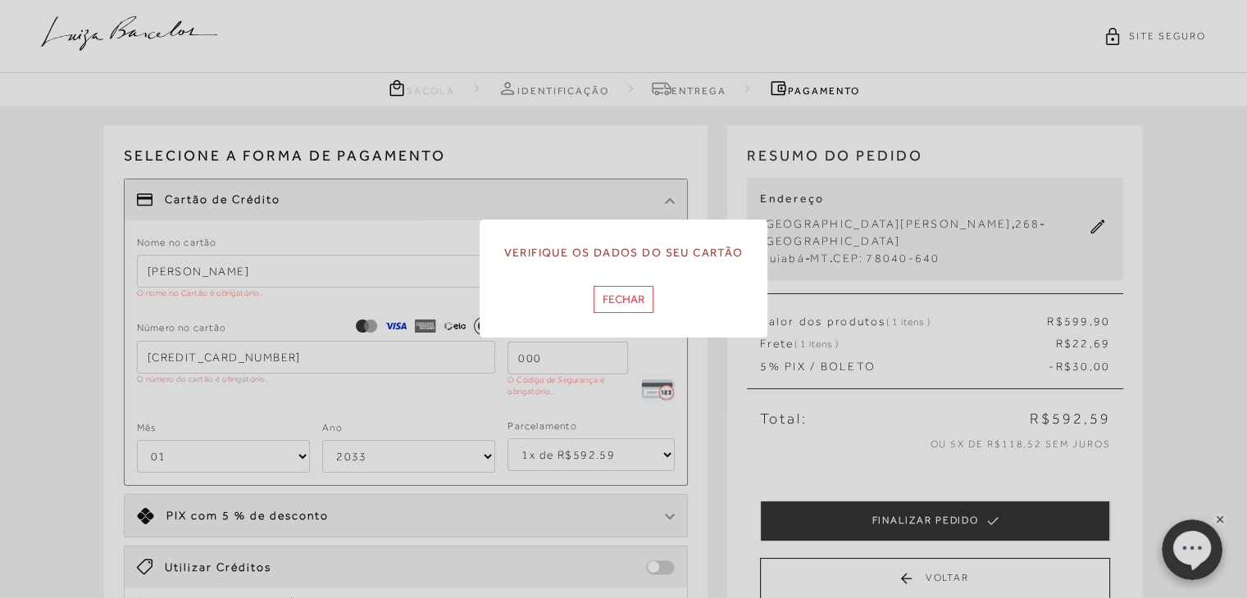
click at [617, 309] on button "Fechar" at bounding box center [624, 299] width 60 height 27
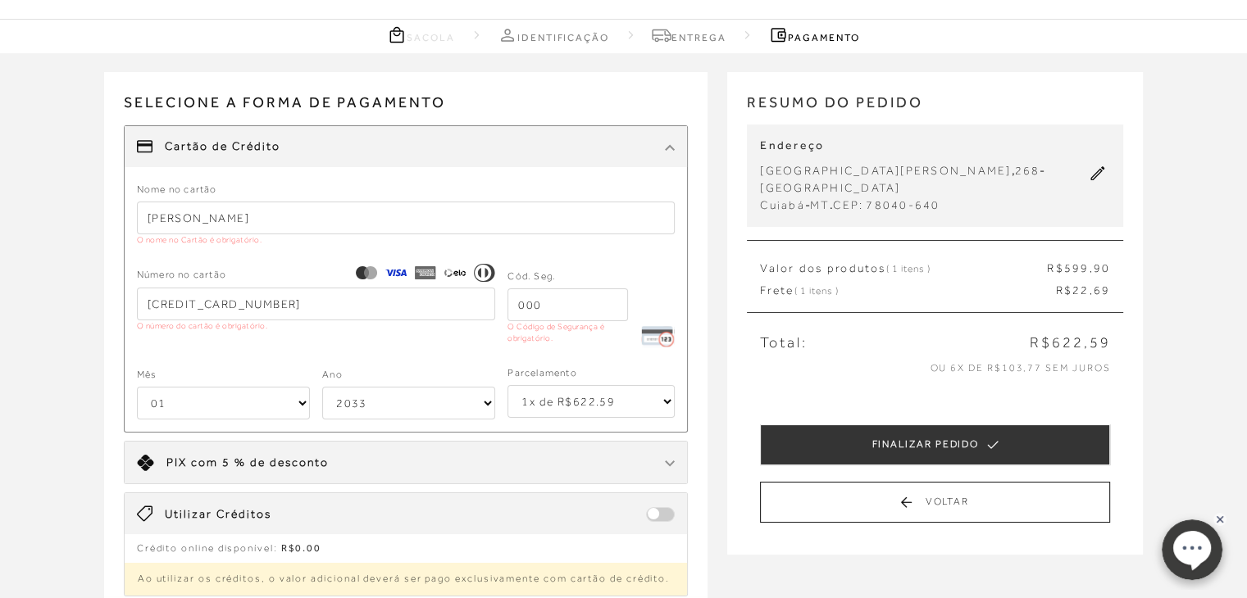
scroll to position [54, 0]
click at [582, 307] on input "tel" at bounding box center [567, 304] width 121 height 33
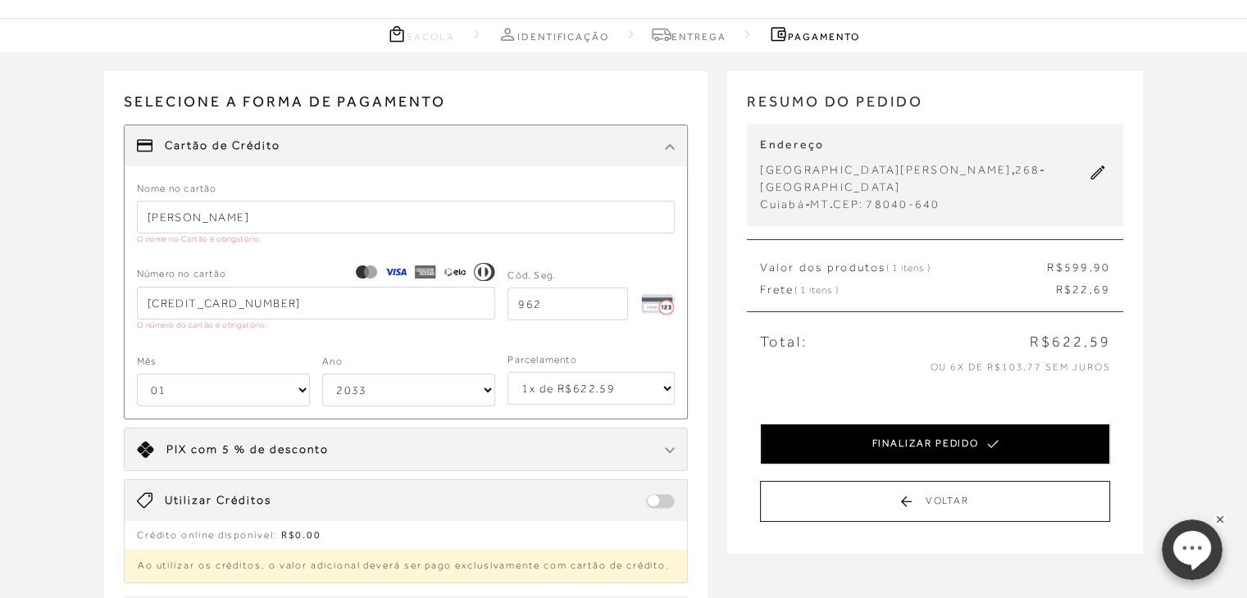
type input "962"
click at [863, 447] on button "FINALIZAR PEDIDO" at bounding box center [935, 444] width 350 height 41
select select "2033"
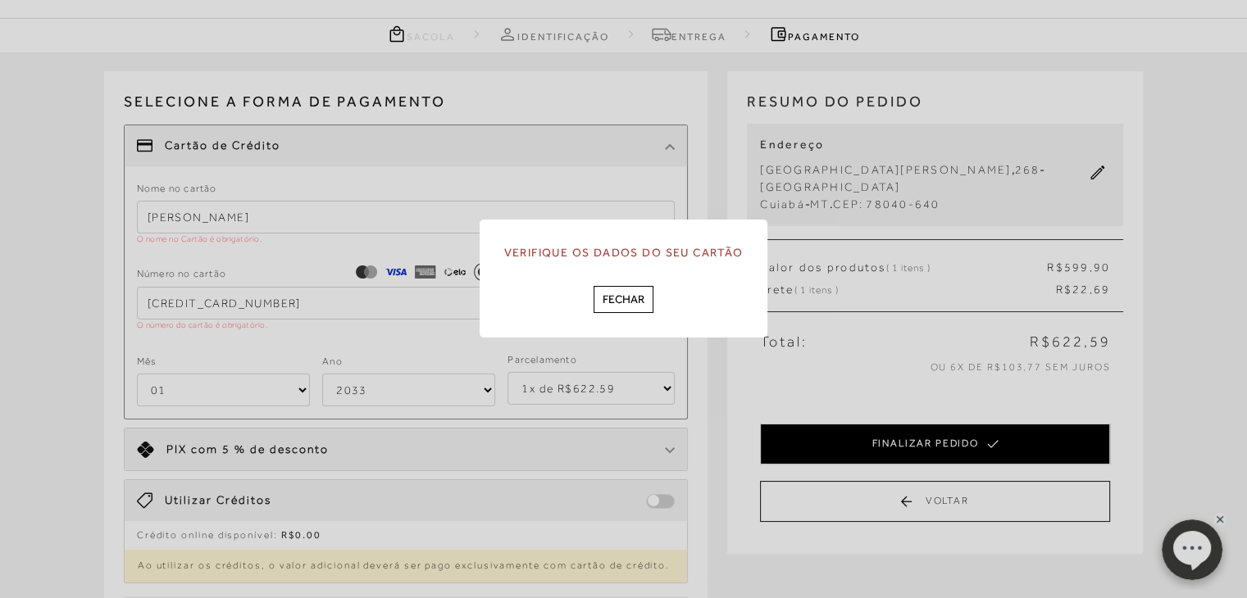
scroll to position [0, 0]
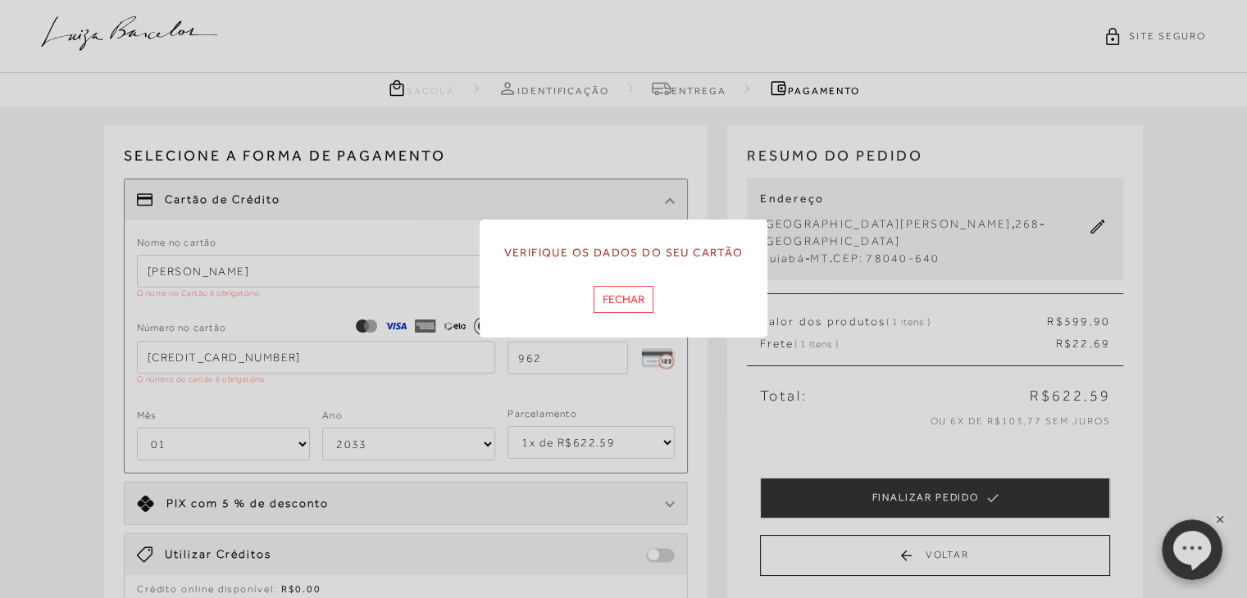
click at [635, 310] on button "Fechar" at bounding box center [624, 299] width 60 height 27
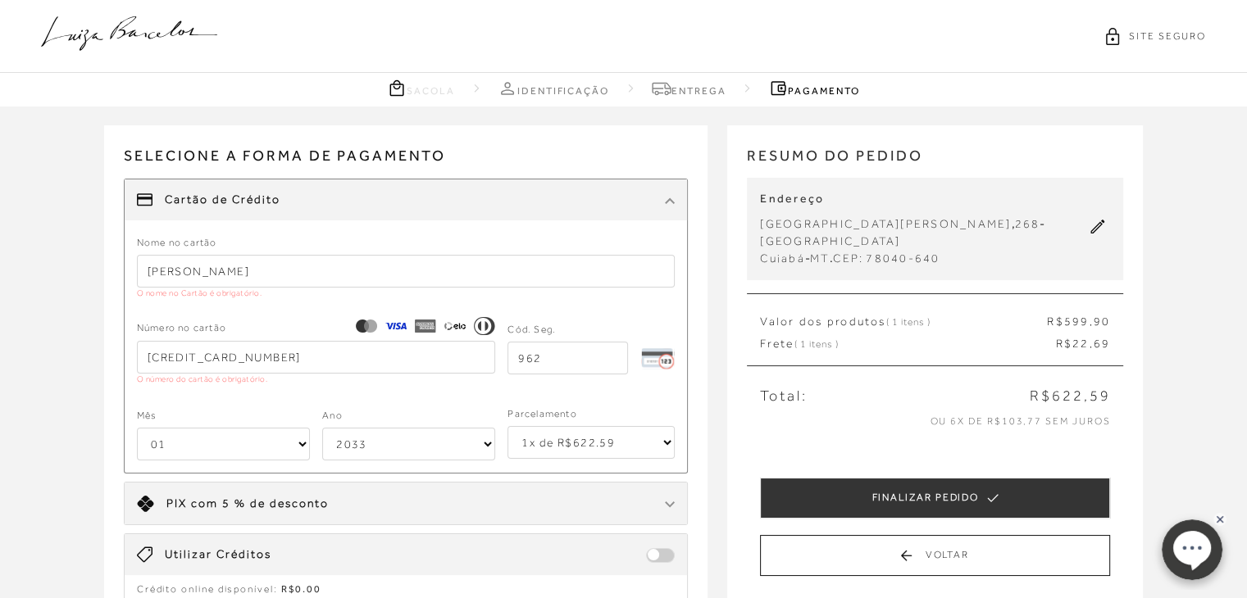
click at [168, 274] on input "Ana C D Alves" at bounding box center [406, 271] width 539 height 33
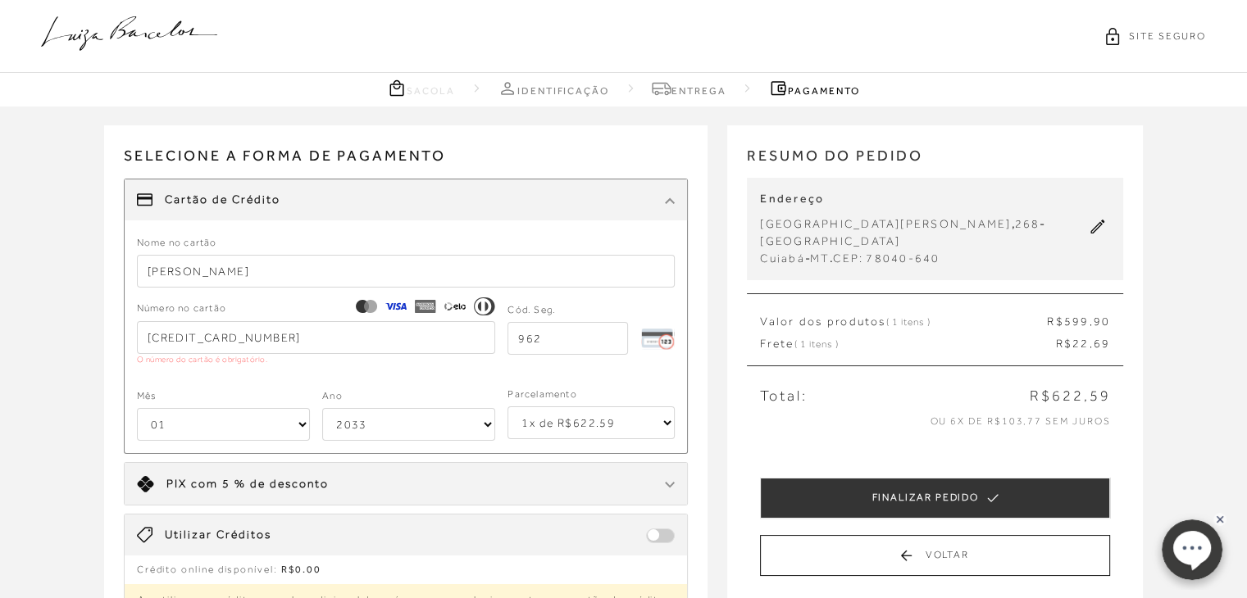
click at [239, 279] on input "ANA C D Alves" at bounding box center [406, 271] width 539 height 33
type input "ANA C D ALVES"
click at [0, 434] on div "Receber em casa SAPATO D'ORSAY SALTO MÉDIO DOURADO CÓD: 6030000211 Nº : 37 Quan…" at bounding box center [623, 444] width 1247 height 674
click at [525, 420] on select "1x de R$622.59 2x de R$311.30 sem juros 3x de R$207.53 sem juros 4x de R$155.65…" at bounding box center [590, 423] width 167 height 33
select select "6"
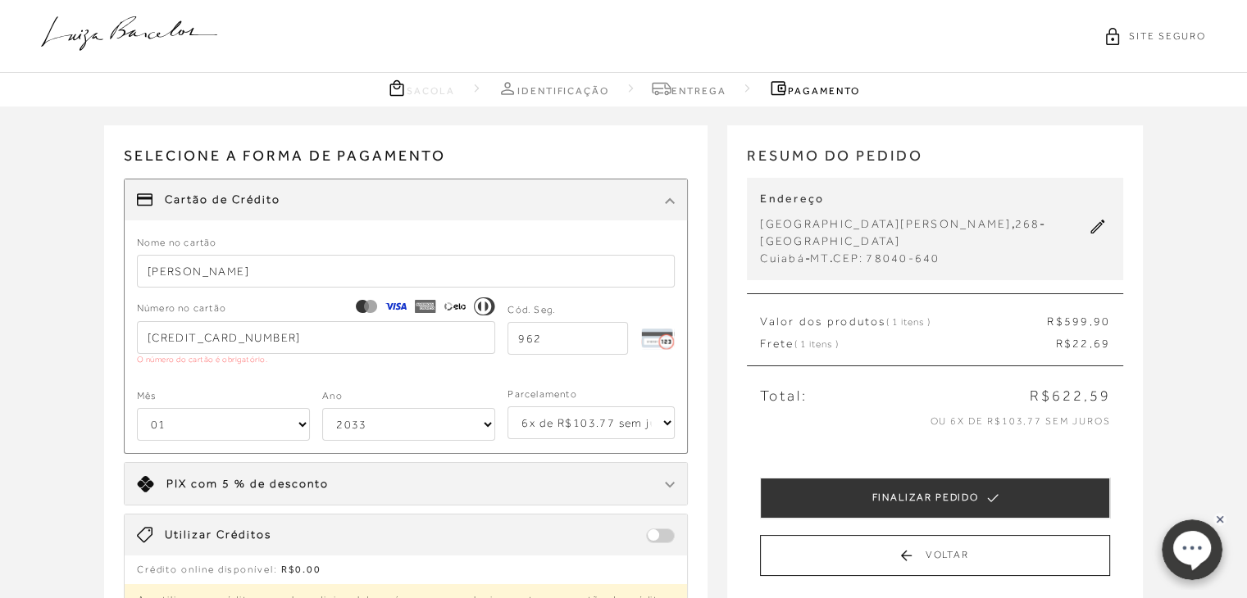
click at [507, 407] on select "1x de R$622.59 2x de R$311.30 sem juros 3x de R$207.53 sem juros 4x de R$155.65…" at bounding box center [590, 423] width 167 height 33
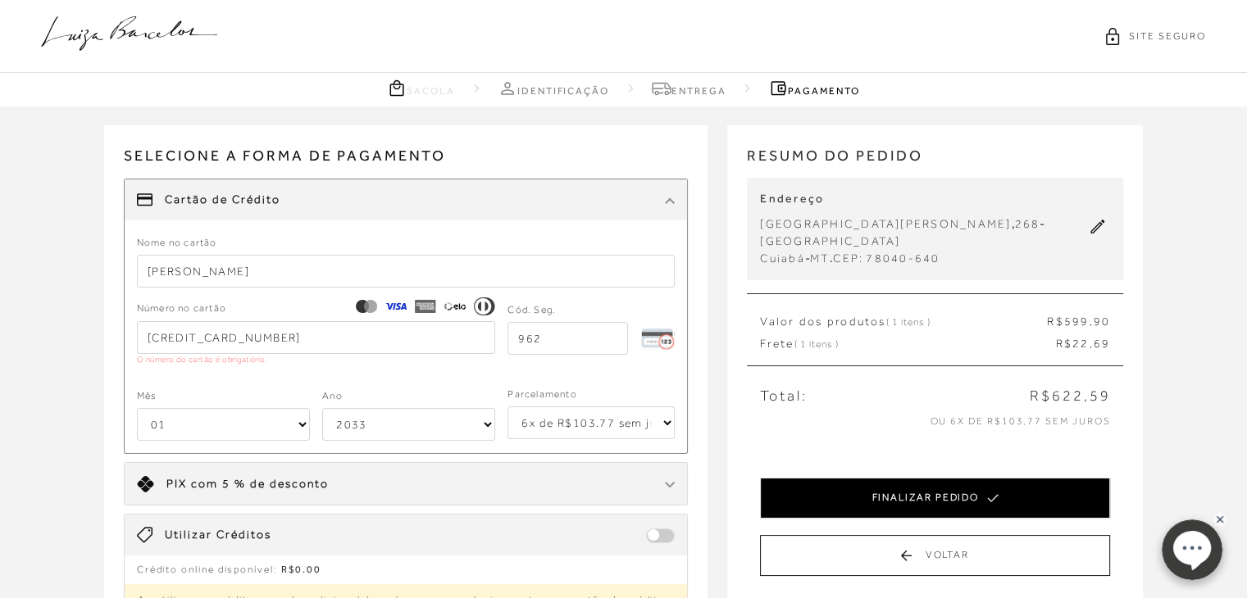
click at [875, 498] on button "FINALIZAR PEDIDO" at bounding box center [935, 498] width 350 height 41
select select "2033"
select select "6"
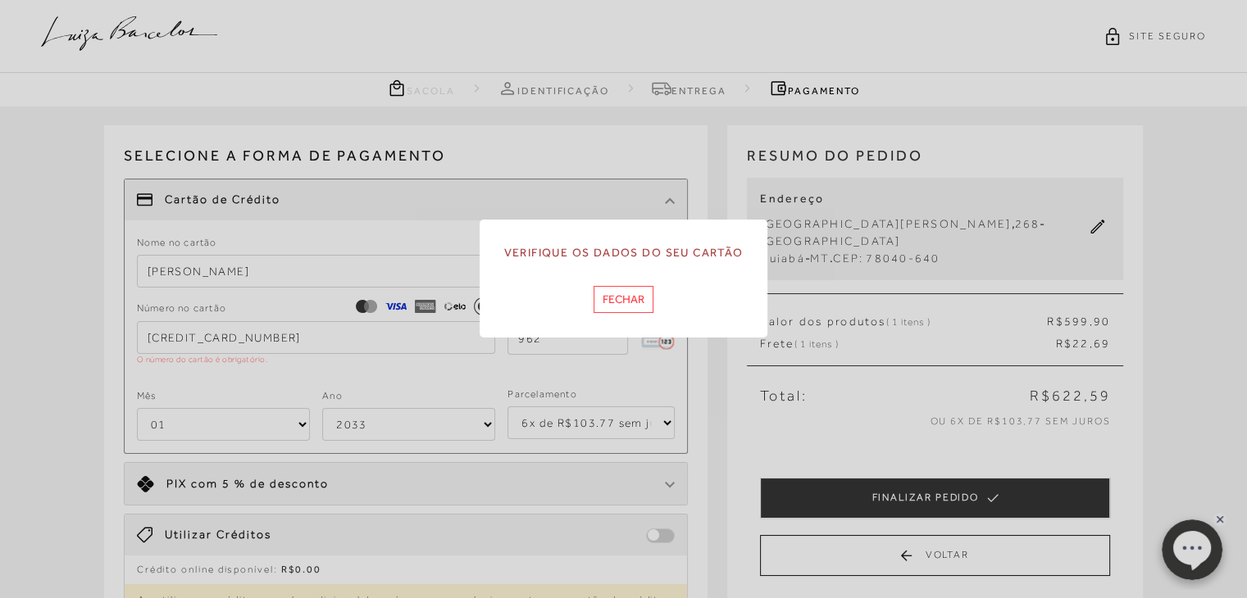
click at [628, 297] on button "Fechar" at bounding box center [624, 299] width 60 height 27
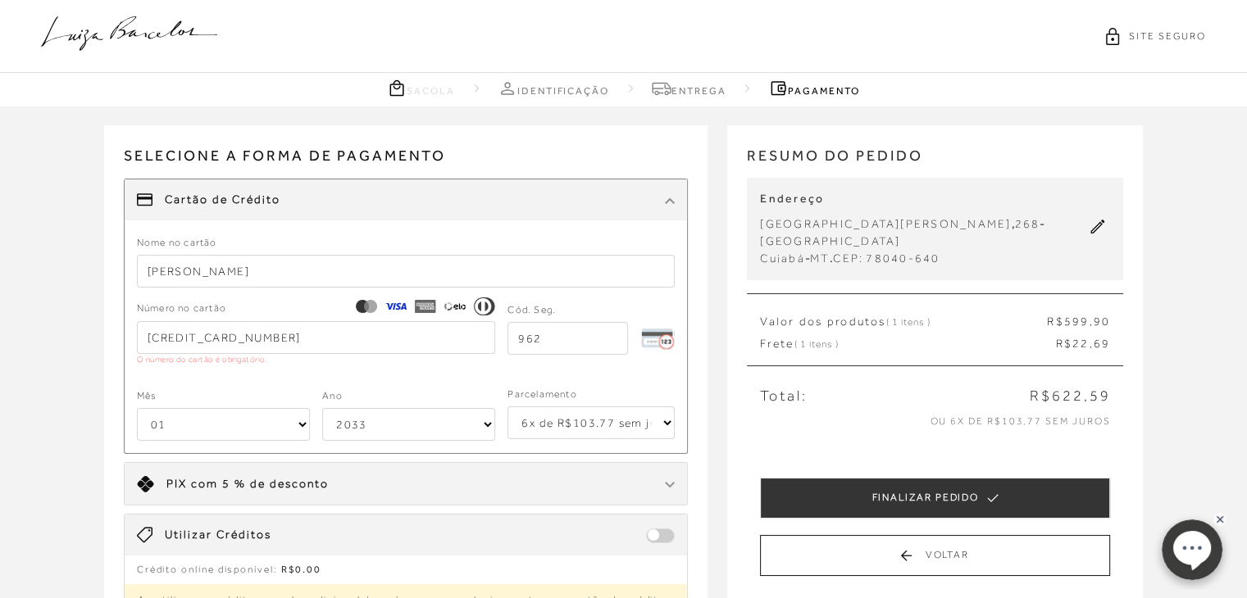
click at [302, 341] on input "4610 5597 8005 5900" at bounding box center [316, 337] width 359 height 33
click at [149, 384] on form "Nome no cartão ANA C D ALVES Número no cartão 4610 5597 8005 5900 O número do c…" at bounding box center [406, 337] width 539 height 207
click at [307, 342] on input "4610 5597 8005 5900" at bounding box center [316, 337] width 359 height 33
click at [162, 384] on form "Nome no cartão ANA C D ALVES Número no cartão 4610 5597 8005 5900 O número do c…" at bounding box center [406, 337] width 539 height 207
click at [297, 342] on input "4610 5597 8005 5900" at bounding box center [316, 337] width 359 height 33
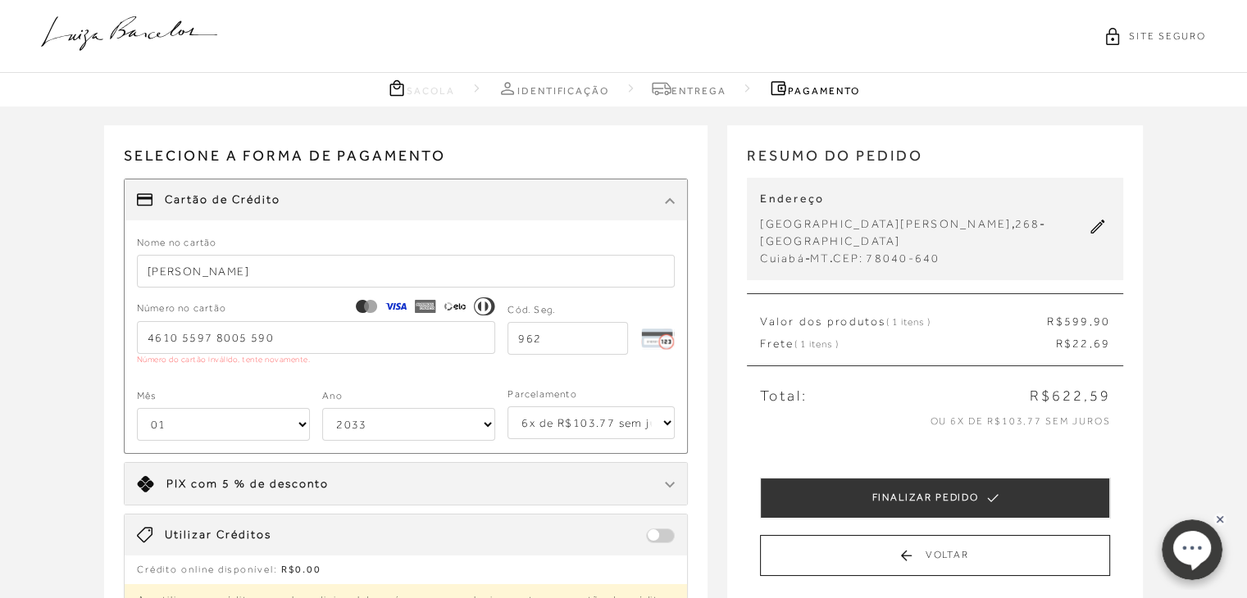
type input "4610 5597 8005 5900"
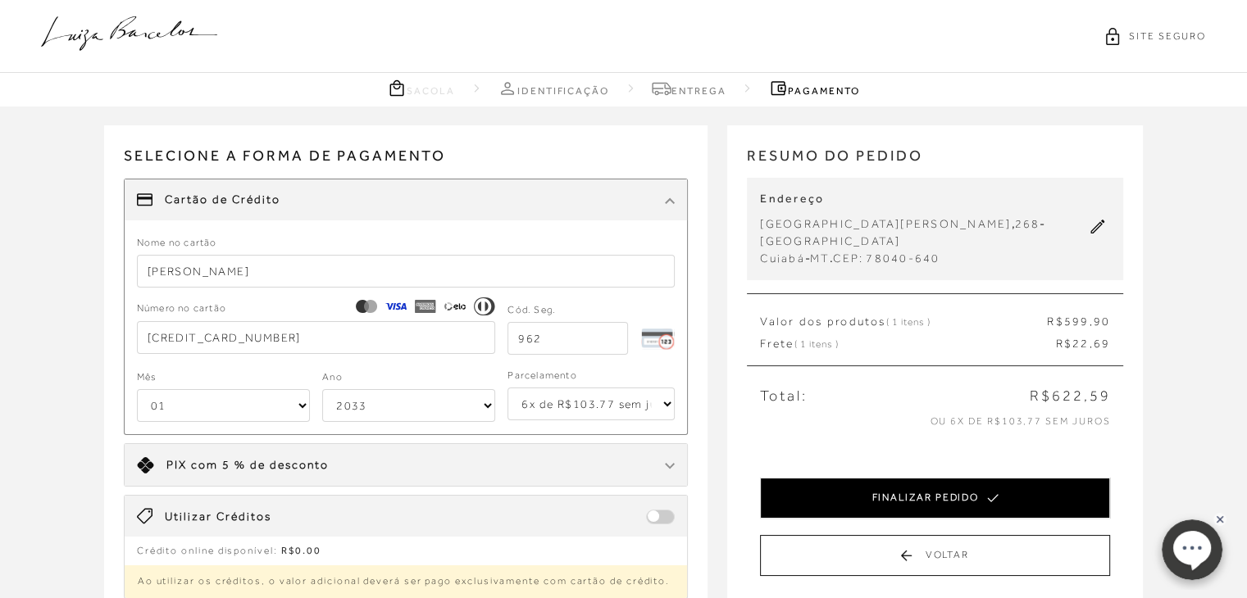
click at [791, 489] on button "FINALIZAR PEDIDO" at bounding box center [935, 498] width 350 height 41
select select "2033"
select select "6"
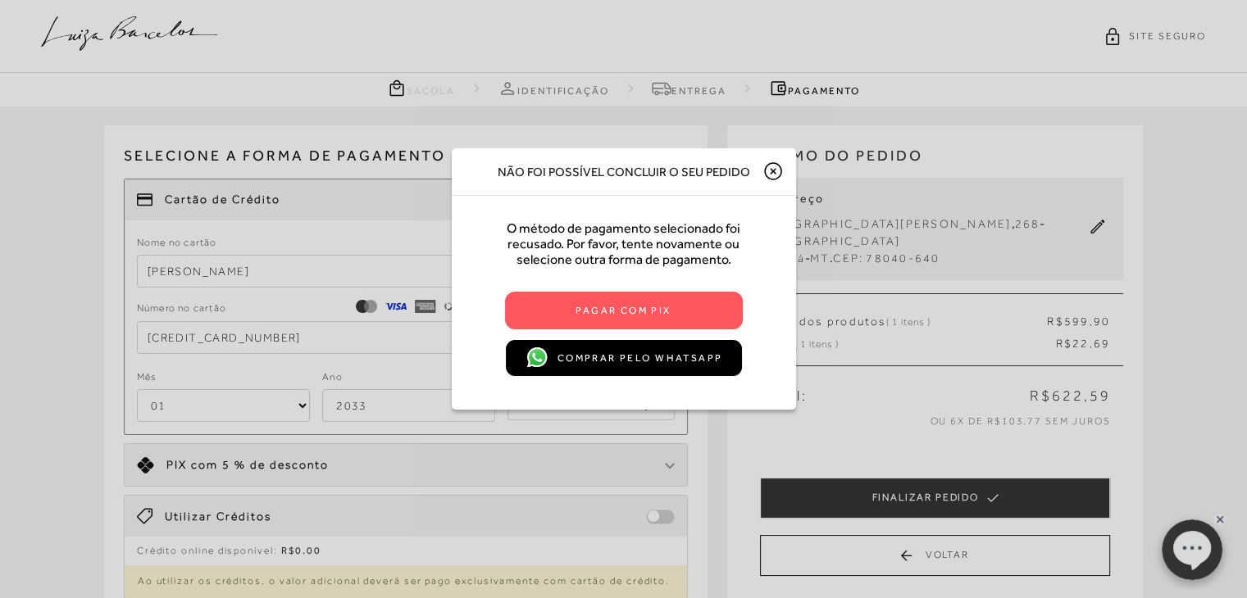
click at [771, 169] on icon at bounding box center [773, 171] width 5 height 5
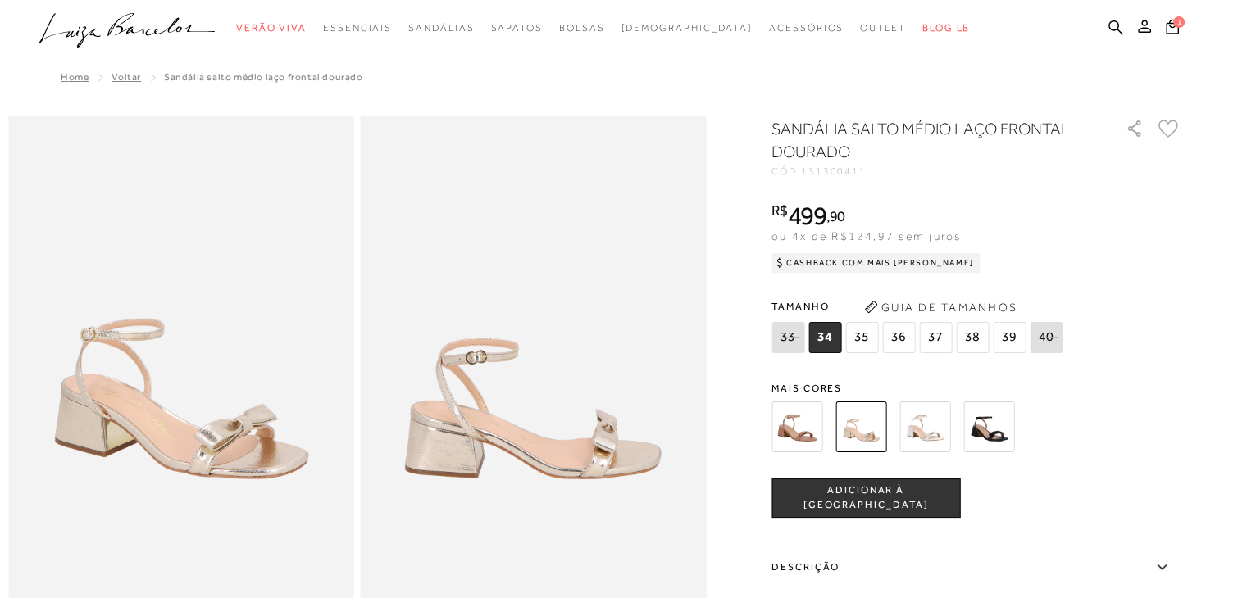
click at [997, 423] on img at bounding box center [988, 427] width 51 height 51
